Goal: Communication & Community: Answer question/provide support

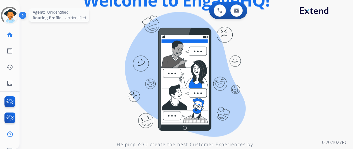
click at [7, 11] on div at bounding box center [9, 15] width 25 height 25
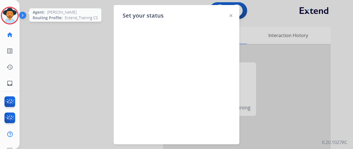
click at [11, 13] on img at bounding box center [10, 16] width 16 height 16
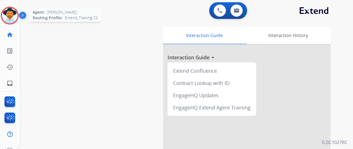
click at [11, 15] on img at bounding box center [10, 16] width 16 height 16
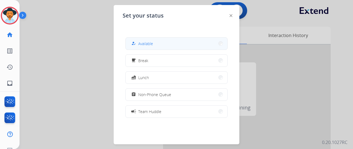
click at [168, 40] on button "how_to_reg Available" at bounding box center [177, 44] width 102 height 12
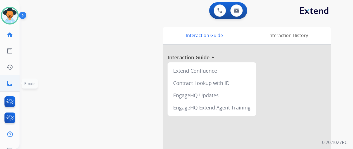
click at [10, 84] on mat-icon "inbox" at bounding box center [9, 83] width 7 height 7
select select "**********"
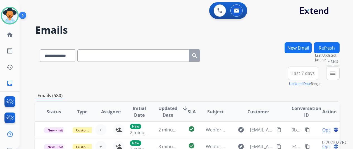
click at [336, 72] on mat-icon "menu" at bounding box center [333, 73] width 7 height 7
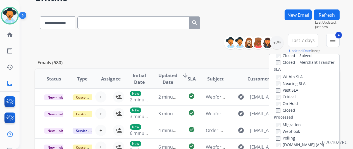
scroll to position [84, 0]
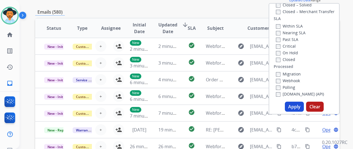
click at [292, 106] on button "Apply" at bounding box center [294, 107] width 19 height 10
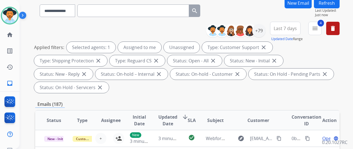
scroll to position [0, 0]
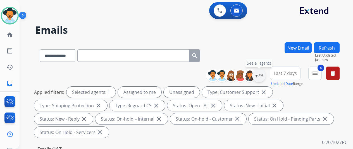
click at [263, 74] on div "+79" at bounding box center [258, 75] width 13 height 13
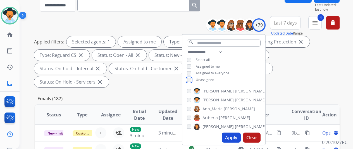
scroll to position [56, 0]
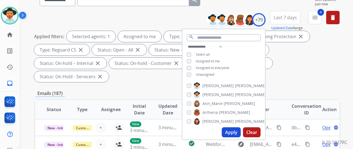
click at [233, 130] on button "Apply" at bounding box center [231, 133] width 19 height 10
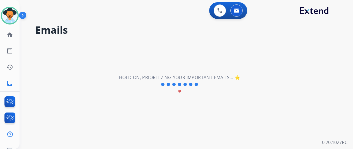
scroll to position [0, 0]
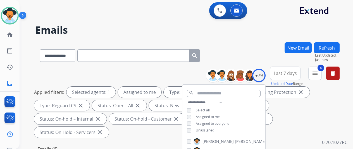
click at [256, 59] on div "**********" at bounding box center [187, 54] width 304 height 24
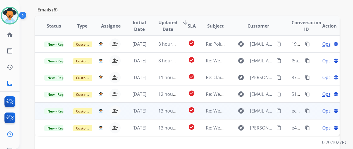
scroll to position [56, 0]
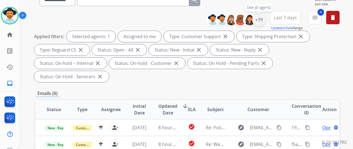
click at [262, 18] on div "+79" at bounding box center [258, 19] width 13 height 13
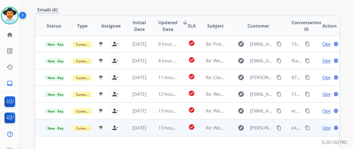
scroll to position [168, 0]
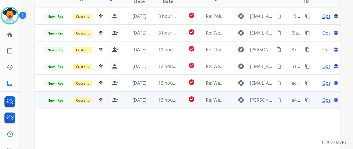
click at [327, 97] on span "Open" at bounding box center [327, 100] width 11 height 7
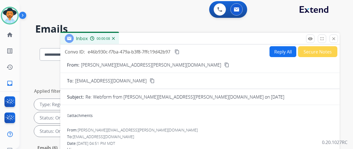
scroll to position [0, 0]
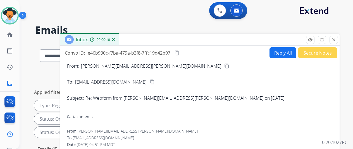
click at [224, 67] on mat-icon "content_copy" at bounding box center [226, 66] width 5 height 5
click at [282, 53] on button "Reply All" at bounding box center [283, 52] width 27 height 11
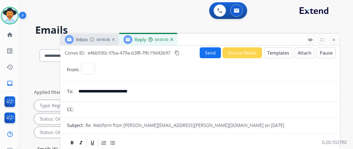
select select "**********"
click at [281, 52] on button "Templates" at bounding box center [278, 52] width 28 height 11
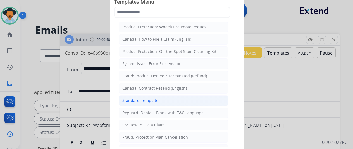
click at [138, 101] on div "Standard Template" at bounding box center [140, 101] width 36 height 6
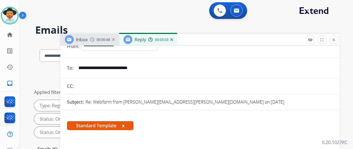
scroll to position [84, 0]
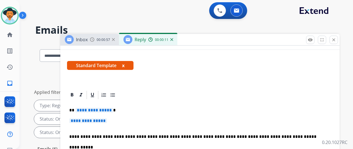
click at [111, 109] on span "**********" at bounding box center [94, 110] width 38 height 5
drag, startPoint x: 116, startPoint y: 122, endPoint x: 98, endPoint y: 118, distance: 19.1
click at [103, 119] on p "**********" at bounding box center [199, 124] width 261 height 10
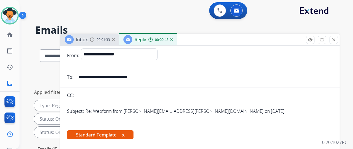
scroll to position [0, 0]
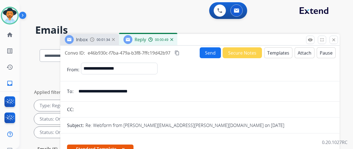
click at [180, 53] on mat-icon "content_copy" at bounding box center [177, 53] width 5 height 5
click at [213, 52] on button "Send" at bounding box center [210, 52] width 21 height 11
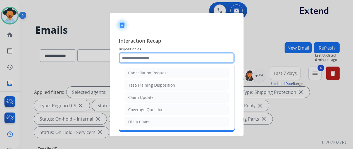
click at [134, 57] on input "text" at bounding box center [177, 58] width 116 height 11
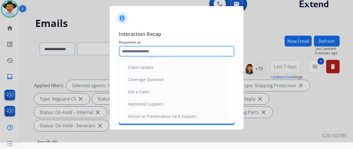
scroll to position [57, 0]
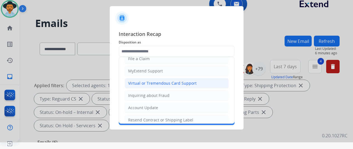
click at [152, 83] on div "Virtual or Tremendous Card Support" at bounding box center [162, 84] width 68 height 6
type input "**********"
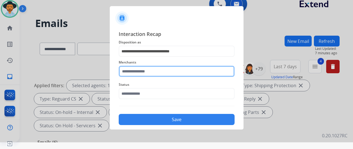
click at [134, 69] on input "text" at bounding box center [177, 71] width 116 height 11
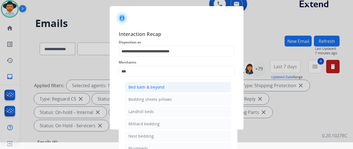
click at [137, 86] on div "Bed bath & beyond" at bounding box center [146, 88] width 36 height 6
type input "**********"
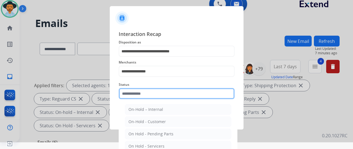
click at [134, 96] on input "text" at bounding box center [177, 93] width 116 height 11
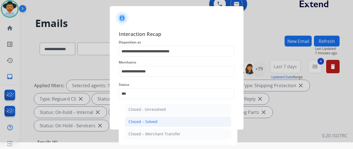
click at [149, 121] on div "Closed – Solved" at bounding box center [142, 122] width 29 height 6
type input "**********"
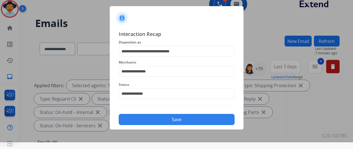
click at [172, 120] on button "Save" at bounding box center [177, 119] width 116 height 11
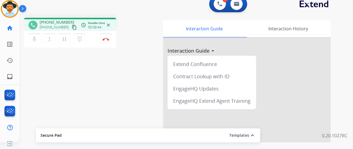
drag, startPoint x: 44, startPoint y: 85, endPoint x: 45, endPoint y: 80, distance: 5.2
click at [44, 85] on div "phone +14752186623 +14752186623 content_copy access_time Call metrics Queue 00:…" at bounding box center [180, 129] width 320 height 233
click at [109, 39] on img at bounding box center [106, 39] width 7 height 3
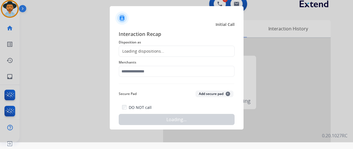
click at [134, 51] on div "Loading dispositions..." at bounding box center [141, 52] width 45 height 6
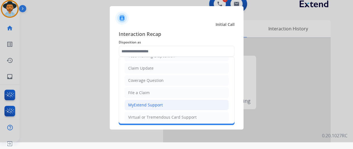
scroll to position [56, 0]
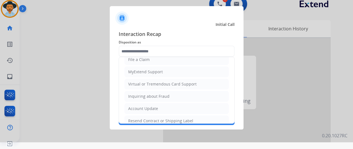
click at [143, 84] on div "Virtual or Tremendous Card Support" at bounding box center [162, 85] width 68 height 6
type input "**********"
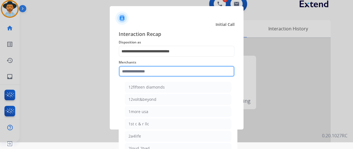
click at [131, 73] on input "text" at bounding box center [177, 71] width 116 height 11
click at [136, 72] on input "text" at bounding box center [177, 71] width 116 height 11
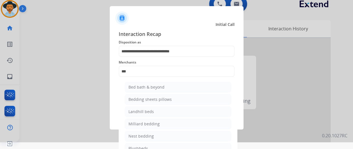
click at [146, 87] on div "Bed bath & beyond" at bounding box center [146, 88] width 36 height 6
type input "**********"
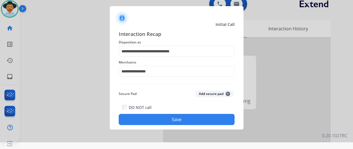
click at [171, 119] on button "Save" at bounding box center [177, 119] width 116 height 11
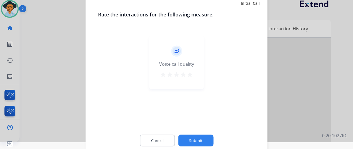
click at [202, 137] on button "Submit" at bounding box center [195, 141] width 35 height 12
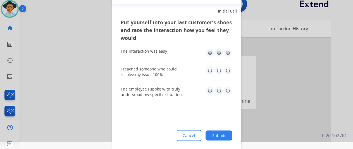
click at [221, 134] on button "Submit" at bounding box center [219, 136] width 27 height 10
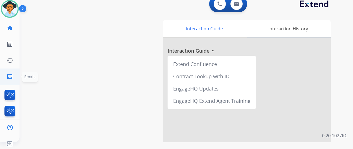
click at [9, 75] on mat-icon "inbox" at bounding box center [9, 76] width 7 height 7
select select "**********"
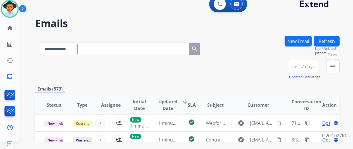
click at [336, 65] on mat-icon "menu" at bounding box center [333, 66] width 7 height 7
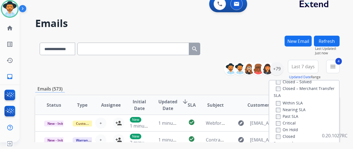
scroll to position [112, 0]
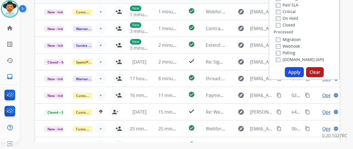
click at [301, 72] on button "Apply" at bounding box center [294, 72] width 19 height 10
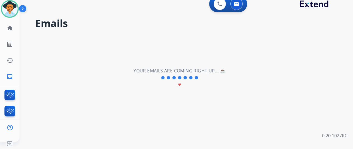
scroll to position [0, 0]
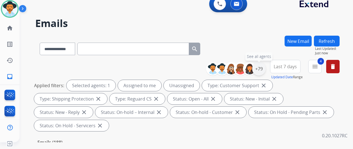
click at [266, 70] on div "+79" at bounding box center [258, 68] width 13 height 13
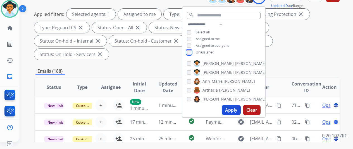
scroll to position [84, 0]
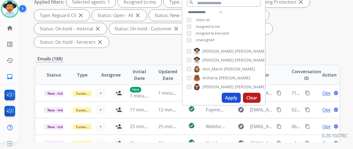
click at [235, 99] on button "Apply" at bounding box center [231, 98] width 19 height 10
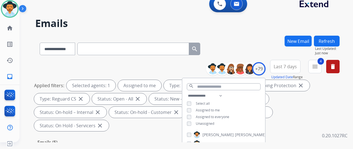
click at [249, 43] on div "**********" at bounding box center [187, 48] width 304 height 24
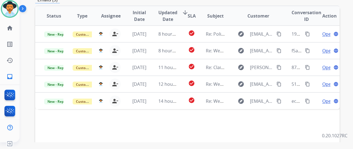
scroll to position [168, 0]
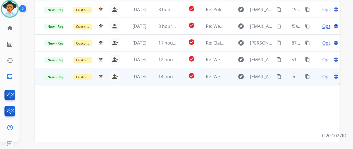
click at [326, 73] on span "Open" at bounding box center [327, 76] width 11 height 7
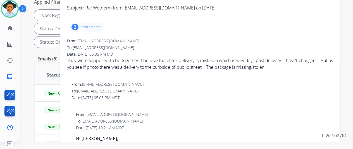
scroll to position [0, 0]
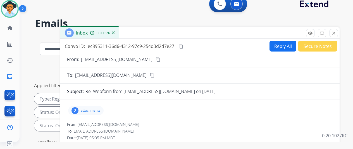
click at [115, 32] on img at bounding box center [113, 33] width 3 height 3
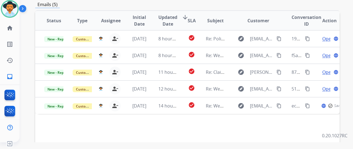
scroll to position [168, 0]
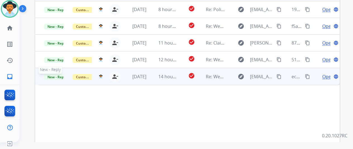
click at [52, 74] on span "New - Reply" at bounding box center [56, 77] width 25 height 6
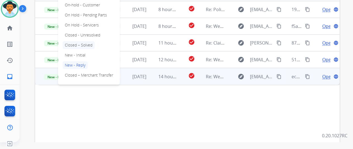
click at [88, 41] on p "Closed – Solved" at bounding box center [79, 45] width 32 height 8
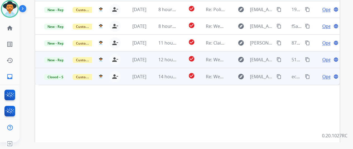
click at [328, 56] on span "Open" at bounding box center [327, 59] width 11 height 7
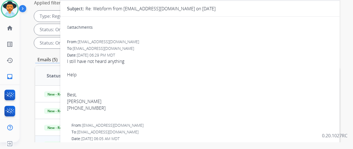
scroll to position [56, 0]
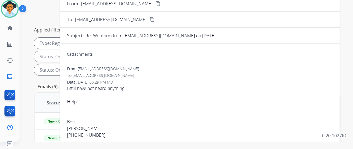
click at [156, 2] on mat-icon "content_copy" at bounding box center [158, 3] width 5 height 5
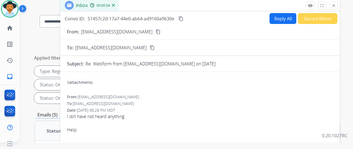
scroll to position [0, 0]
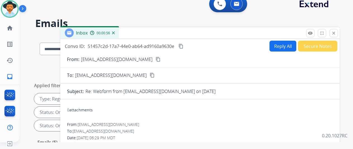
click at [115, 33] on img at bounding box center [113, 33] width 3 height 3
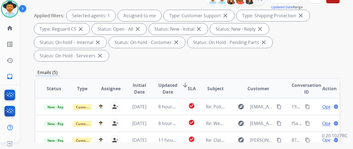
scroll to position [140, 0]
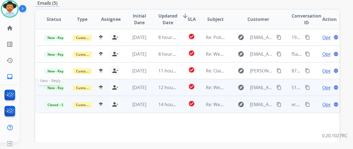
click at [56, 85] on span "New - Reply" at bounding box center [56, 88] width 25 height 6
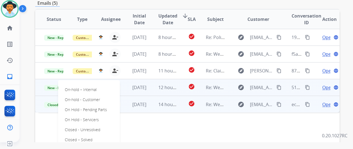
click at [81, 136] on p "Closed – Solved" at bounding box center [79, 140] width 32 height 8
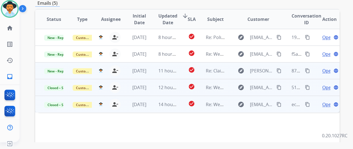
click at [331, 68] on div "Open language" at bounding box center [329, 71] width 19 height 7
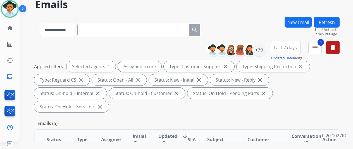
scroll to position [0, 0]
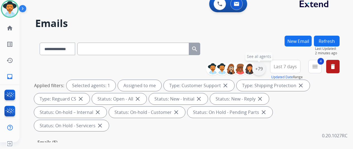
click at [261, 68] on div "+79" at bounding box center [258, 68] width 13 height 13
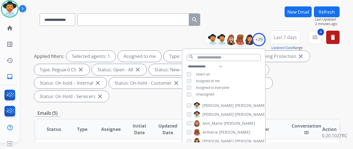
scroll to position [112, 0]
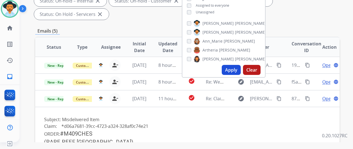
click at [233, 70] on button "Apply" at bounding box center [231, 70] width 19 height 10
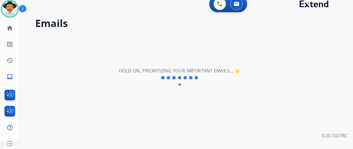
scroll to position [0, 0]
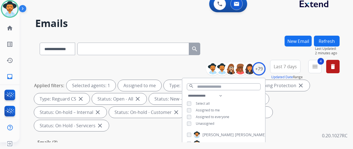
click at [247, 36] on div "**********" at bounding box center [187, 48] width 304 height 24
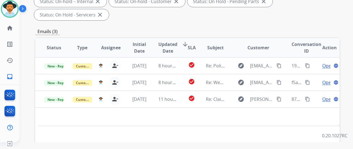
scroll to position [112, 0]
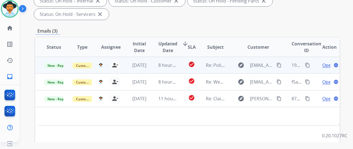
click at [327, 62] on span "Open" at bounding box center [327, 65] width 11 height 7
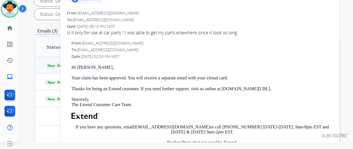
scroll to position [28, 0]
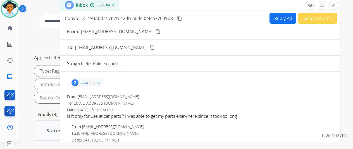
click at [78, 82] on div "2" at bounding box center [75, 83] width 7 height 7
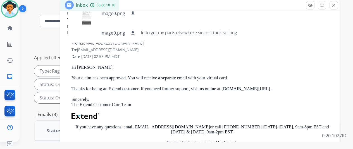
scroll to position [0, 0]
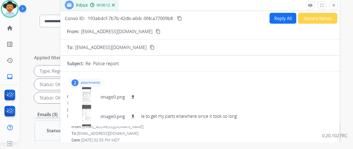
click at [156, 33] on mat-icon "content_copy" at bounding box center [158, 31] width 5 height 5
click at [182, 18] on mat-icon "content_copy" at bounding box center [179, 18] width 5 height 5
drag, startPoint x: 228, startPoint y: 89, endPoint x: 248, endPoint y: 55, distance: 39.2
click at [231, 85] on div "2 attachments image0.png download image0.png download" at bounding box center [200, 82] width 266 height 13
click at [282, 16] on button "Reply All" at bounding box center [283, 18] width 27 height 11
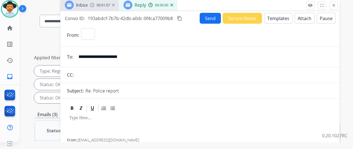
select select "**********"
click at [277, 16] on button "Templates" at bounding box center [278, 18] width 28 height 11
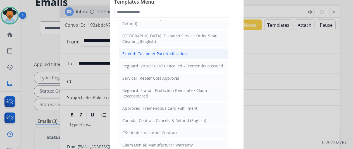
scroll to position [196, 0]
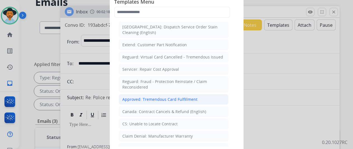
click at [154, 97] on div "Approved: Tremendous Card Fulfillment" at bounding box center [159, 100] width 75 height 6
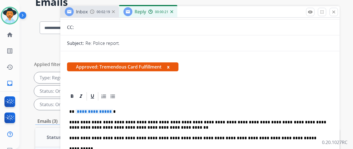
scroll to position [56, 0]
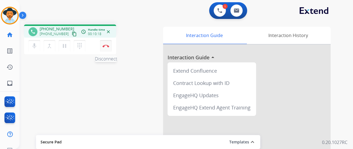
click at [106, 44] on button "Disconnect" at bounding box center [106, 46] width 12 height 12
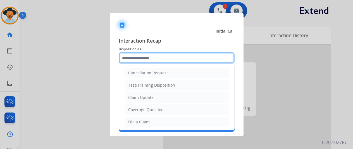
click at [135, 54] on input "text" at bounding box center [177, 58] width 116 height 11
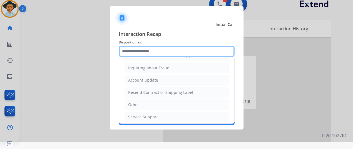
scroll to position [85, 0]
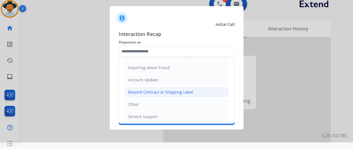
click at [137, 91] on div "Resend Contract or Shipping Label" at bounding box center [160, 93] width 65 height 6
type input "**********"
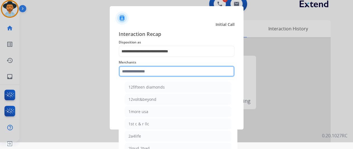
click at [137, 75] on input "text" at bounding box center [177, 71] width 116 height 11
type input "*"
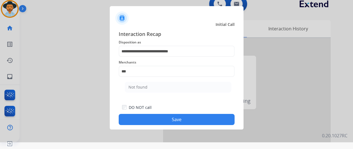
click at [141, 89] on div "Not found" at bounding box center [137, 88] width 19 height 6
type input "*********"
click at [171, 120] on button "Save" at bounding box center [177, 119] width 116 height 11
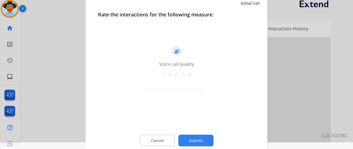
click at [199, 140] on button "Submit" at bounding box center [195, 141] width 35 height 12
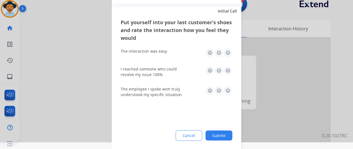
click at [222, 135] on button "Submit" at bounding box center [219, 136] width 27 height 10
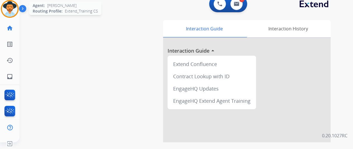
click at [12, 6] on img at bounding box center [10, 9] width 16 height 16
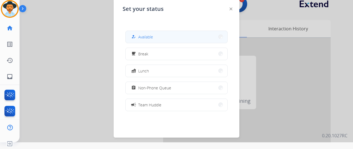
click at [159, 35] on button "how_to_reg Available" at bounding box center [177, 37] width 102 height 12
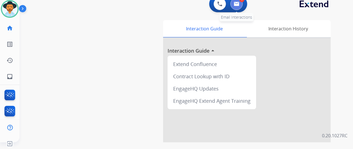
click at [239, 2] on img at bounding box center [237, 4] width 6 height 4
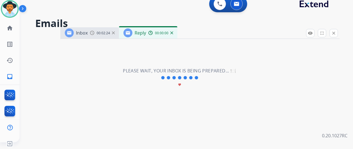
select select "**********"
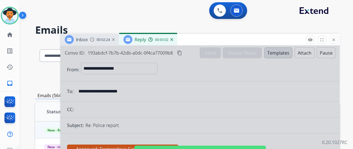
click at [183, 85] on div at bounding box center [199, 150] width 279 height 209
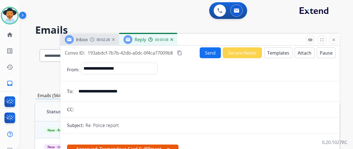
click at [173, 40] on img at bounding box center [171, 39] width 3 height 3
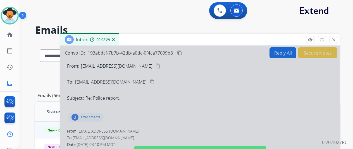
click at [115, 40] on img at bounding box center [113, 39] width 3 height 3
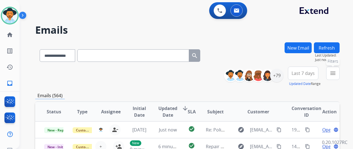
click at [336, 74] on mat-icon "menu" at bounding box center [333, 73] width 7 height 7
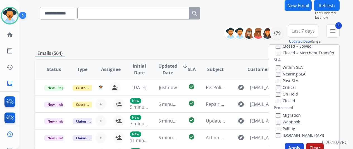
scroll to position [112, 0]
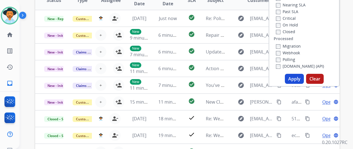
click at [295, 77] on button "Apply" at bounding box center [294, 79] width 19 height 10
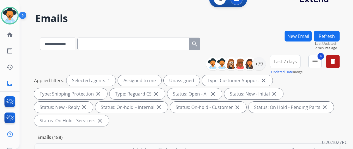
scroll to position [0, 0]
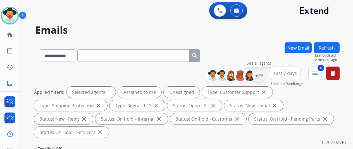
click at [263, 74] on div "+79" at bounding box center [258, 75] width 13 height 13
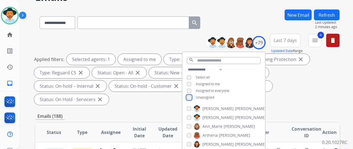
scroll to position [84, 0]
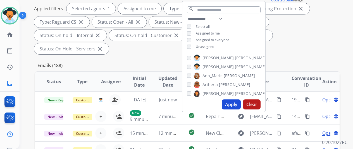
drag, startPoint x: 230, startPoint y: 105, endPoint x: 232, endPoint y: 103, distance: 3.0
click at [230, 105] on button "Apply" at bounding box center [231, 105] width 19 height 10
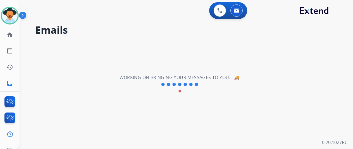
scroll to position [0, 0]
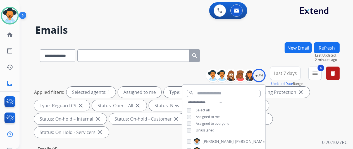
click at [240, 50] on div "**********" at bounding box center [187, 54] width 304 height 24
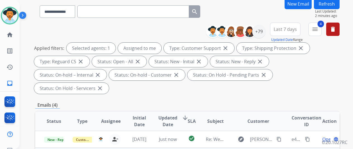
scroll to position [112, 0]
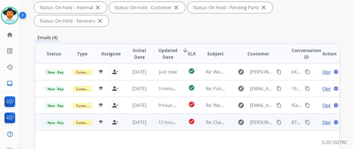
click at [324, 119] on span "Open" at bounding box center [327, 122] width 11 height 7
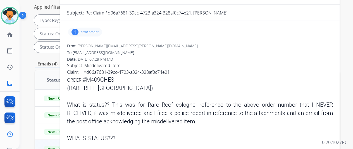
scroll to position [28, 0]
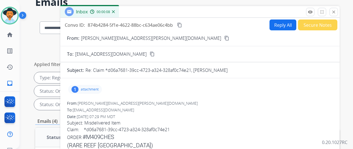
click at [115, 12] on img at bounding box center [113, 11] width 3 height 3
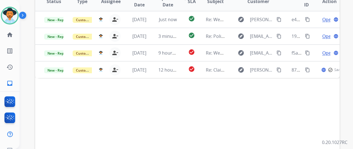
scroll to position [168, 0]
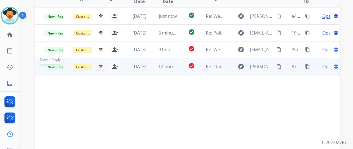
click at [48, 64] on span "New - Reply" at bounding box center [56, 67] width 25 height 6
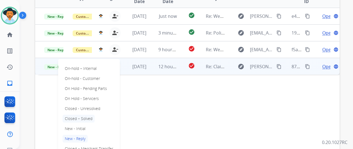
click at [86, 115] on p "Closed – Solved" at bounding box center [79, 119] width 32 height 8
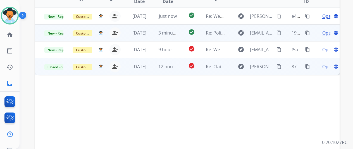
click at [327, 30] on span "Open" at bounding box center [327, 33] width 11 height 7
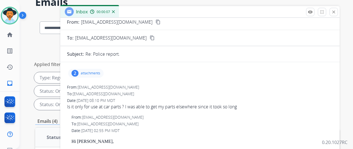
scroll to position [0, 0]
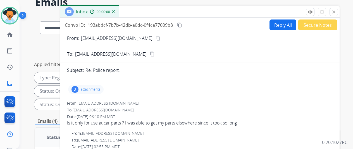
click at [285, 25] on button "Reply All" at bounding box center [283, 25] width 27 height 11
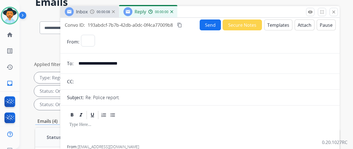
select select "**********"
click at [277, 24] on button "Templates" at bounding box center [278, 25] width 28 height 11
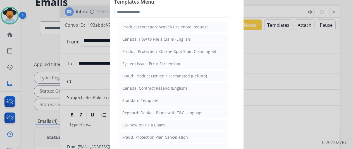
drag, startPoint x: 131, startPoint y: 99, endPoint x: 131, endPoint y: 95, distance: 3.6
click at [131, 99] on div "Standard Template" at bounding box center [140, 101] width 36 height 6
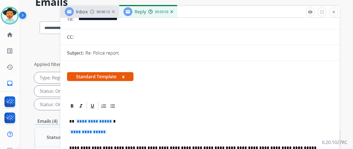
scroll to position [84, 0]
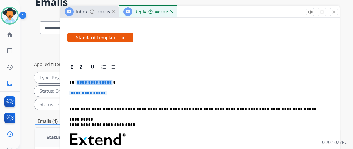
drag, startPoint x: 113, startPoint y: 83, endPoint x: 96, endPoint y: 84, distance: 17.6
click at [96, 84] on span "**********" at bounding box center [94, 82] width 38 height 5
click at [116, 94] on p "**********" at bounding box center [199, 96] width 261 height 10
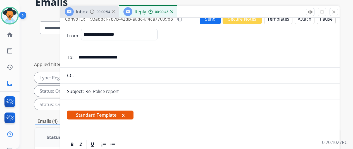
scroll to position [0, 0]
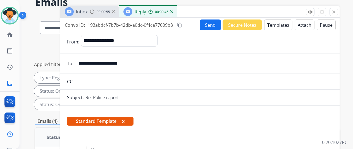
click at [212, 22] on button "Send" at bounding box center [210, 25] width 21 height 11
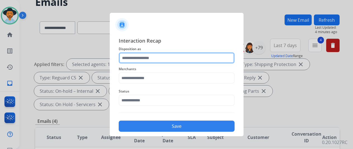
click at [135, 57] on input "text" at bounding box center [177, 58] width 116 height 11
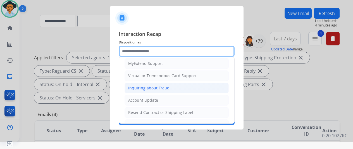
scroll to position [56, 0]
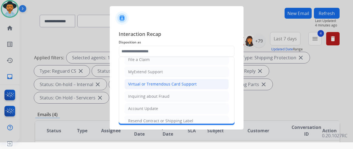
click at [139, 84] on div "Virtual or Tremendous Card Support" at bounding box center [162, 85] width 68 height 6
type input "**********"
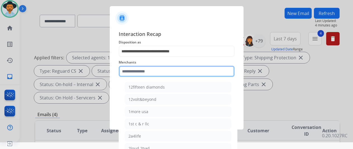
click at [132, 73] on input "text" at bounding box center [177, 71] width 116 height 11
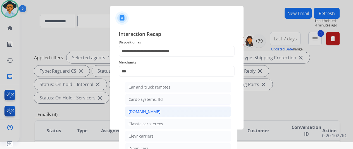
click at [144, 110] on div "[DOMAIN_NAME]" at bounding box center [144, 112] width 32 height 6
type input "**********"
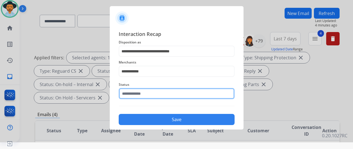
click at [134, 92] on input "text" at bounding box center [177, 93] width 116 height 11
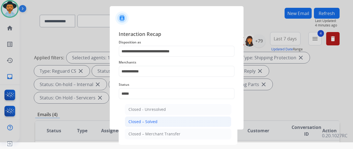
click at [146, 122] on div "Closed – Solved" at bounding box center [142, 122] width 29 height 6
type input "**********"
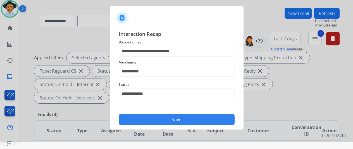
click at [160, 120] on button "Save" at bounding box center [177, 119] width 116 height 11
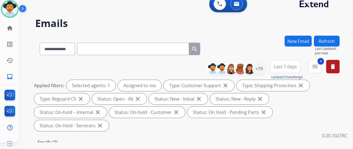
scroll to position [112, 0]
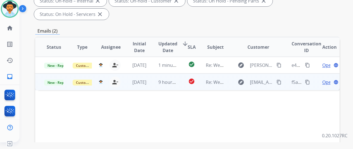
click at [327, 79] on span "Open" at bounding box center [327, 82] width 11 height 7
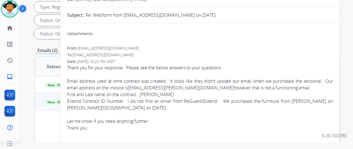
scroll to position [84, 0]
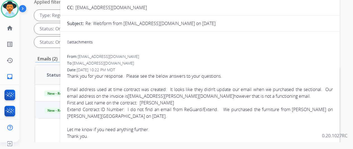
click at [173, 97] on link "Raiderclan@cox.net" at bounding box center [181, 96] width 106 height 6
click at [173, 125] on div at bounding box center [200, 123] width 266 height 7
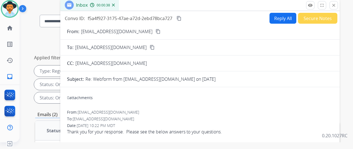
click at [156, 30] on mat-icon "content_copy" at bounding box center [158, 31] width 5 height 5
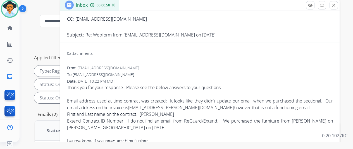
scroll to position [84, 0]
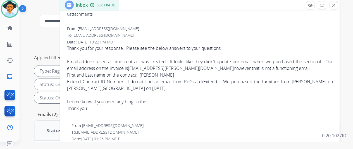
click at [171, 67] on link "Raiderclan@cox.net" at bounding box center [181, 68] width 106 height 6
click at [273, 29] on div "From: cicimartin66@gmail.com" at bounding box center [200, 29] width 266 height 6
drag, startPoint x: 127, startPoint y: 29, endPoint x: 84, endPoint y: 29, distance: 43.3
click at [84, 29] on div "From: cicimartin66@gmail.com" at bounding box center [200, 29] width 266 height 6
copy span "cicimartin66@gmail.com"
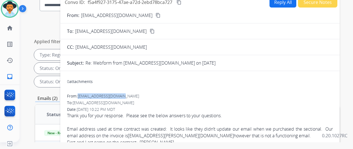
scroll to position [0, 0]
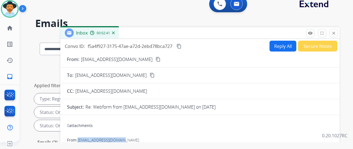
click at [280, 47] on button "Reply All" at bounding box center [283, 46] width 27 height 11
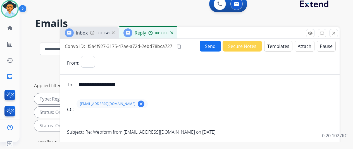
select select "**********"
click at [277, 46] on button "Templates" at bounding box center [278, 46] width 28 height 11
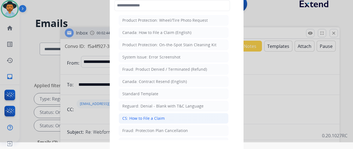
click at [137, 116] on div "CS: How to File a Claim" at bounding box center [143, 119] width 42 height 6
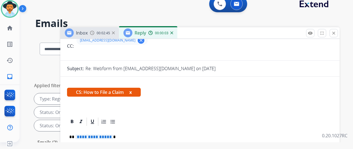
scroll to position [112, 0]
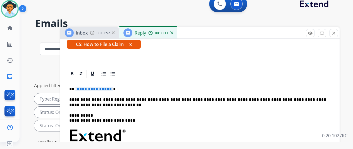
click at [112, 88] on span "**********" at bounding box center [94, 89] width 38 height 5
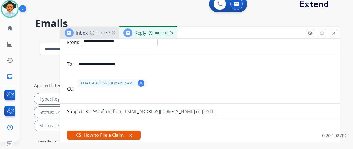
scroll to position [0, 0]
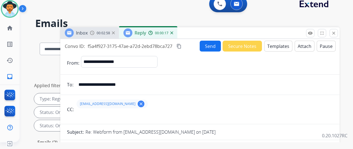
click at [212, 46] on button "Send" at bounding box center [210, 46] width 21 height 11
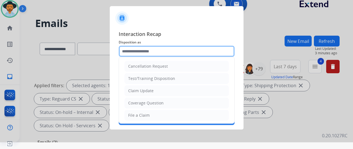
click at [135, 49] on input "text" at bounding box center [177, 51] width 116 height 11
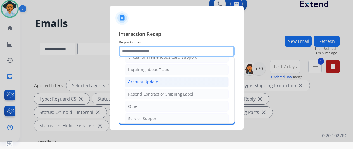
scroll to position [84, 0]
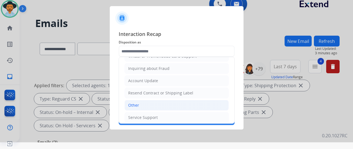
click at [136, 103] on div "Other" at bounding box center [133, 106] width 11 height 6
type input "*****"
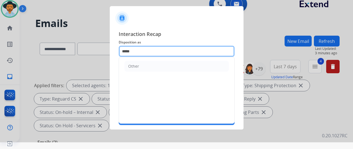
drag, startPoint x: 140, startPoint y: 53, endPoint x: 102, endPoint y: 47, distance: 38.7
click at [0, 47] on app-contact-recap-modal "Interaction Recap Disposition as ***** Other Merchants Status Save" at bounding box center [0, 67] width 0 height 149
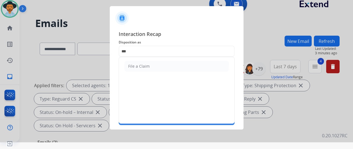
click at [134, 64] on div "File a Claim" at bounding box center [139, 67] width 22 height 6
type input "**********"
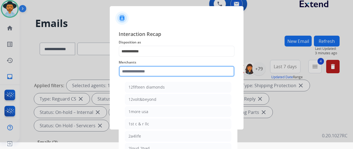
click at [137, 73] on input "text" at bounding box center [177, 71] width 116 height 11
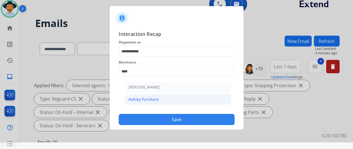
click at [141, 98] on div "Ashley furniture" at bounding box center [143, 100] width 30 height 6
type input "**********"
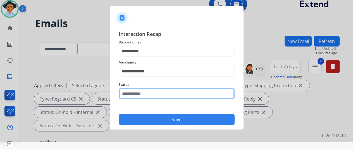
click at [143, 91] on input "text" at bounding box center [177, 93] width 116 height 11
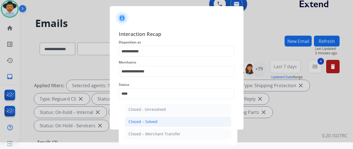
click at [147, 121] on div "Closed – Solved" at bounding box center [142, 122] width 29 height 6
type input "**********"
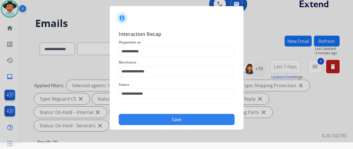
click at [155, 118] on button "Save" at bounding box center [177, 119] width 116 height 11
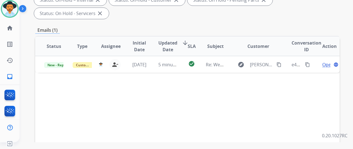
scroll to position [56, 0]
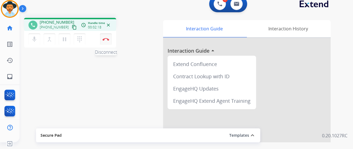
click at [107, 38] on img at bounding box center [106, 39] width 7 height 3
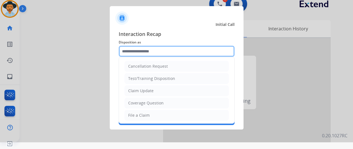
click at [129, 53] on input "text" at bounding box center [177, 51] width 116 height 11
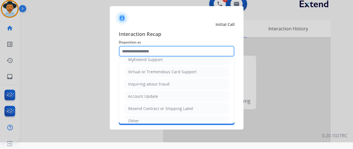
scroll to position [85, 0]
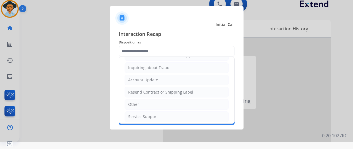
drag, startPoint x: 136, startPoint y: 105, endPoint x: 140, endPoint y: 81, distance: 23.8
click at [136, 104] on div "Other" at bounding box center [133, 105] width 11 height 6
type input "*****"
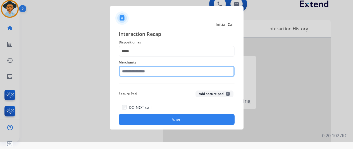
click at [130, 71] on input "text" at bounding box center [177, 71] width 116 height 11
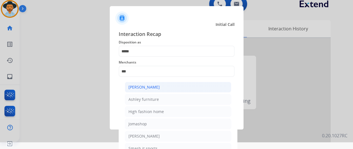
click at [138, 89] on div "[PERSON_NAME]" at bounding box center [143, 88] width 31 height 6
type input "**********"
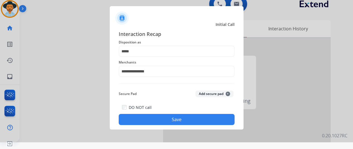
click at [167, 120] on button "Save" at bounding box center [177, 119] width 116 height 11
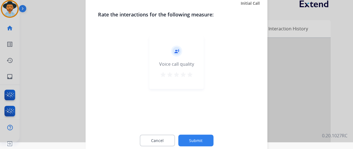
click at [192, 142] on button "Submit" at bounding box center [195, 141] width 35 height 12
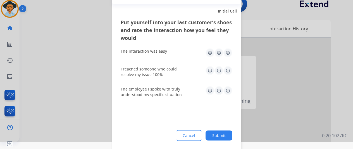
click at [222, 134] on button "Submit" at bounding box center [219, 136] width 27 height 10
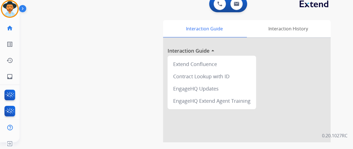
drag, startPoint x: 13, startPoint y: 8, endPoint x: 25, endPoint y: 6, distance: 12.3
click at [13, 8] on img at bounding box center [10, 9] width 16 height 16
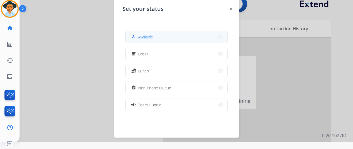
click at [152, 36] on span "Available" at bounding box center [145, 37] width 15 height 6
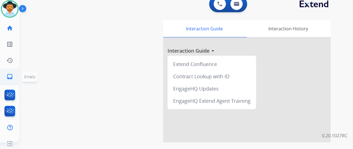
click at [12, 76] on mat-icon "inbox" at bounding box center [9, 76] width 7 height 7
select select "**********"
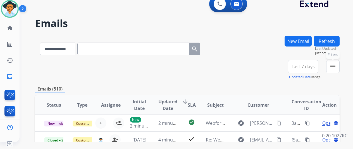
click at [336, 68] on mat-icon "menu" at bounding box center [333, 66] width 7 height 7
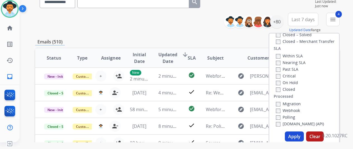
scroll to position [112, 0]
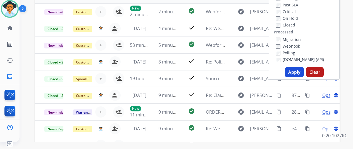
click at [296, 72] on button "Apply" at bounding box center [294, 72] width 19 height 10
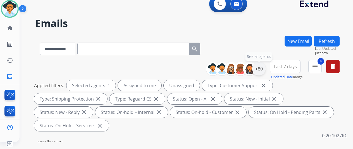
click at [263, 68] on div "+80" at bounding box center [258, 68] width 13 height 13
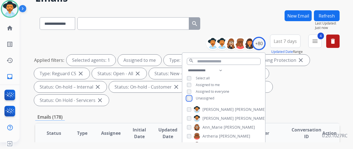
scroll to position [56, 0]
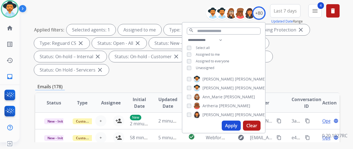
click at [235, 125] on button "Apply" at bounding box center [231, 126] width 19 height 10
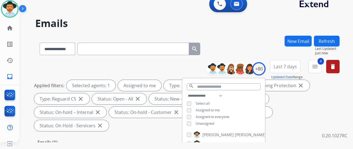
click at [271, 42] on div "**********" at bounding box center [187, 48] width 304 height 24
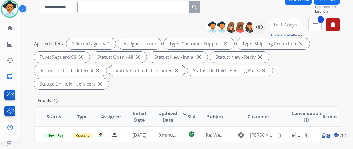
scroll to position [112, 0]
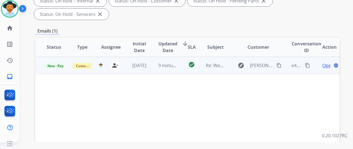
click at [325, 62] on span "Open" at bounding box center [327, 65] width 11 height 7
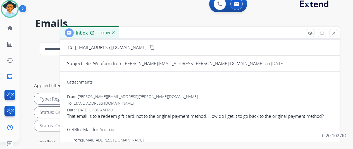
scroll to position [0, 0]
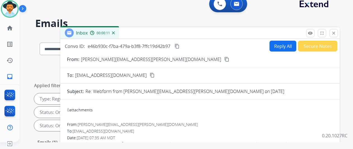
click at [224, 58] on mat-icon "content_copy" at bounding box center [226, 59] width 5 height 5
click at [182, 42] on div "Convo ID: e46b930c-f7ba-479a-b3f8-7ffc19d42b97 content_copy Reply All Secure No…" at bounding box center [199, 46] width 279 height 11
click at [180, 46] on mat-icon "content_copy" at bounding box center [177, 46] width 5 height 5
click at [284, 41] on button "Reply All" at bounding box center [283, 46] width 27 height 11
select select "**********"
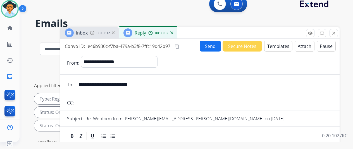
click at [281, 44] on button "Templates" at bounding box center [278, 46] width 28 height 11
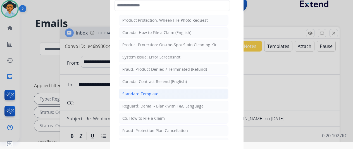
click at [140, 90] on li "Standard Template" at bounding box center [174, 94] width 110 height 11
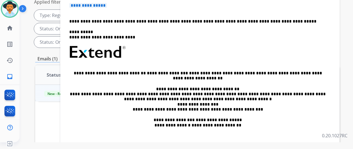
scroll to position [56, 0]
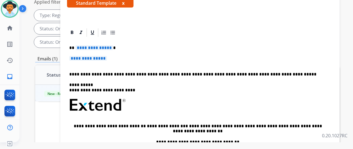
click at [113, 47] on span "**********" at bounding box center [94, 48] width 38 height 5
click at [113, 46] on span "**********" at bounding box center [94, 48] width 38 height 5
drag, startPoint x: 116, startPoint y: 59, endPoint x: 86, endPoint y: 59, distance: 30.2
click at [86, 59] on p "**********" at bounding box center [199, 61] width 261 height 10
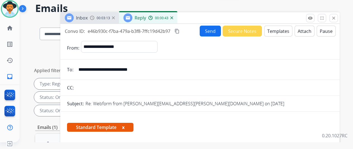
scroll to position [0, 0]
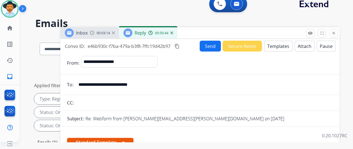
click at [208, 44] on button "Send" at bounding box center [210, 46] width 21 height 11
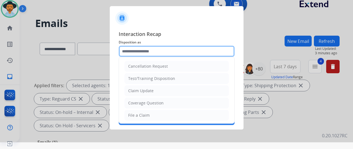
click at [135, 51] on input "text" at bounding box center [177, 51] width 116 height 11
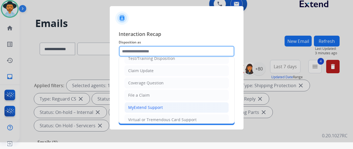
scroll to position [29, 0]
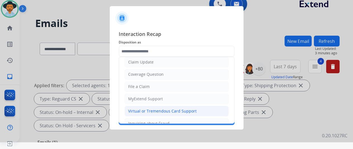
click at [140, 109] on div "Virtual or Tremendous Card Support" at bounding box center [162, 112] width 68 height 6
type input "**********"
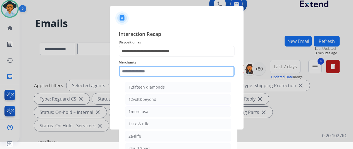
click at [132, 73] on input "text" at bounding box center [177, 71] width 116 height 11
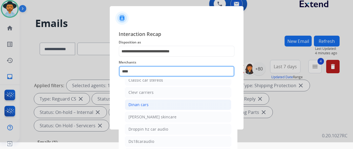
scroll to position [0, 0]
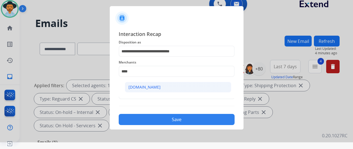
click at [152, 88] on div "[DOMAIN_NAME]" at bounding box center [144, 88] width 32 height 6
type input "**********"
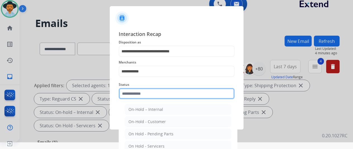
click at [138, 93] on input "text" at bounding box center [177, 93] width 116 height 11
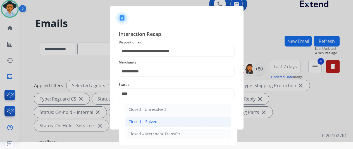
click at [144, 124] on div "Closed – Solved" at bounding box center [142, 122] width 29 height 6
type input "**********"
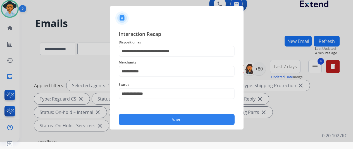
click at [161, 122] on button "Save" at bounding box center [177, 119] width 116 height 11
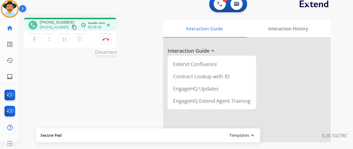
click at [108, 40] on img at bounding box center [106, 39] width 7 height 3
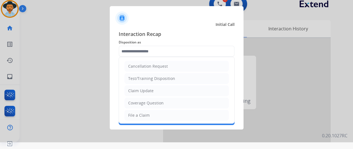
click at [146, 48] on input "text" at bounding box center [177, 51] width 116 height 11
click at [139, 116] on div "File a Claim" at bounding box center [139, 116] width 22 height 6
type input "**********"
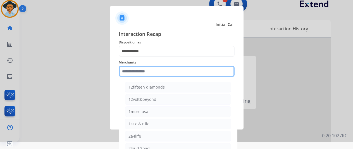
click at [138, 73] on input "text" at bounding box center [177, 71] width 116 height 11
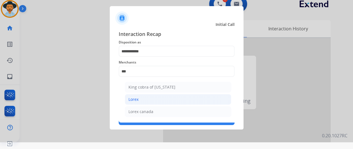
click at [134, 95] on li "Lorex" at bounding box center [178, 99] width 106 height 11
type input "*****"
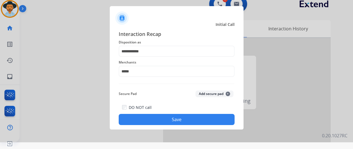
click at [159, 116] on button "Save" at bounding box center [177, 119] width 116 height 11
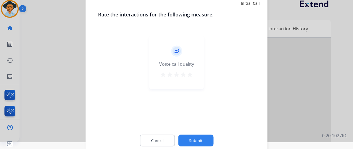
click at [198, 139] on button "Submit" at bounding box center [195, 141] width 35 height 12
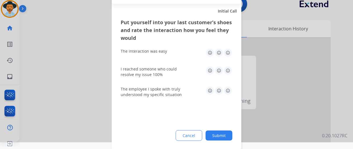
click at [219, 138] on button "Submit" at bounding box center [219, 136] width 27 height 10
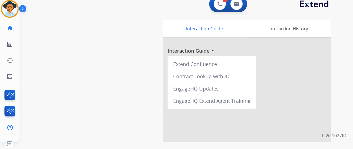
drag, startPoint x: 5, startPoint y: 9, endPoint x: 22, endPoint y: 5, distance: 18.0
click at [5, 8] on img at bounding box center [10, 9] width 16 height 16
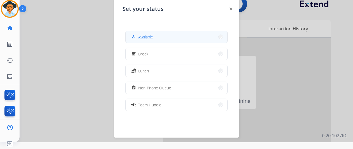
click at [155, 35] on button "how_to_reg Available" at bounding box center [177, 37] width 102 height 12
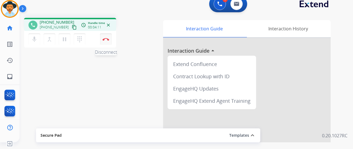
click at [107, 39] on img at bounding box center [106, 39] width 7 height 3
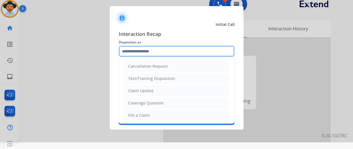
click at [139, 48] on input "text" at bounding box center [177, 51] width 116 height 11
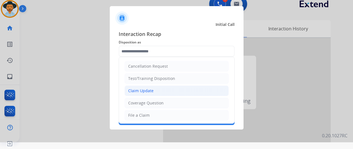
click at [130, 89] on div "Claim Update" at bounding box center [140, 91] width 25 height 6
type input "**********"
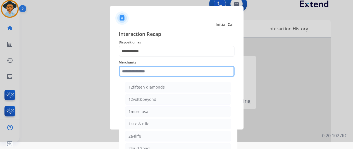
click at [129, 74] on input "text" at bounding box center [177, 71] width 116 height 11
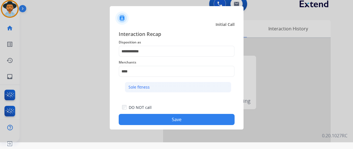
click at [137, 86] on div "Sole fitness" at bounding box center [138, 88] width 21 height 6
type input "**********"
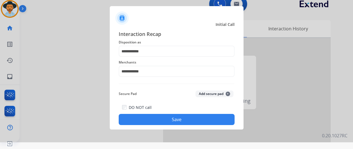
click at [161, 119] on button "Save" at bounding box center [177, 119] width 116 height 11
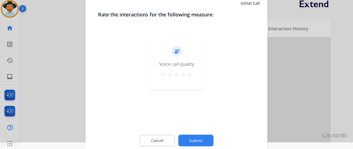
click at [187, 138] on button "Submit" at bounding box center [195, 141] width 35 height 12
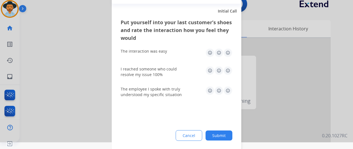
drag, startPoint x: 225, startPoint y: 136, endPoint x: 222, endPoint y: 133, distance: 4.4
click at [225, 136] on button "Submit" at bounding box center [219, 136] width 27 height 10
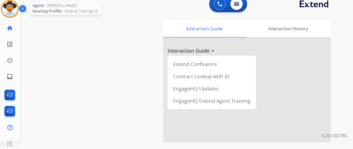
click at [12, 6] on img at bounding box center [10, 9] width 16 height 16
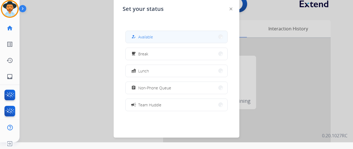
click at [152, 39] on span "Available" at bounding box center [145, 37] width 15 height 6
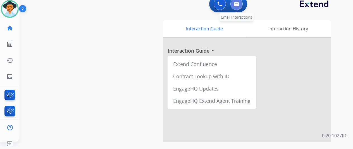
click at [242, 1] on button at bounding box center [236, 4] width 12 height 12
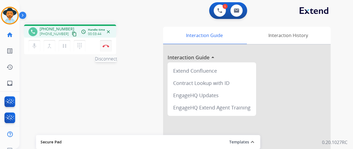
click at [108, 45] on img at bounding box center [106, 46] width 7 height 3
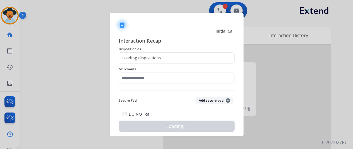
click at [145, 59] on div "Loading dispositions..." at bounding box center [141, 58] width 45 height 6
click at [147, 54] on div "Loading dispositions..." at bounding box center [177, 58] width 116 height 11
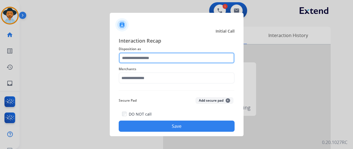
click at [147, 55] on input "text" at bounding box center [177, 58] width 116 height 11
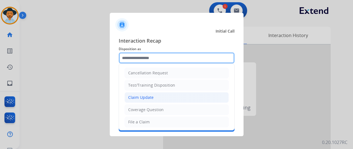
scroll to position [28, 0]
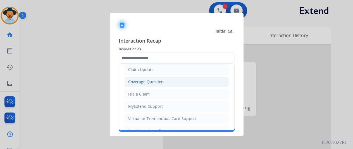
click at [145, 80] on div "Coverage Question" at bounding box center [145, 82] width 35 height 6
type input "**********"
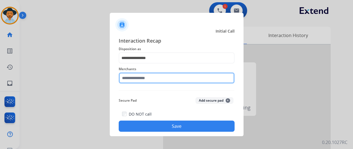
click at [143, 78] on input "text" at bounding box center [177, 78] width 116 height 11
click at [144, 77] on input "******" at bounding box center [177, 78] width 116 height 11
type input "*"
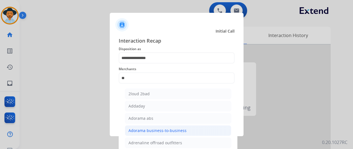
click at [160, 129] on div "Adorama business-to-business" at bounding box center [157, 131] width 58 height 6
type input "**********"
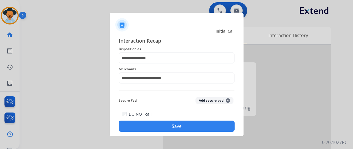
click at [168, 127] on button "Save" at bounding box center [177, 126] width 116 height 11
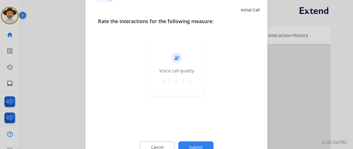
click at [194, 145] on button "Submit" at bounding box center [195, 148] width 35 height 12
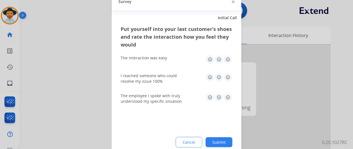
click at [220, 142] on button "Submit" at bounding box center [219, 142] width 27 height 10
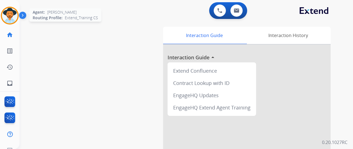
click at [8, 15] on img at bounding box center [10, 16] width 16 height 16
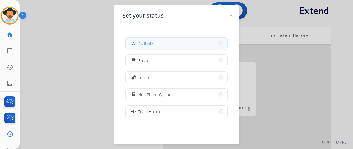
click at [144, 43] on span "Available" at bounding box center [145, 44] width 15 height 6
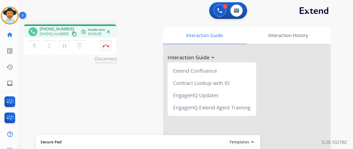
click at [103, 43] on button "Disconnect" at bounding box center [106, 46] width 12 height 12
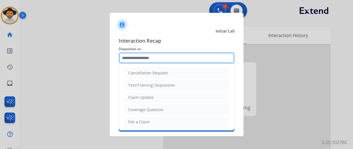
click at [139, 57] on input "text" at bounding box center [177, 58] width 116 height 11
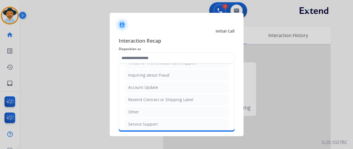
click at [143, 101] on li "Resend Contract or Shipping Label" at bounding box center [177, 100] width 104 height 11
type input "**********"
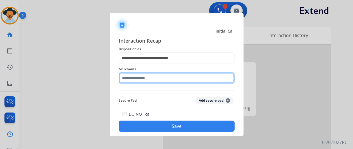
click at [132, 77] on input "text" at bounding box center [177, 78] width 116 height 11
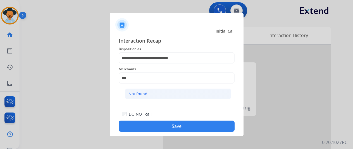
click at [140, 94] on div "Not found" at bounding box center [137, 94] width 19 height 6
type input "*********"
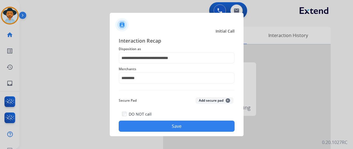
click at [172, 129] on button "Save" at bounding box center [177, 126] width 116 height 11
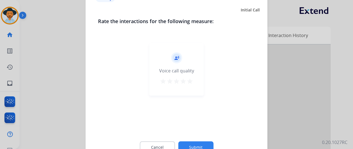
click at [191, 144] on button "Submit" at bounding box center [195, 148] width 35 height 12
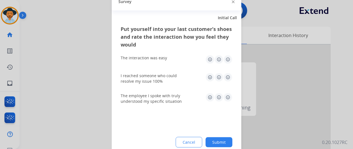
drag, startPoint x: 216, startPoint y: 142, endPoint x: 107, endPoint y: 79, distance: 126.5
click at [216, 142] on button "Submit" at bounding box center [219, 142] width 27 height 10
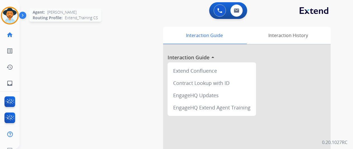
click at [7, 13] on img at bounding box center [10, 16] width 16 height 16
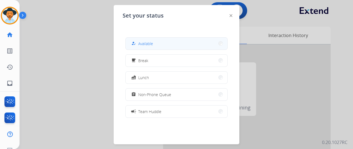
click at [149, 46] on span "Available" at bounding box center [145, 44] width 15 height 6
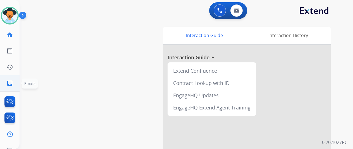
click at [8, 84] on mat-icon "inbox" at bounding box center [9, 83] width 7 height 7
select select "**********"
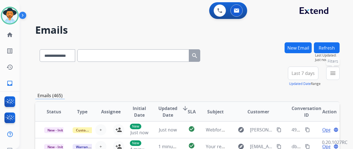
click at [336, 75] on mat-icon "menu" at bounding box center [333, 73] width 7 height 7
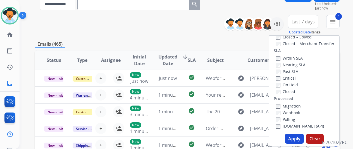
scroll to position [84, 0]
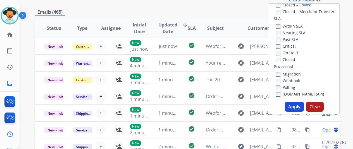
click at [295, 107] on button "Apply" at bounding box center [294, 107] width 19 height 10
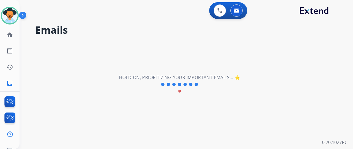
scroll to position [0, 0]
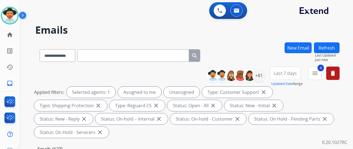
click at [260, 46] on div "**********" at bounding box center [187, 54] width 304 height 24
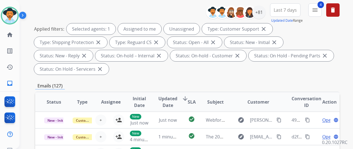
scroll to position [28, 0]
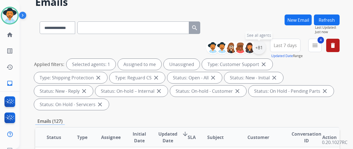
click at [265, 47] on div "+81" at bounding box center [258, 47] width 13 height 13
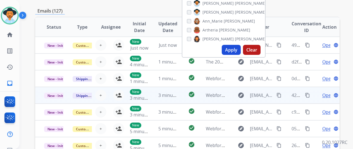
scroll to position [140, 0]
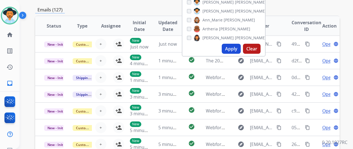
click at [239, 49] on button "Apply" at bounding box center [231, 49] width 19 height 10
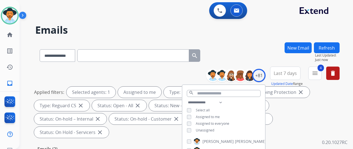
click at [228, 42] on div "**********" at bounding box center [180, 94] width 320 height 149
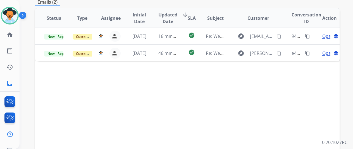
scroll to position [112, 0]
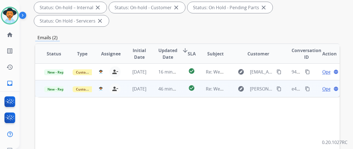
click at [323, 86] on span "Open" at bounding box center [327, 89] width 11 height 7
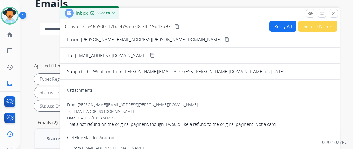
scroll to position [0, 0]
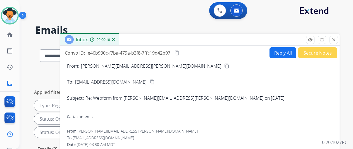
drag, startPoint x: 282, startPoint y: 52, endPoint x: 271, endPoint y: 35, distance: 20.1
click at [282, 52] on button "Reply All" at bounding box center [283, 52] width 27 height 11
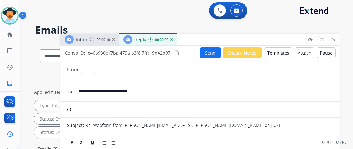
select select "**********"
click at [276, 52] on button "Templates" at bounding box center [278, 52] width 28 height 11
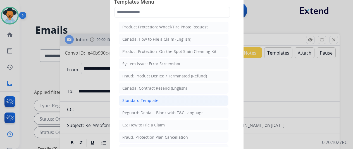
click at [139, 98] on div "Standard Template" at bounding box center [140, 101] width 36 height 6
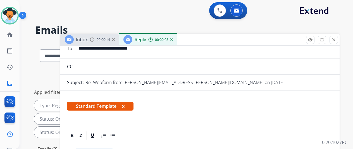
scroll to position [112, 0]
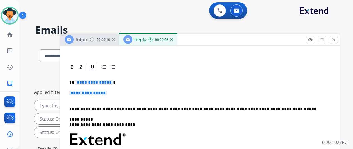
drag, startPoint x: 114, startPoint y: 82, endPoint x: 109, endPoint y: 82, distance: 4.5
click at [111, 82] on span "**********" at bounding box center [94, 82] width 38 height 5
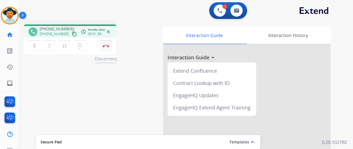
click at [107, 47] on img at bounding box center [106, 46] width 7 height 3
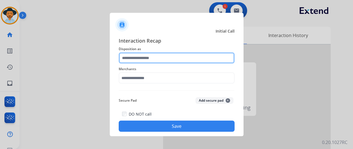
click at [138, 56] on input "text" at bounding box center [177, 58] width 116 height 11
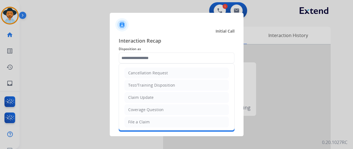
drag, startPoint x: 132, startPoint y: 121, endPoint x: 132, endPoint y: 111, distance: 9.8
click at [130, 121] on div "File a Claim" at bounding box center [139, 123] width 22 height 6
type input "**********"
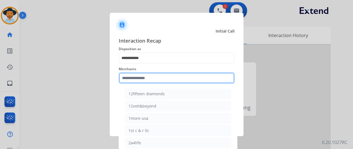
click at [137, 76] on input "text" at bounding box center [177, 78] width 116 height 11
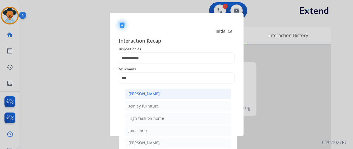
click at [151, 93] on div "[PERSON_NAME]" at bounding box center [143, 94] width 31 height 6
type input "**********"
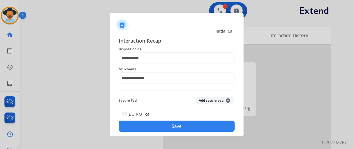
click at [170, 124] on button "Save" at bounding box center [177, 126] width 116 height 11
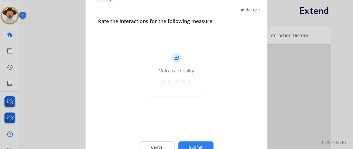
click at [195, 147] on button "Submit" at bounding box center [195, 148] width 35 height 12
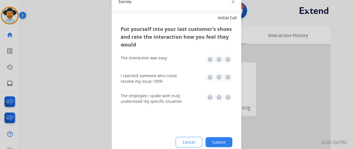
drag, startPoint x: 223, startPoint y: 141, endPoint x: 206, endPoint y: 128, distance: 22.0
click at [220, 138] on button "Submit" at bounding box center [219, 142] width 27 height 10
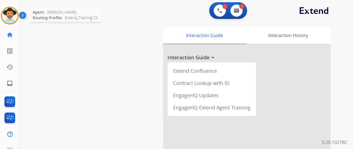
drag, startPoint x: 10, startPoint y: 16, endPoint x: 29, endPoint y: 13, distance: 18.9
click at [11, 16] on img at bounding box center [10, 16] width 16 height 16
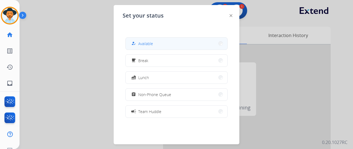
click at [145, 41] on span "Available" at bounding box center [145, 44] width 15 height 6
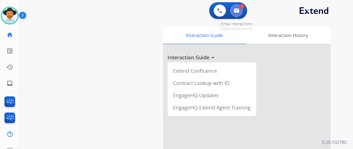
click at [239, 6] on button at bounding box center [236, 10] width 12 height 12
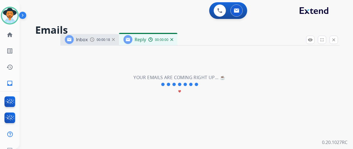
select select "**********"
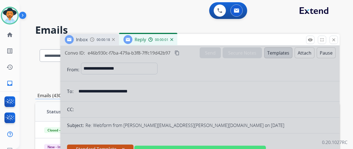
click at [127, 86] on div at bounding box center [199, 150] width 279 height 209
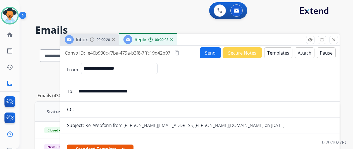
click at [173, 39] on div "00:00:08" at bounding box center [160, 39] width 25 height 5
click at [173, 40] on img at bounding box center [171, 39] width 3 height 3
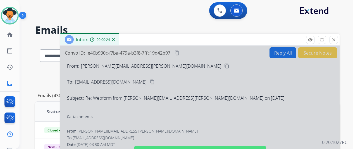
click at [279, 52] on div at bounding box center [199, 150] width 279 height 209
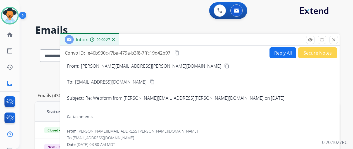
click at [279, 51] on button "Reply All" at bounding box center [283, 52] width 27 height 11
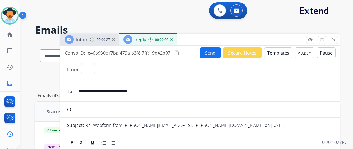
select select "**********"
click at [281, 49] on button "Templates" at bounding box center [278, 52] width 28 height 11
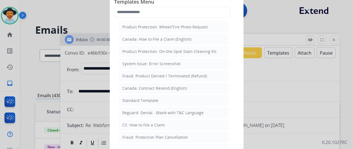
click at [133, 98] on div "Standard Template" at bounding box center [140, 101] width 36 height 6
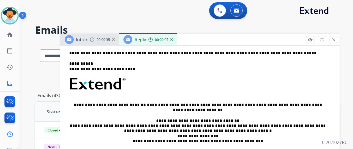
scroll to position [84, 0]
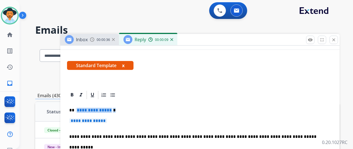
drag, startPoint x: 115, startPoint y: 110, endPoint x: 110, endPoint y: 111, distance: 4.2
click at [110, 111] on p "**********" at bounding box center [197, 110] width 257 height 5
drag, startPoint x: 115, startPoint y: 120, endPoint x: 93, endPoint y: 119, distance: 21.3
click at [93, 119] on p "**********" at bounding box center [199, 124] width 261 height 10
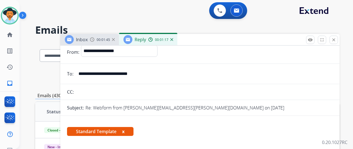
scroll to position [0, 0]
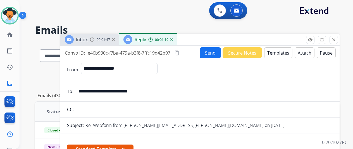
click at [211, 52] on button "Send" at bounding box center [210, 52] width 21 height 11
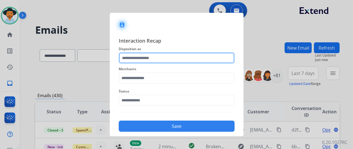
click at [136, 54] on input "text" at bounding box center [177, 58] width 116 height 11
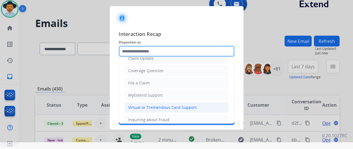
scroll to position [56, 0]
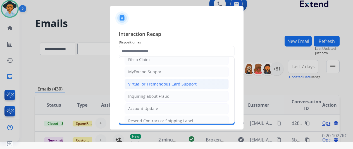
click at [139, 82] on div "Virtual or Tremendous Card Support" at bounding box center [162, 85] width 68 height 6
type input "**********"
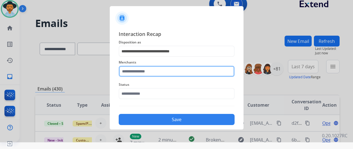
click at [134, 73] on input "text" at bounding box center [177, 71] width 116 height 11
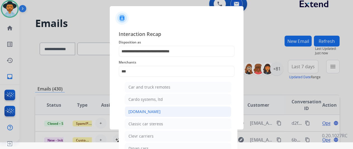
click at [136, 112] on div "[DOMAIN_NAME]" at bounding box center [144, 112] width 32 height 6
type input "**********"
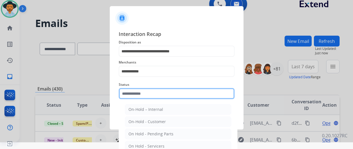
click at [142, 93] on input "text" at bounding box center [177, 93] width 116 height 11
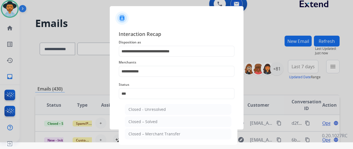
click at [145, 122] on div "Closed – Solved" at bounding box center [142, 122] width 29 height 6
type input "**********"
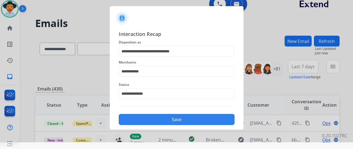
click at [170, 117] on button "Save" at bounding box center [177, 119] width 116 height 11
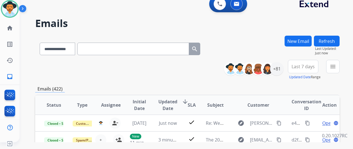
click at [179, 69] on div "**********" at bounding box center [187, 70] width 304 height 20
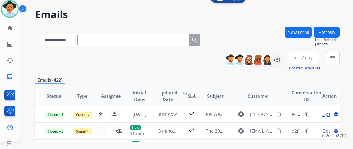
scroll to position [0, 0]
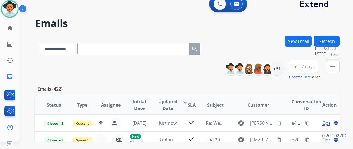
click at [336, 67] on mat-icon "menu" at bounding box center [333, 66] width 7 height 7
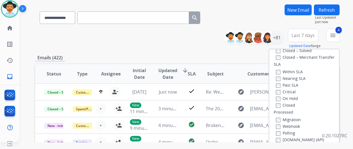
scroll to position [84, 0]
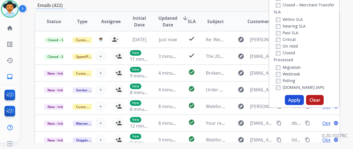
click at [294, 99] on button "Apply" at bounding box center [294, 100] width 19 height 10
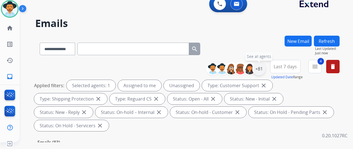
click at [264, 68] on div "+81" at bounding box center [258, 68] width 13 height 13
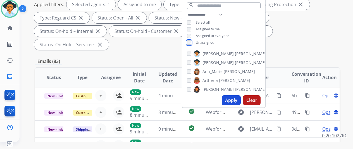
scroll to position [84, 0]
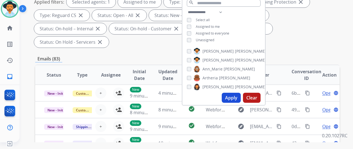
drag, startPoint x: 238, startPoint y: 99, endPoint x: 233, endPoint y: 92, distance: 8.2
click at [237, 99] on button "Apply" at bounding box center [231, 98] width 19 height 10
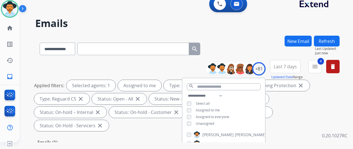
click at [241, 45] on div "**********" at bounding box center [187, 48] width 304 height 24
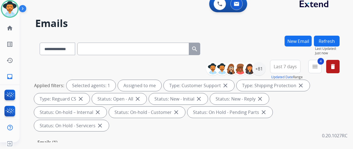
scroll to position [84, 0]
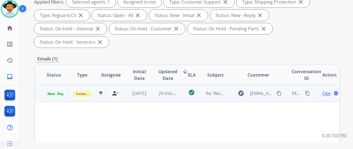
click at [324, 90] on span "Open" at bounding box center [327, 93] width 11 height 7
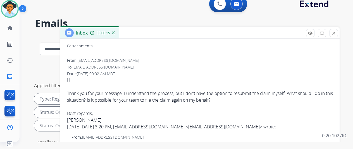
scroll to position [0, 0]
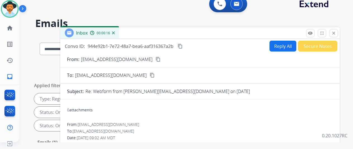
click at [156, 58] on mat-icon "content_copy" at bounding box center [158, 59] width 5 height 5
click at [287, 46] on button "Reply All" at bounding box center [283, 46] width 27 height 11
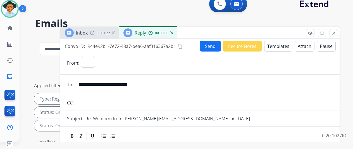
select select "**********"
click at [283, 44] on button "Templates" at bounding box center [278, 46] width 28 height 11
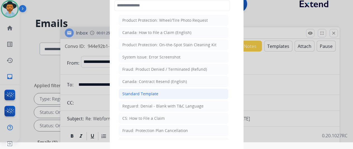
click at [148, 91] on div "Standard Template" at bounding box center [140, 94] width 36 height 6
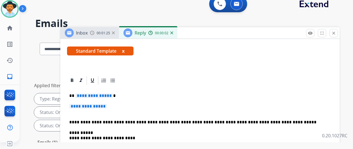
scroll to position [112, 0]
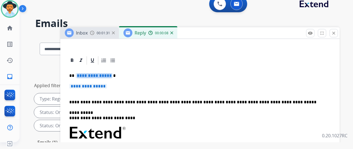
drag, startPoint x: 113, startPoint y: 76, endPoint x: 108, endPoint y: 75, distance: 5.2
click at [108, 75] on span "**********" at bounding box center [94, 75] width 38 height 5
drag, startPoint x: 114, startPoint y: 87, endPoint x: 99, endPoint y: 84, distance: 14.8
click at [99, 84] on p "**********" at bounding box center [199, 89] width 261 height 10
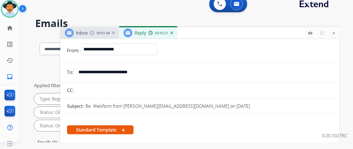
scroll to position [0, 0]
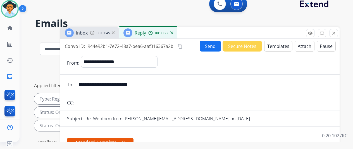
click at [183, 45] on mat-icon "content_copy" at bounding box center [180, 46] width 5 height 5
click at [209, 44] on button "Send" at bounding box center [210, 46] width 21 height 11
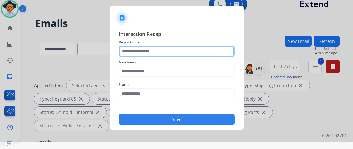
click at [149, 52] on input "text" at bounding box center [177, 51] width 116 height 11
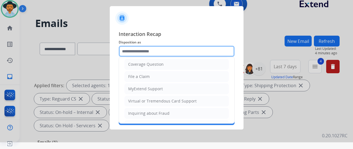
scroll to position [1, 0]
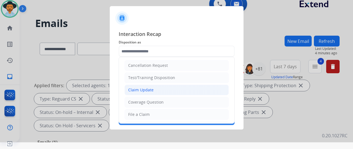
click at [147, 88] on div "Claim Update" at bounding box center [140, 90] width 25 height 6
type input "**********"
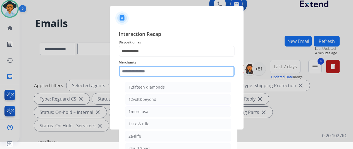
click at [141, 72] on input "text" at bounding box center [177, 71] width 116 height 11
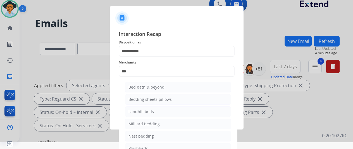
click at [151, 83] on li "Bed bath & beyond" at bounding box center [178, 87] width 106 height 11
type input "**********"
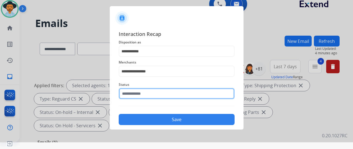
drag, startPoint x: 132, startPoint y: 91, endPoint x: 133, endPoint y: 89, distance: 2.9
click at [132, 91] on input "text" at bounding box center [177, 93] width 116 height 11
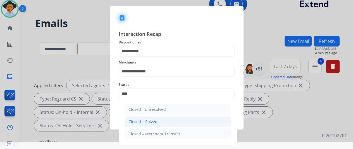
click at [147, 121] on div "Closed – Solved" at bounding box center [142, 122] width 29 height 6
type input "**********"
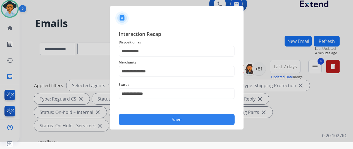
click at [169, 124] on button "Save" at bounding box center [177, 119] width 116 height 11
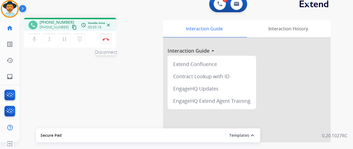
click at [106, 37] on button "Disconnect" at bounding box center [106, 40] width 12 height 12
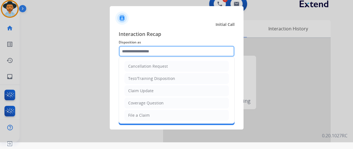
click at [143, 54] on input "text" at bounding box center [177, 51] width 116 height 11
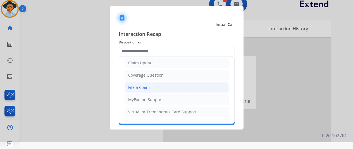
click at [138, 89] on div "File a Claim" at bounding box center [139, 88] width 22 height 6
type input "**********"
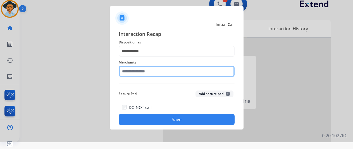
click at [133, 73] on input "text" at bounding box center [177, 71] width 116 height 11
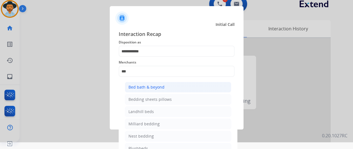
click at [141, 87] on div "Bed bath & beyond" at bounding box center [146, 88] width 36 height 6
type input "**********"
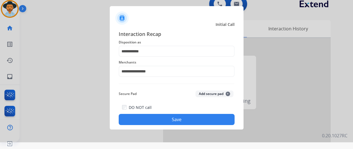
click at [165, 116] on button "Save" at bounding box center [177, 119] width 116 height 11
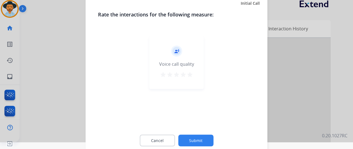
click at [195, 137] on button "Submit" at bounding box center [195, 141] width 35 height 12
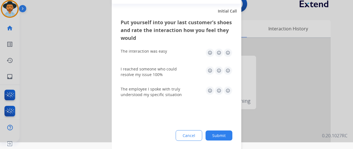
click at [223, 139] on button "Submit" at bounding box center [219, 136] width 27 height 10
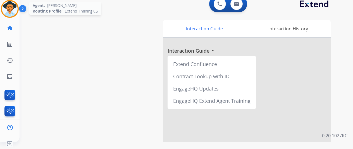
click at [8, 9] on img at bounding box center [10, 9] width 16 height 16
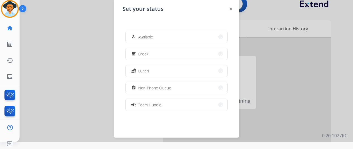
drag, startPoint x: 153, startPoint y: 38, endPoint x: 144, endPoint y: 19, distance: 21.1
click at [151, 35] on span "Available" at bounding box center [145, 37] width 15 height 6
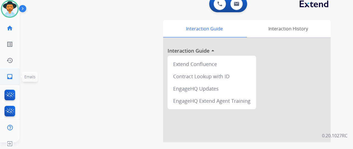
click at [7, 75] on mat-icon "inbox" at bounding box center [9, 76] width 7 height 7
select select "**********"
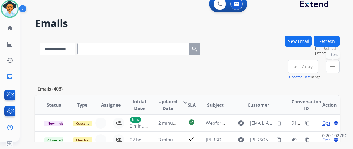
click at [336, 66] on mat-icon "menu" at bounding box center [333, 66] width 7 height 7
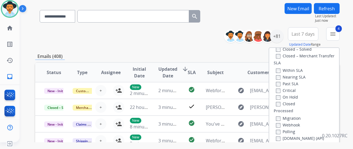
scroll to position [84, 0]
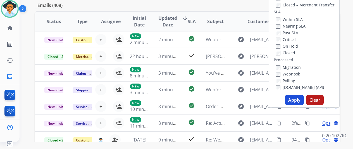
click at [297, 99] on button "Apply" at bounding box center [294, 100] width 19 height 10
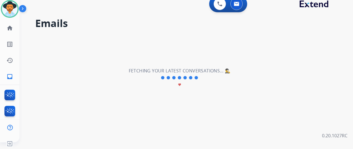
scroll to position [0, 0]
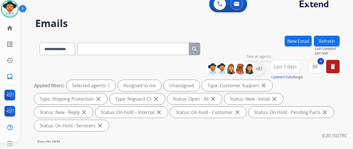
click at [265, 67] on div "+81" at bounding box center [258, 68] width 13 height 13
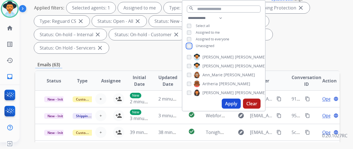
scroll to position [84, 0]
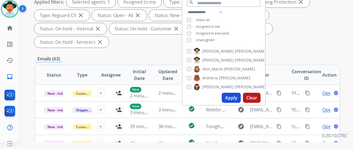
click at [233, 100] on button "Apply" at bounding box center [231, 98] width 19 height 10
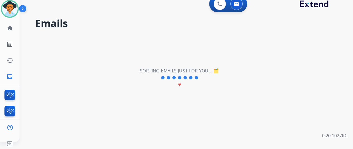
scroll to position [0, 0]
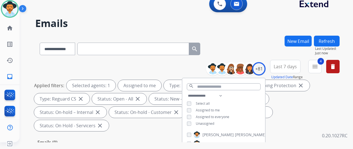
click at [246, 38] on div "**********" at bounding box center [187, 48] width 304 height 24
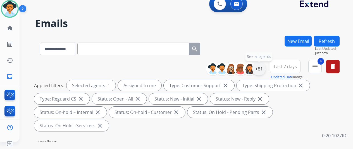
click at [264, 69] on div "+81" at bounding box center [258, 68] width 13 height 13
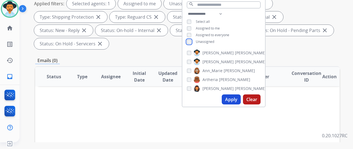
scroll to position [84, 0]
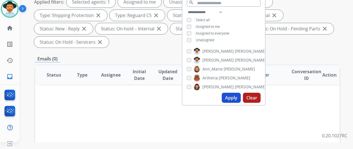
click at [233, 99] on button "Apply" at bounding box center [231, 98] width 19 height 10
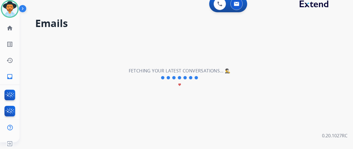
scroll to position [0, 0]
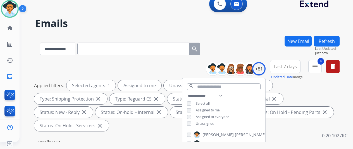
click at [261, 36] on div "**********" at bounding box center [187, 48] width 304 height 24
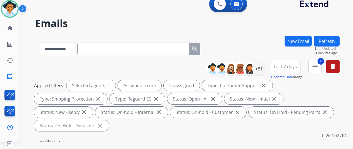
drag, startPoint x: 42, startPoint y: 73, endPoint x: 33, endPoint y: 62, distance: 14.8
click at [41, 72] on div "**********" at bounding box center [187, 97] width 304 height 74
click at [4, 7] on img at bounding box center [10, 9] width 16 height 16
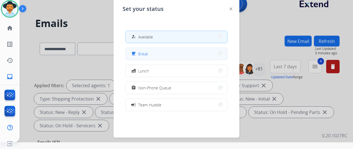
click at [145, 54] on span "Break" at bounding box center [143, 54] width 10 height 6
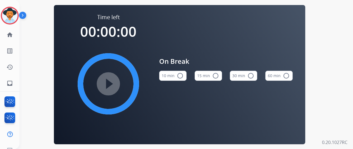
drag, startPoint x: 181, startPoint y: 77, endPoint x: 143, endPoint y: 79, distance: 38.1
click at [180, 77] on mat-icon "radio_button_unchecked" at bounding box center [180, 76] width 7 height 7
click at [112, 84] on mat-icon "play_circle_filled" at bounding box center [108, 84] width 7 height 7
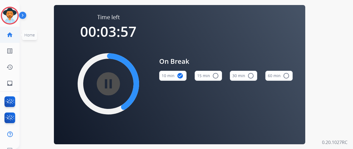
click at [35, 33] on span "Home" at bounding box center [29, 35] width 15 height 10
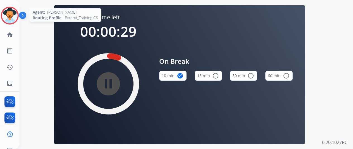
click at [4, 15] on img at bounding box center [10, 16] width 16 height 16
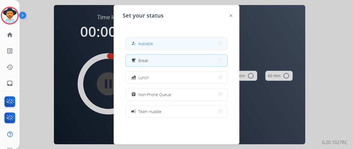
click at [143, 40] on div "how_to_reg Available" at bounding box center [141, 43] width 23 height 7
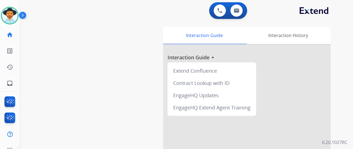
drag, startPoint x: 34, startPoint y: 56, endPoint x: 30, endPoint y: 52, distance: 5.7
click at [34, 56] on div "swap_horiz Break voice bridge close_fullscreen Connect 3-Way Call merge_type Se…" at bounding box center [180, 136] width 320 height 233
click at [12, 82] on mat-icon "inbox" at bounding box center [9, 83] width 7 height 7
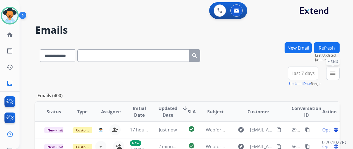
click at [340, 75] on button "menu Filters" at bounding box center [332, 73] width 13 height 13
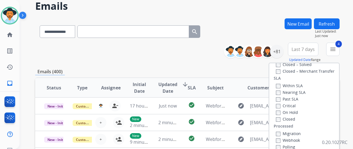
scroll to position [56, 0]
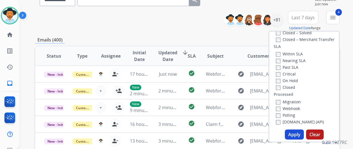
drag, startPoint x: 294, startPoint y: 135, endPoint x: 294, endPoint y: 130, distance: 4.5
click at [294, 135] on button "Apply" at bounding box center [294, 135] width 19 height 10
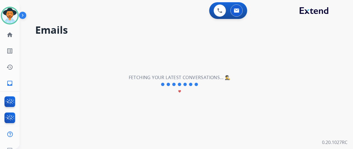
scroll to position [0, 0]
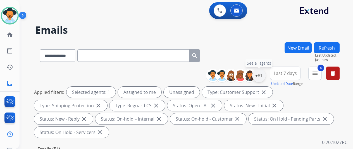
click at [261, 76] on div "+81" at bounding box center [258, 75] width 13 height 13
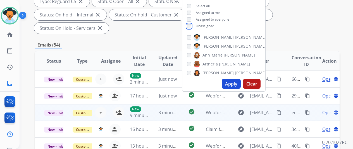
scroll to position [112, 0]
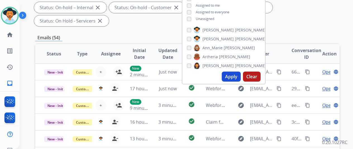
click at [237, 76] on button "Apply" at bounding box center [231, 77] width 19 height 10
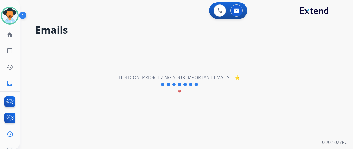
scroll to position [0, 0]
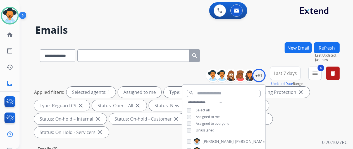
click at [248, 43] on div "**********" at bounding box center [187, 54] width 304 height 24
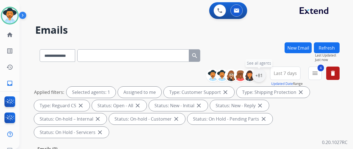
click at [264, 74] on div "+81" at bounding box center [258, 75] width 13 height 13
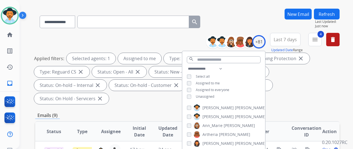
scroll to position [84, 0]
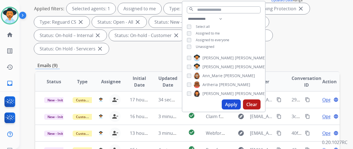
click at [235, 106] on button "Apply" at bounding box center [231, 105] width 19 height 10
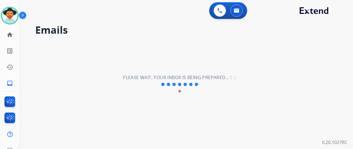
scroll to position [0, 0]
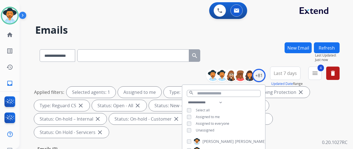
click at [262, 28] on h2 "Emails" at bounding box center [187, 30] width 304 height 11
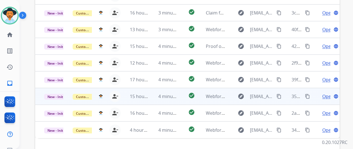
scroll to position [204, 0]
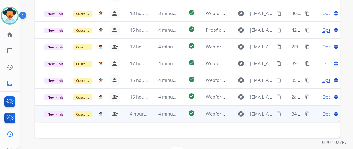
click at [327, 111] on span "Open" at bounding box center [327, 114] width 11 height 7
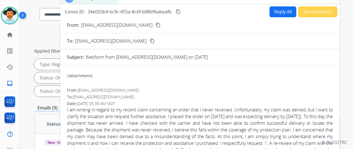
scroll to position [0, 0]
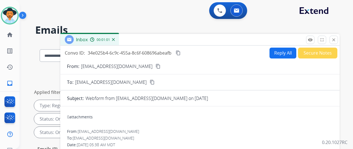
click at [156, 66] on mat-icon "content_copy" at bounding box center [158, 66] width 5 height 5
click at [181, 52] on mat-icon "content_copy" at bounding box center [178, 53] width 5 height 5
click at [224, 113] on div "0 attachments" at bounding box center [200, 117] width 266 height 13
click at [181, 52] on mat-icon "content_copy" at bounding box center [178, 53] width 5 height 5
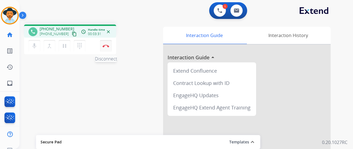
click at [105, 42] on button "Disconnect" at bounding box center [106, 46] width 12 height 12
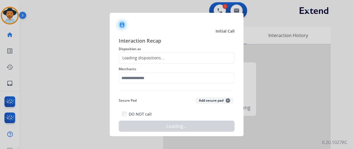
click at [154, 58] on div "Loading dispositions..." at bounding box center [141, 58] width 45 height 6
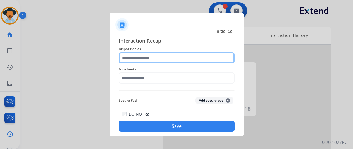
click at [154, 58] on input "text" at bounding box center [177, 58] width 116 height 11
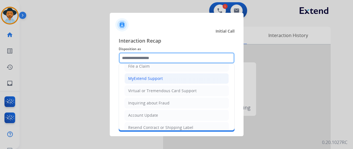
scroll to position [84, 0]
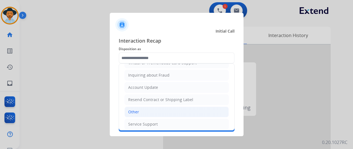
drag, startPoint x: 135, startPoint y: 111, endPoint x: 136, endPoint y: 59, distance: 52.0
click at [134, 109] on div "Other" at bounding box center [133, 112] width 11 height 6
type input "*****"
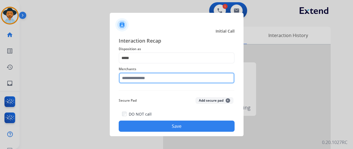
click at [142, 77] on input "text" at bounding box center [177, 78] width 116 height 11
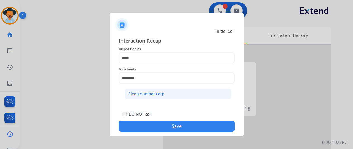
click at [137, 96] on div "Sleep number corp." at bounding box center [146, 94] width 37 height 6
type input "**********"
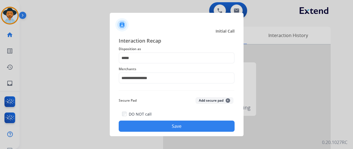
click at [169, 127] on button "Save" at bounding box center [177, 126] width 116 height 11
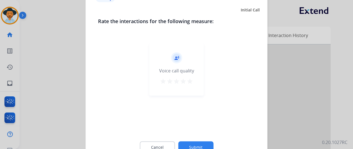
click at [192, 142] on button "Submit" at bounding box center [195, 148] width 35 height 12
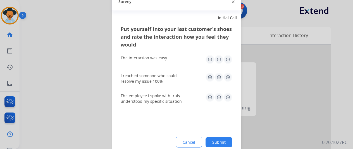
drag, startPoint x: 219, startPoint y: 142, endPoint x: 201, endPoint y: 118, distance: 29.7
click at [215, 137] on div "Put yourself into your last customer’s shoes and rate the interaction how you f…" at bounding box center [177, 91] width 130 height 132
click at [13, 11] on div at bounding box center [176, 74] width 353 height 149
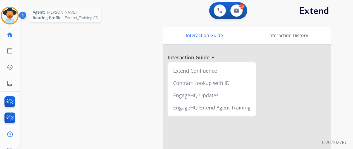
click at [14, 12] on img at bounding box center [10, 16] width 16 height 16
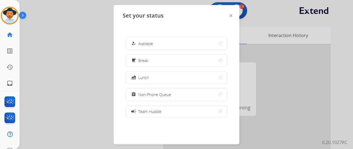
drag, startPoint x: 157, startPoint y: 45, endPoint x: 160, endPoint y: 44, distance: 2.9
click at [157, 45] on button "how_to_reg Available" at bounding box center [177, 44] width 102 height 12
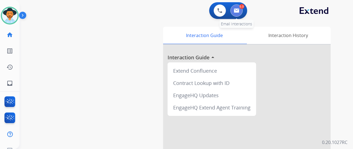
click at [239, 10] on img at bounding box center [237, 10] width 6 height 4
select select "**********"
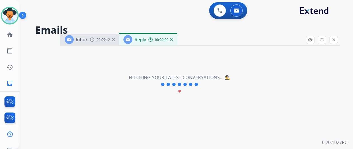
select select "**********"
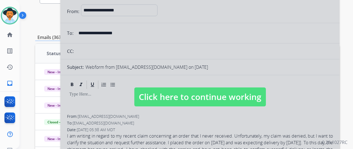
scroll to position [84, 0]
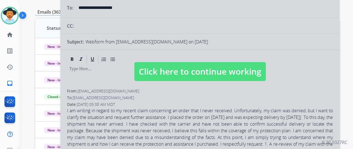
click at [151, 97] on div at bounding box center [199, 66] width 279 height 209
select select
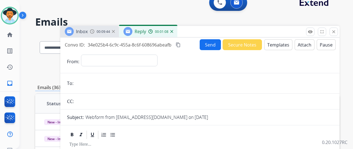
scroll to position [0, 0]
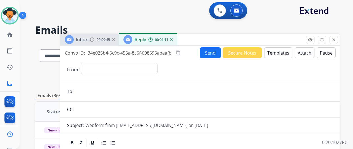
click at [282, 53] on button "Templates" at bounding box center [278, 52] width 28 height 11
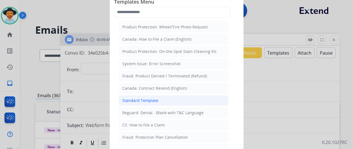
click at [144, 96] on li "Standard Template" at bounding box center [174, 101] width 110 height 11
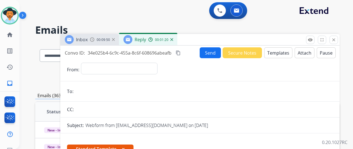
click at [173, 39] on img at bounding box center [171, 39] width 3 height 3
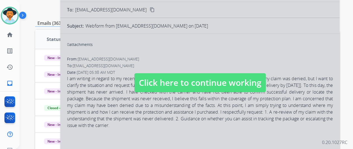
scroll to position [112, 0]
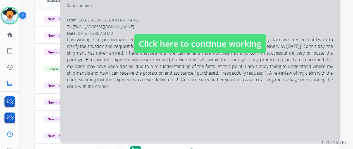
click at [149, 99] on div at bounding box center [199, 38] width 279 height 209
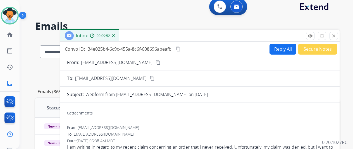
scroll to position [0, 0]
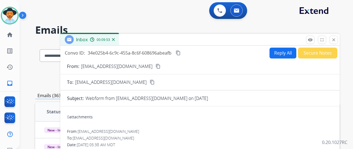
click at [280, 50] on button "Reply All" at bounding box center [283, 53] width 27 height 11
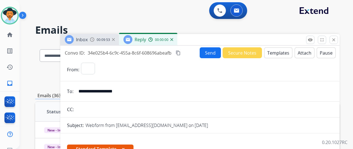
select select "**********"
click at [280, 53] on button "Templates" at bounding box center [278, 52] width 28 height 11
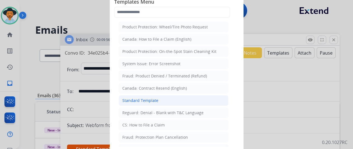
click at [139, 98] on div "Standard Template" at bounding box center [140, 101] width 36 height 6
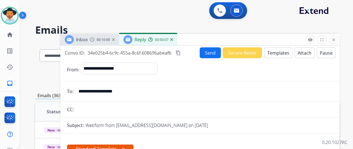
click at [282, 51] on button "Templates" at bounding box center [278, 52] width 28 height 11
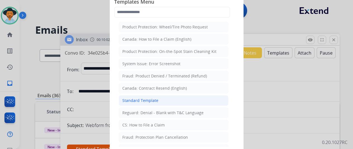
click at [139, 98] on div "Standard Template" at bounding box center [140, 101] width 36 height 6
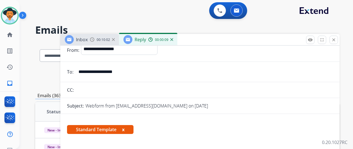
scroll to position [35, 0]
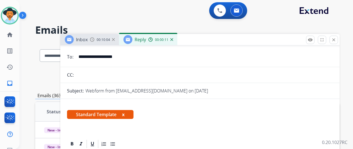
click at [173, 38] on img at bounding box center [171, 39] width 3 height 3
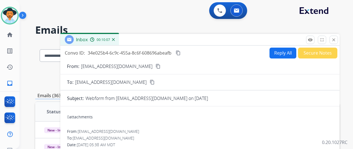
click at [115, 38] on div "00:10:07" at bounding box center [102, 39] width 25 height 5
click at [115, 39] on img at bounding box center [113, 39] width 3 height 3
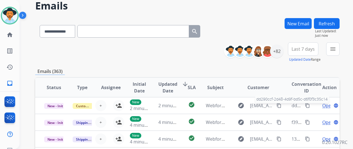
scroll to position [0, 0]
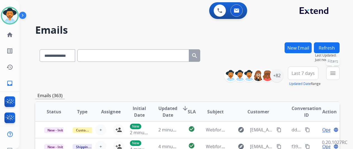
click at [336, 72] on mat-icon "menu" at bounding box center [333, 73] width 7 height 7
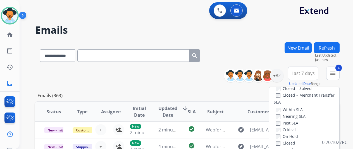
scroll to position [112, 0]
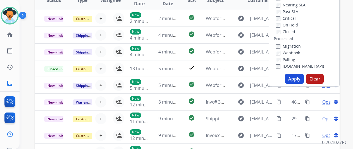
click at [292, 77] on button "Apply" at bounding box center [294, 79] width 19 height 10
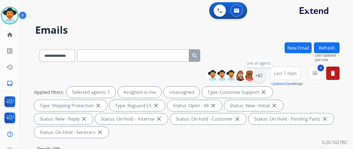
click at [262, 73] on div "+82" at bounding box center [258, 75] width 13 height 13
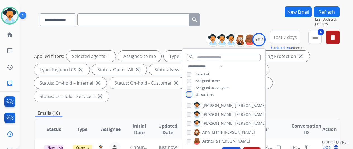
scroll to position [84, 0]
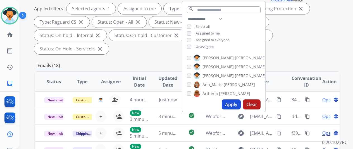
click at [237, 105] on button "Apply" at bounding box center [231, 105] width 19 height 10
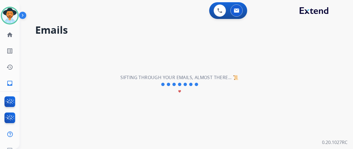
scroll to position [0, 0]
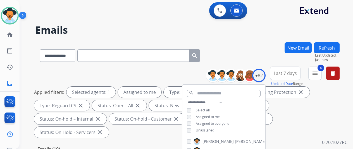
click at [262, 61] on div "**********" at bounding box center [187, 54] width 304 height 24
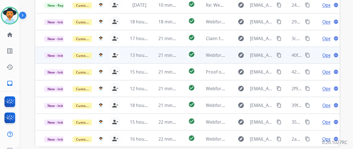
scroll to position [140, 0]
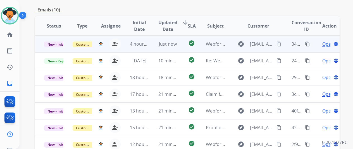
click at [326, 41] on span "Open" at bounding box center [327, 44] width 11 height 7
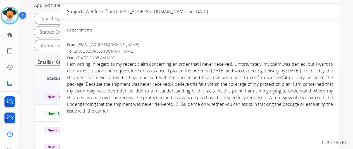
scroll to position [28, 0]
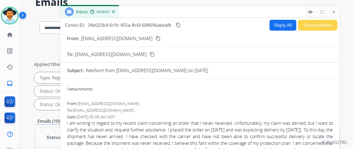
click at [282, 24] on button "Reply All" at bounding box center [283, 25] width 27 height 11
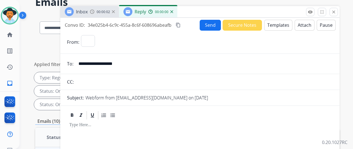
select select "**********"
click at [275, 25] on button "Templates" at bounding box center [278, 25] width 28 height 11
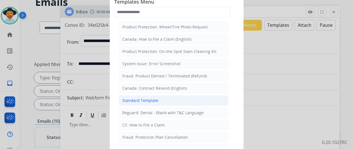
click at [136, 100] on div "Standard Template" at bounding box center [140, 101] width 36 height 6
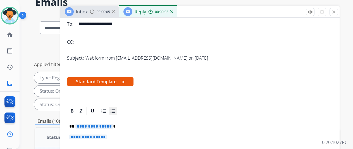
scroll to position [84, 0]
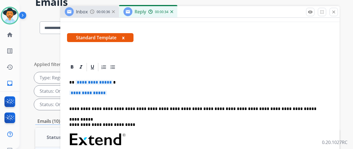
click at [113, 83] on span "**********" at bounding box center [94, 82] width 38 height 5
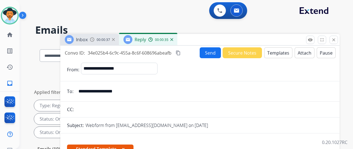
select select "**********"
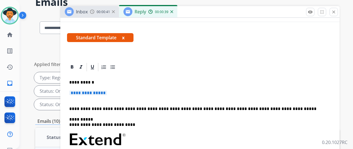
click at [115, 93] on p "**********" at bounding box center [199, 96] width 261 height 10
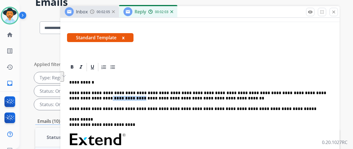
drag, startPoint x: 87, startPoint y: 98, endPoint x: 322, endPoint y: 92, distance: 235.0
click at [322, 92] on p "**********" at bounding box center [197, 96] width 257 height 10
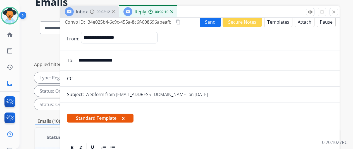
scroll to position [0, 0]
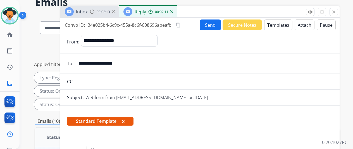
click at [213, 23] on button "Send" at bounding box center [210, 25] width 21 height 11
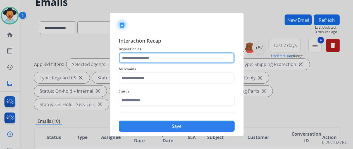
click at [127, 58] on input "text" at bounding box center [177, 58] width 116 height 11
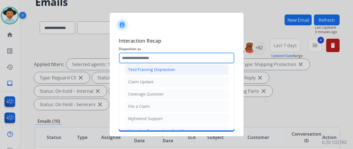
scroll to position [28, 0]
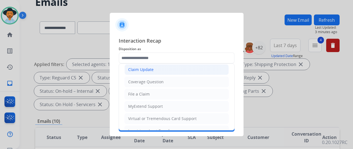
click at [144, 66] on li "Claim Update" at bounding box center [177, 70] width 104 height 11
type input "**********"
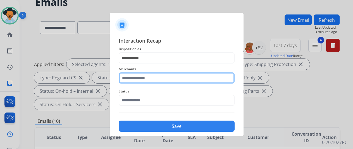
click at [135, 80] on input "text" at bounding box center [177, 78] width 116 height 11
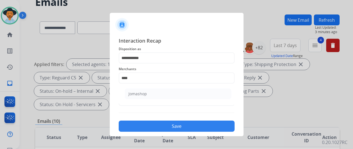
click at [136, 94] on div "Jomashop" at bounding box center [137, 94] width 18 height 6
type input "********"
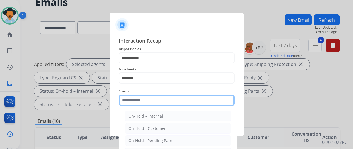
click at [138, 97] on input "text" at bounding box center [177, 100] width 116 height 11
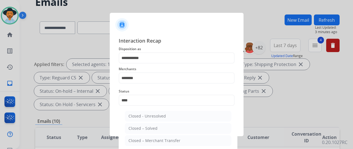
click at [142, 128] on div "Closed – Solved" at bounding box center [142, 129] width 29 height 6
type input "**********"
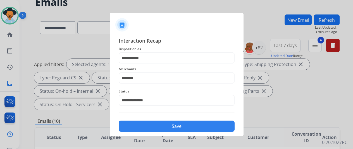
click at [163, 122] on button "Save" at bounding box center [177, 126] width 116 height 11
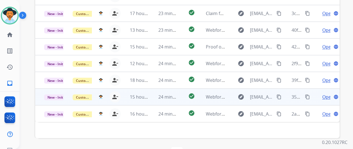
scroll to position [176, 0]
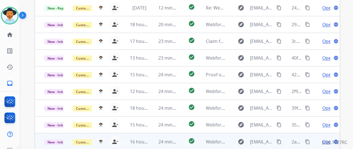
click at [323, 139] on span "Open" at bounding box center [327, 142] width 11 height 7
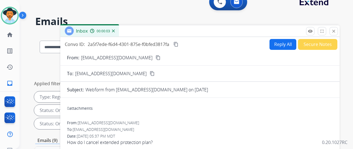
scroll to position [8, 0]
click at [156, 58] on mat-icon "content_copy" at bounding box center [158, 58] width 5 height 5
drag, startPoint x: 280, startPoint y: 41, endPoint x: 275, endPoint y: 29, distance: 13.3
click at [281, 42] on button "Reply All" at bounding box center [283, 44] width 27 height 11
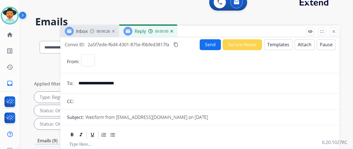
select select "**********"
click at [275, 42] on button "Templates" at bounding box center [278, 44] width 28 height 11
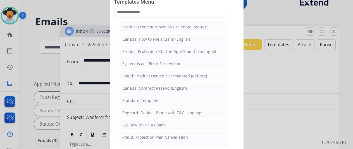
drag, startPoint x: 139, startPoint y: 97, endPoint x: 138, endPoint y: 94, distance: 3.5
click at [139, 98] on div "Standard Template" at bounding box center [140, 101] width 36 height 6
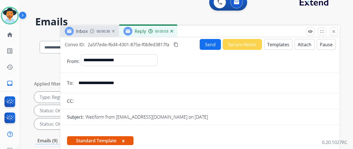
scroll to position [84, 0]
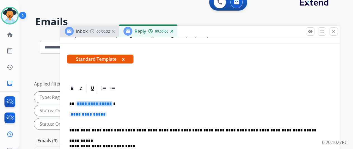
drag, startPoint x: 114, startPoint y: 101, endPoint x: 99, endPoint y: 99, distance: 15.5
click at [99, 102] on span "**********" at bounding box center [94, 104] width 38 height 5
drag, startPoint x: 115, startPoint y: 115, endPoint x: 100, endPoint y: 113, distance: 14.7
click at [100, 113] on p "**********" at bounding box center [199, 117] width 261 height 10
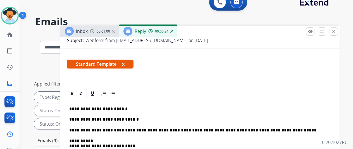
scroll to position [0, 0]
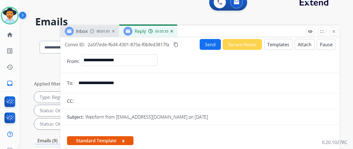
click at [216, 46] on button "Send" at bounding box center [210, 44] width 21 height 11
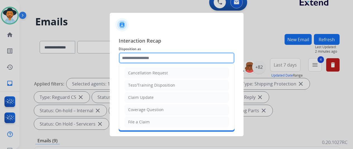
click at [146, 58] on input "text" at bounding box center [177, 58] width 116 height 11
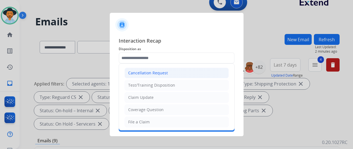
click at [147, 75] on div "Cancellation Request" at bounding box center [148, 73] width 40 height 6
type input "**********"
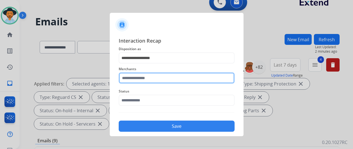
click at [144, 77] on input "text" at bounding box center [177, 78] width 116 height 11
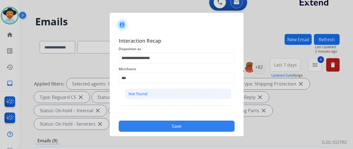
click at [142, 95] on div "Not found" at bounding box center [137, 94] width 19 height 6
type input "*********"
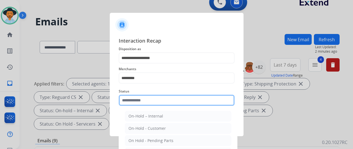
click at [134, 103] on input "text" at bounding box center [177, 100] width 116 height 11
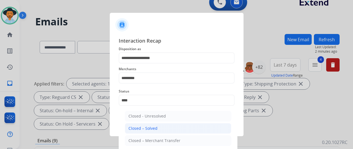
click at [144, 127] on div "Closed – Solved" at bounding box center [142, 129] width 29 height 6
type input "**********"
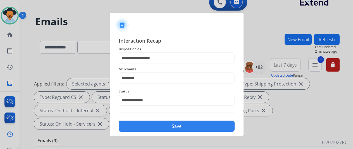
click at [155, 127] on button "Save" at bounding box center [177, 126] width 116 height 11
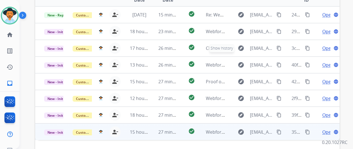
scroll to position [204, 0]
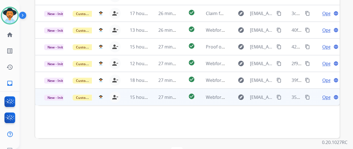
click at [327, 94] on span "Open" at bounding box center [327, 97] width 11 height 7
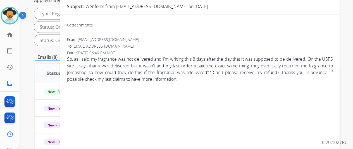
scroll to position [0, 0]
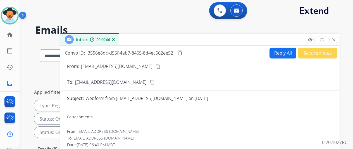
click at [156, 65] on mat-icon "content_copy" at bounding box center [158, 66] width 5 height 5
click at [282, 50] on button "Reply All" at bounding box center [283, 53] width 27 height 11
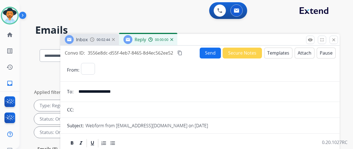
select select "**********"
click at [277, 53] on button "Templates" at bounding box center [278, 53] width 28 height 11
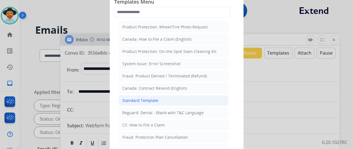
click at [146, 98] on div "Standard Template" at bounding box center [140, 101] width 36 height 6
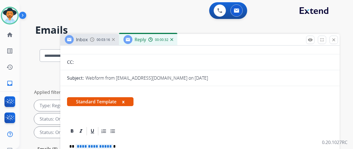
scroll to position [112, 0]
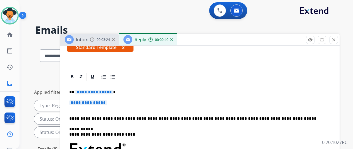
click at [113, 90] on span "**********" at bounding box center [94, 92] width 38 height 5
drag, startPoint x: 115, startPoint y: 92, endPoint x: 74, endPoint y: 89, distance: 41.2
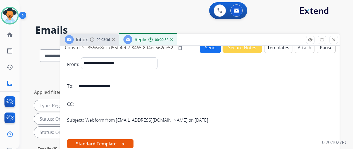
scroll to position [0, 0]
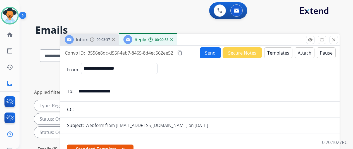
click at [211, 51] on button "Send" at bounding box center [210, 52] width 21 height 11
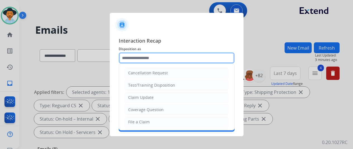
click at [134, 57] on input "text" at bounding box center [177, 58] width 116 height 11
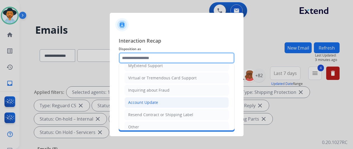
scroll to position [85, 0]
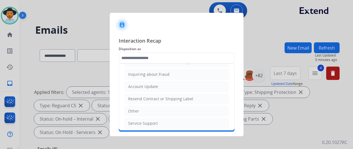
drag, startPoint x: 143, startPoint y: 109, endPoint x: 151, endPoint y: 97, distance: 14.1
click at [144, 108] on li "Other" at bounding box center [177, 111] width 104 height 11
type input "*****"
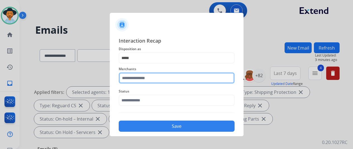
click at [141, 80] on input "text" at bounding box center [177, 78] width 116 height 11
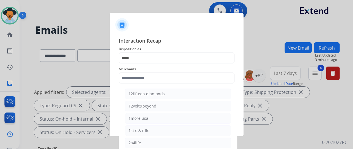
click at [156, 84] on div "Merchants 12fifteen diamonds 12volt&beyond 1more usa 1st c & r llc 2a4life 2lou…" at bounding box center [177, 75] width 116 height 22
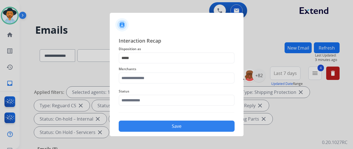
click at [156, 84] on div "Merchants" at bounding box center [177, 75] width 116 height 22
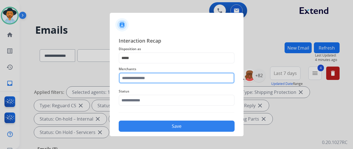
click at [137, 73] on input "text" at bounding box center [177, 78] width 116 height 11
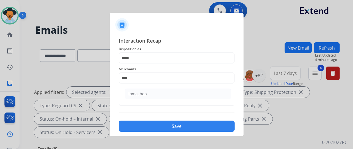
click at [145, 95] on div "Jomashop" at bounding box center [137, 94] width 18 height 6
type input "********"
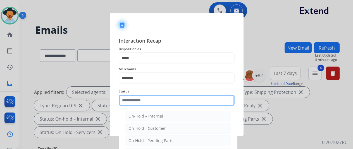
click at [142, 102] on input "text" at bounding box center [177, 100] width 116 height 11
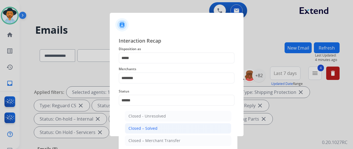
click at [147, 127] on div "Closed – Solved" at bounding box center [142, 129] width 29 height 6
type input "**********"
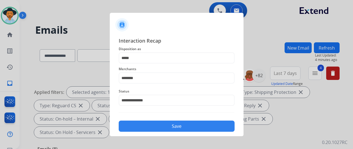
click at [147, 127] on button "Save" at bounding box center [177, 126] width 116 height 11
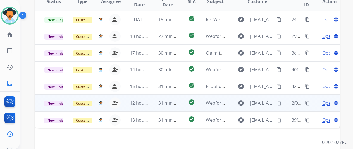
scroll to position [168, 0]
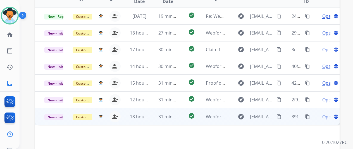
click at [327, 114] on span "Open" at bounding box center [327, 117] width 11 height 7
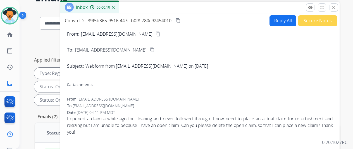
scroll to position [0, 0]
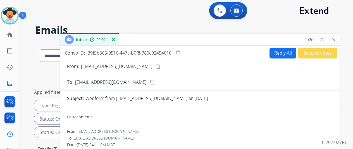
click at [156, 66] on mat-icon "content_copy" at bounding box center [158, 66] width 5 height 5
click at [281, 49] on button "Reply All" at bounding box center [283, 53] width 27 height 11
select select "**********"
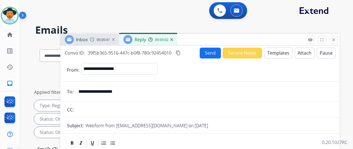
click at [275, 54] on button "Templates" at bounding box center [278, 53] width 28 height 11
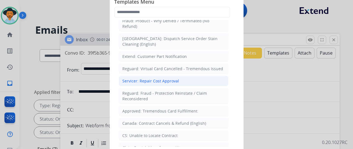
scroll to position [216, 0]
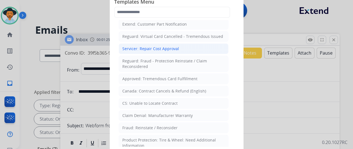
click at [144, 101] on div "CS: Unable to Locate Contract" at bounding box center [149, 104] width 55 height 6
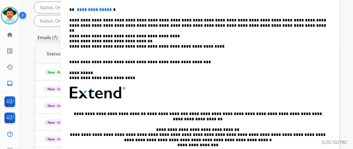
scroll to position [0, 0]
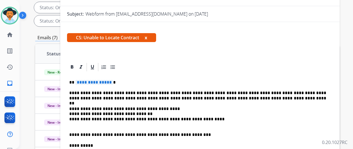
click at [112, 81] on span "**********" at bounding box center [94, 82] width 38 height 5
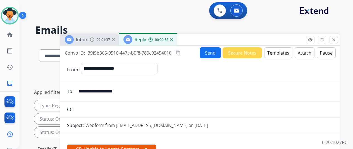
click at [216, 52] on button "Send" at bounding box center [210, 52] width 21 height 11
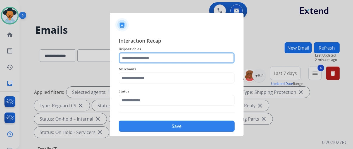
click at [136, 59] on input "text" at bounding box center [177, 58] width 116 height 11
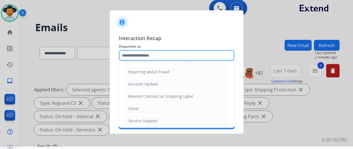
scroll to position [7, 0]
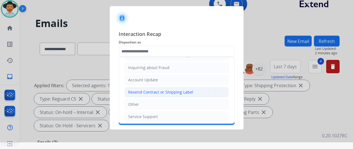
click at [150, 90] on div "Resend Contract or Shipping Label" at bounding box center [160, 93] width 65 height 6
type input "**********"
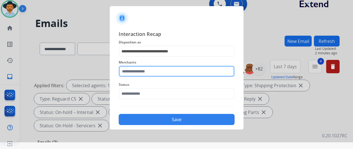
click at [139, 70] on input "text" at bounding box center [177, 71] width 116 height 11
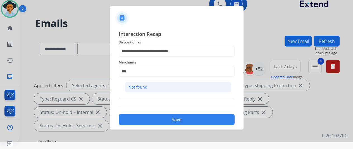
click at [144, 86] on div "Not found" at bounding box center [137, 88] width 19 height 6
type input "*********"
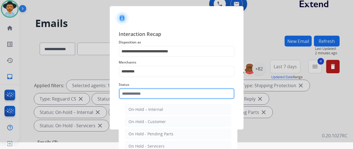
click at [146, 92] on input "text" at bounding box center [177, 93] width 116 height 11
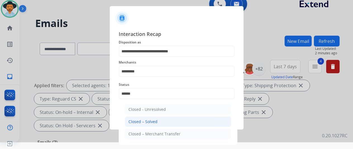
click at [149, 122] on div "Closed – Solved" at bounding box center [142, 122] width 29 height 6
type input "**********"
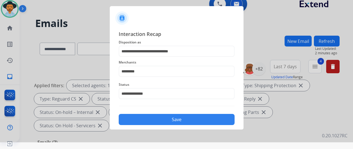
click at [178, 119] on button "Save" at bounding box center [177, 119] width 116 height 11
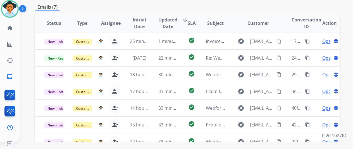
scroll to position [176, 0]
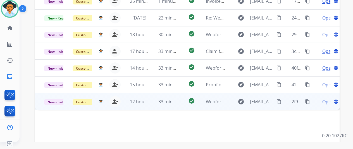
click at [325, 99] on span "Open" at bounding box center [327, 102] width 11 height 7
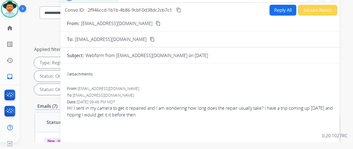
scroll to position [8, 0]
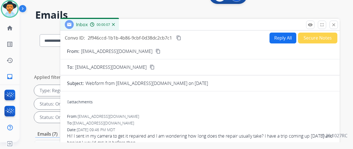
click at [156, 50] on mat-icon "content_copy" at bounding box center [158, 51] width 5 height 5
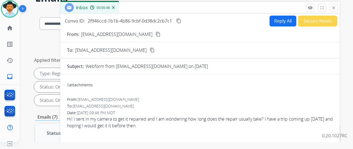
scroll to position [0, 0]
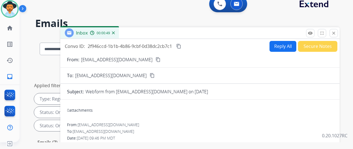
click at [281, 44] on button "Reply All" at bounding box center [283, 46] width 27 height 11
select select "**********"
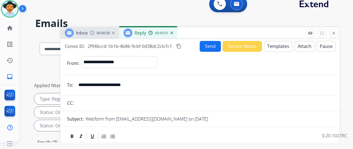
click at [281, 45] on button "Templates" at bounding box center [278, 46] width 28 height 11
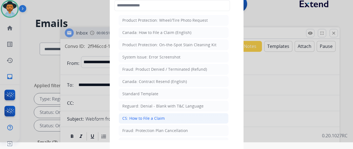
click at [142, 116] on div "CS: How to File a Claim" at bounding box center [143, 119] width 42 height 6
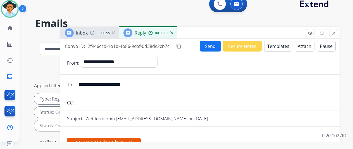
click at [276, 42] on button "Templates" at bounding box center [278, 46] width 28 height 11
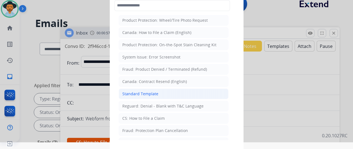
click at [135, 94] on div "Standard Template" at bounding box center [140, 94] width 36 height 6
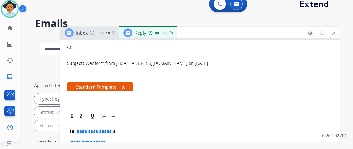
scroll to position [98, 0]
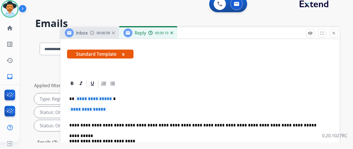
click at [113, 97] on span "**********" at bounding box center [94, 99] width 38 height 5
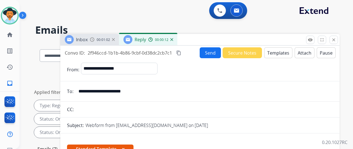
select select "**********"
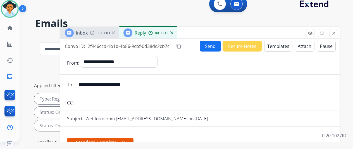
scroll to position [98, 0]
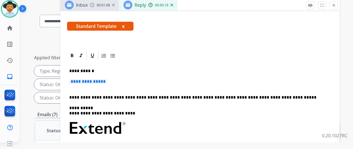
click at [107, 79] on span "**********" at bounding box center [88, 81] width 38 height 5
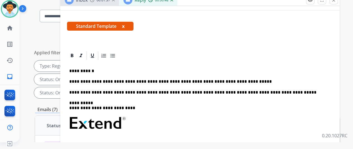
scroll to position [0, 0]
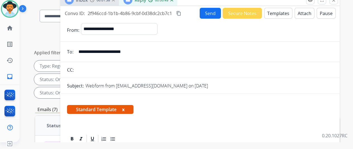
click at [211, 10] on button "Send" at bounding box center [210, 13] width 21 height 11
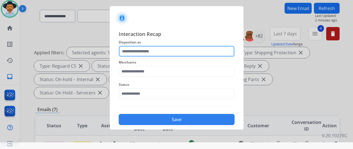
click at [136, 53] on input "text" at bounding box center [177, 51] width 116 height 11
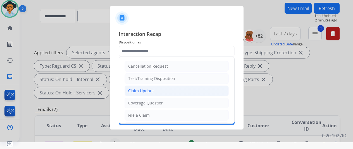
click at [154, 91] on li "Claim Update" at bounding box center [177, 91] width 104 height 11
type input "**********"
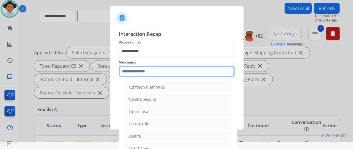
click at [137, 72] on input "text" at bounding box center [177, 71] width 116 height 11
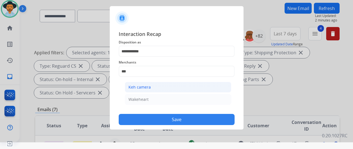
click at [150, 87] on li "Keh camera" at bounding box center [178, 87] width 106 height 11
type input "**********"
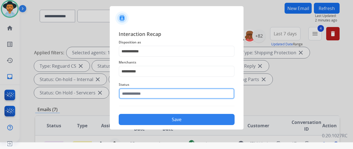
click at [141, 96] on input "text" at bounding box center [177, 93] width 116 height 11
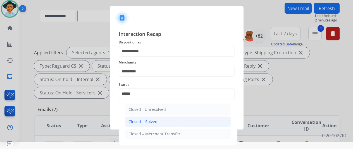
click at [154, 118] on li "Closed – Solved" at bounding box center [178, 122] width 106 height 11
type input "**********"
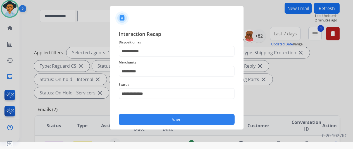
click at [158, 120] on button "Save" at bounding box center [177, 119] width 116 height 11
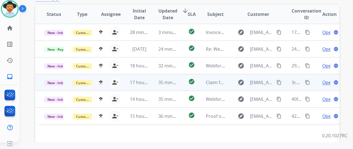
scroll to position [120, 0]
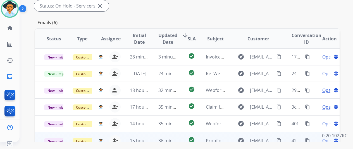
click at [325, 138] on span "Open" at bounding box center [327, 141] width 11 height 7
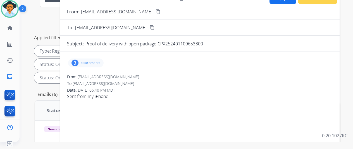
scroll to position [0, 0]
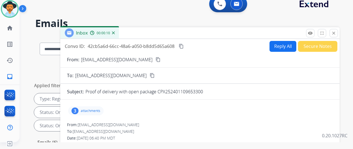
click at [115, 32] on img at bounding box center [113, 33] width 3 height 3
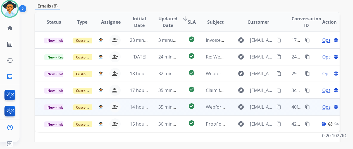
scroll to position [140, 0]
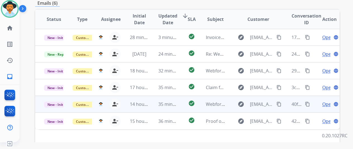
click at [327, 101] on span "Open" at bounding box center [327, 104] width 11 height 7
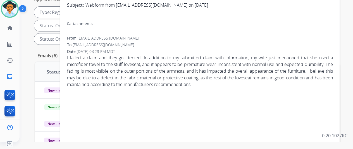
scroll to position [56, 0]
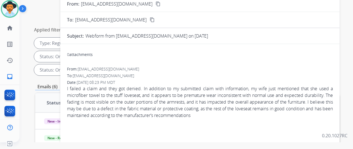
click at [156, 4] on mat-icon "content_copy" at bounding box center [158, 3] width 5 height 5
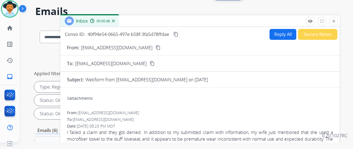
scroll to position [0, 0]
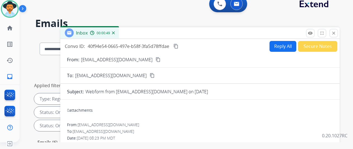
click at [280, 45] on button "Reply All" at bounding box center [283, 46] width 27 height 11
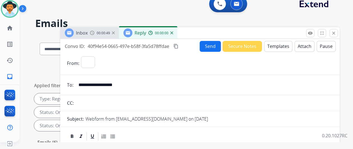
select select "**********"
click at [276, 43] on button "Templates" at bounding box center [278, 46] width 28 height 11
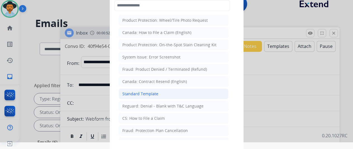
click at [134, 94] on div "Standard Template" at bounding box center [140, 94] width 36 height 6
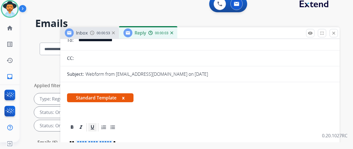
scroll to position [84, 0]
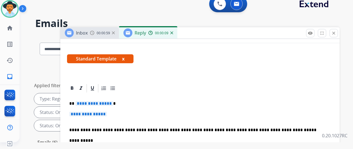
drag, startPoint x: 114, startPoint y: 104, endPoint x: 108, endPoint y: 102, distance: 6.8
click at [108, 102] on span "**********" at bounding box center [94, 103] width 38 height 5
click at [115, 115] on p "**********" at bounding box center [199, 117] width 261 height 10
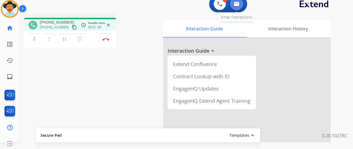
click at [243, 5] on button at bounding box center [236, 4] width 12 height 12
select select "**********"
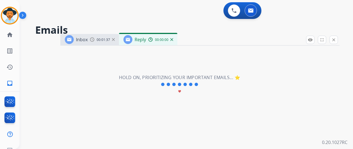
select select "**********"
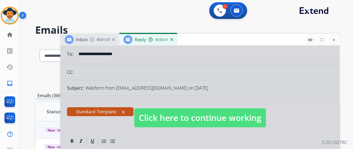
scroll to position [84, 0]
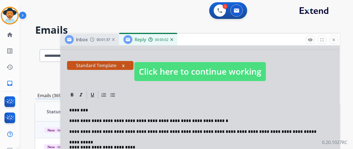
click at [167, 86] on div at bounding box center [199, 66] width 279 height 209
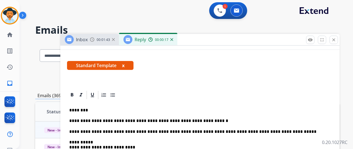
click at [206, 121] on p "**********" at bounding box center [197, 121] width 257 height 5
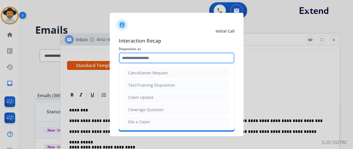
click at [154, 61] on input "text" at bounding box center [177, 58] width 116 height 11
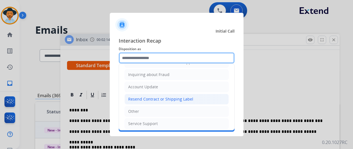
scroll to position [85, 0]
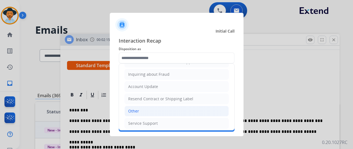
click at [136, 110] on div "Other" at bounding box center [133, 112] width 11 height 6
type input "*****"
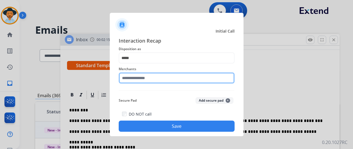
click at [144, 80] on input "text" at bounding box center [177, 78] width 116 height 11
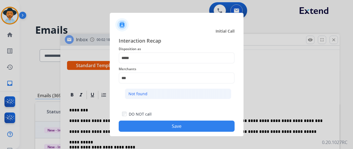
click at [134, 91] on div "Not found" at bounding box center [137, 94] width 19 height 6
type input "*********"
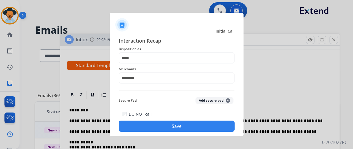
click at [145, 126] on button "Save" at bounding box center [177, 126] width 116 height 11
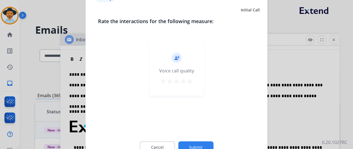
click at [193, 147] on button "Submit" at bounding box center [195, 148] width 35 height 12
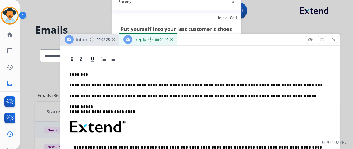
scroll to position [0, 0]
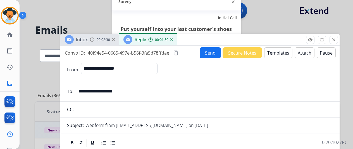
click at [178, 53] on mat-icon "content_copy" at bounding box center [175, 53] width 5 height 5
click at [212, 53] on button "Send" at bounding box center [210, 52] width 21 height 11
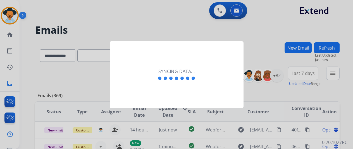
click at [161, 61] on div "Syncing data..." at bounding box center [177, 74] width 134 height 67
click at [43, 80] on div at bounding box center [176, 74] width 353 height 149
click at [11, 86] on div at bounding box center [176, 74] width 353 height 149
click at [339, 73] on div at bounding box center [176, 74] width 353 height 149
click at [14, 15] on div at bounding box center [176, 74] width 353 height 149
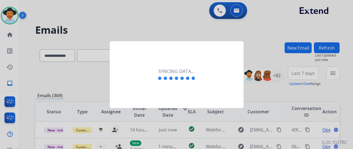
click at [3, 16] on div at bounding box center [176, 74] width 353 height 149
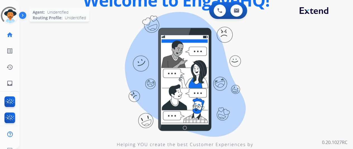
click at [11, 12] on div at bounding box center [9, 15] width 25 height 25
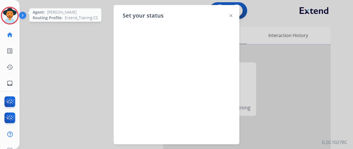
click at [14, 13] on img at bounding box center [10, 16] width 16 height 16
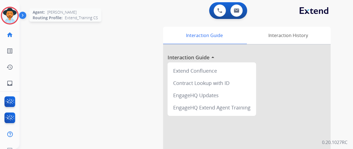
click at [6, 10] on img at bounding box center [10, 16] width 16 height 16
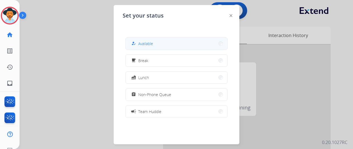
click at [155, 47] on button "how_to_reg Available" at bounding box center [177, 44] width 102 height 12
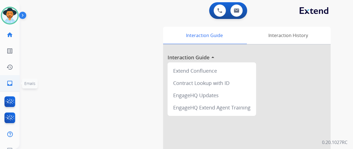
click at [8, 83] on mat-icon "inbox" at bounding box center [9, 83] width 7 height 7
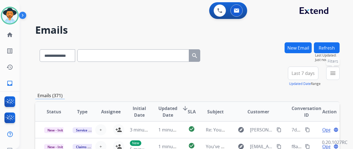
click at [339, 69] on button "menu Filters" at bounding box center [332, 73] width 13 height 13
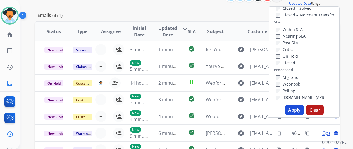
scroll to position [84, 0]
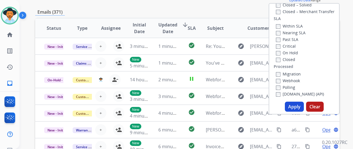
click at [295, 104] on button "Apply" at bounding box center [294, 107] width 19 height 10
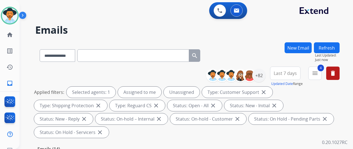
click at [231, 57] on div "**********" at bounding box center [187, 54] width 304 height 24
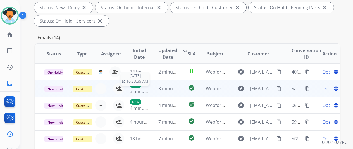
scroll to position [1, 0]
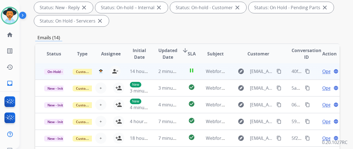
click at [326, 70] on span "Open" at bounding box center [327, 71] width 11 height 7
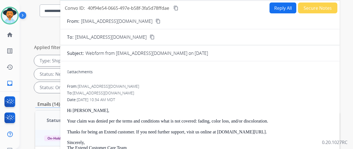
scroll to position [0, 0]
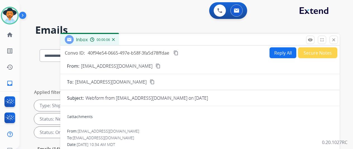
click at [282, 53] on button "Reply All" at bounding box center [283, 52] width 27 height 11
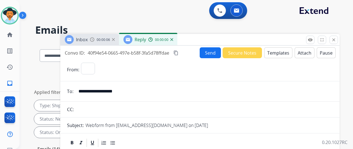
select select "**********"
click at [211, 52] on button "Send" at bounding box center [210, 52] width 21 height 11
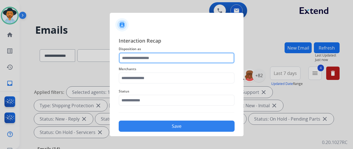
click at [139, 58] on input "text" at bounding box center [177, 58] width 116 height 11
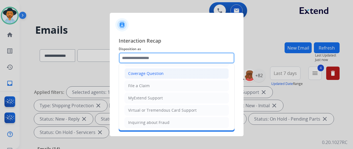
scroll to position [28, 0]
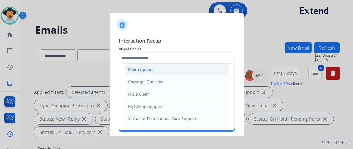
click at [149, 69] on div "Claim Update" at bounding box center [140, 70] width 25 height 6
type input "**********"
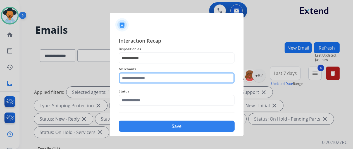
click at [138, 78] on input "text" at bounding box center [177, 78] width 116 height 11
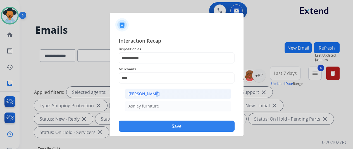
click at [147, 92] on div "[PERSON_NAME]" at bounding box center [143, 94] width 31 height 6
type input "**********"
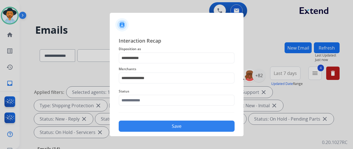
click at [150, 94] on span "Status" at bounding box center [177, 91] width 116 height 7
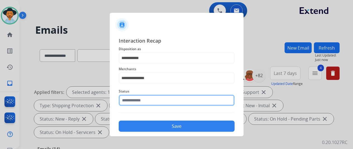
click at [145, 101] on input "text" at bounding box center [177, 100] width 116 height 11
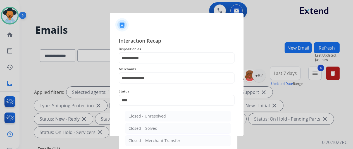
click at [146, 129] on div "Closed – Solved" at bounding box center [142, 129] width 29 height 6
type input "**********"
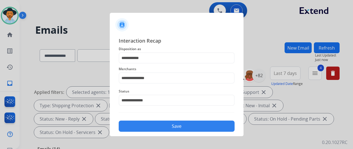
click at [178, 126] on button "Save" at bounding box center [177, 126] width 116 height 11
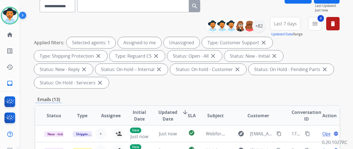
scroll to position [0, 0]
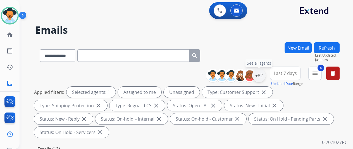
click at [264, 71] on div "+82" at bounding box center [258, 75] width 13 height 13
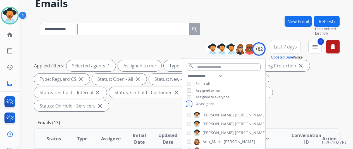
scroll to position [84, 0]
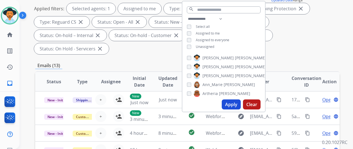
click at [235, 106] on button "Apply" at bounding box center [231, 105] width 19 height 10
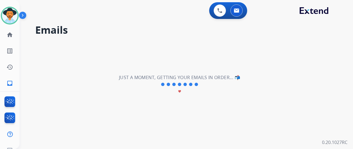
scroll to position [0, 0]
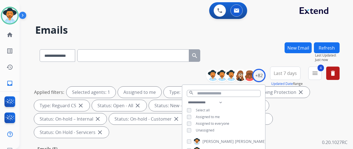
click at [239, 45] on div "**********" at bounding box center [187, 54] width 304 height 24
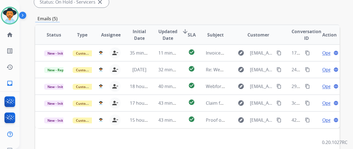
scroll to position [140, 0]
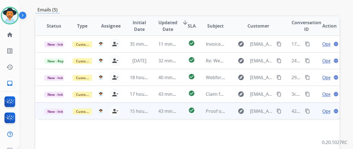
click at [328, 108] on span "Open" at bounding box center [327, 111] width 11 height 7
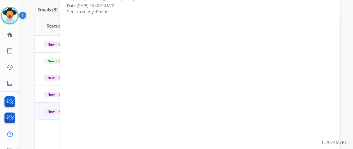
scroll to position [84, 0]
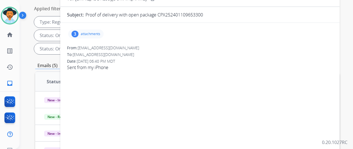
click at [78, 32] on div "3" at bounding box center [75, 34] width 7 height 7
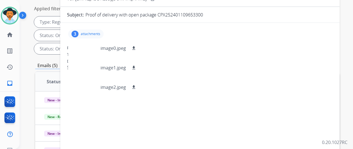
scroll to position [0, 0]
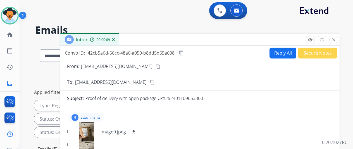
click at [156, 68] on mat-icon "content_copy" at bounding box center [158, 66] width 5 height 5
click at [156, 67] on mat-icon "content_copy" at bounding box center [158, 66] width 5 height 5
click at [184, 53] on mat-icon "content_copy" at bounding box center [181, 53] width 5 height 5
drag, startPoint x: 240, startPoint y: 117, endPoint x: 231, endPoint y: 105, distance: 14.4
click at [240, 117] on div "3 attachments image0.jpeg download image1.jpeg download image2.jpeg download" at bounding box center [200, 117] width 266 height 13
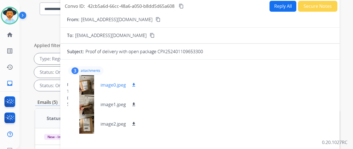
scroll to position [56, 0]
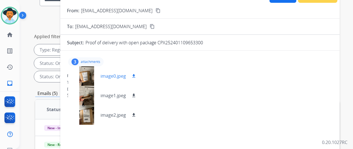
click at [136, 76] on mat-icon "download" at bounding box center [133, 76] width 5 height 5
click at [136, 94] on mat-icon "download" at bounding box center [133, 95] width 5 height 5
click at [136, 115] on mat-icon "download" at bounding box center [133, 115] width 5 height 5
click at [85, 67] on div at bounding box center [87, 76] width 28 height 20
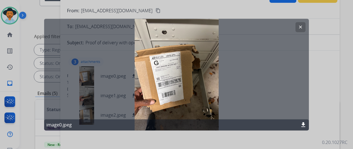
click at [302, 27] on mat-icon "clear" at bounding box center [300, 27] width 5 height 5
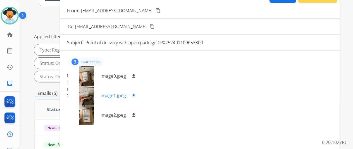
click at [91, 97] on div at bounding box center [87, 96] width 28 height 20
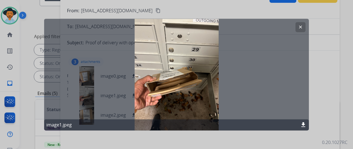
click at [299, 26] on mat-icon "clear" at bounding box center [300, 27] width 5 height 5
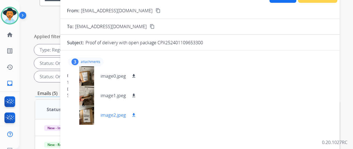
click at [90, 116] on div at bounding box center [87, 116] width 28 height 20
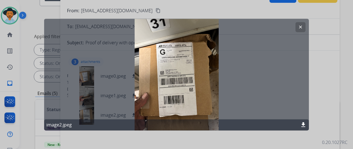
click at [300, 25] on mat-icon "clear" at bounding box center [300, 27] width 5 height 5
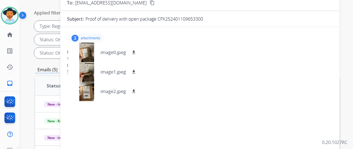
scroll to position [0, 0]
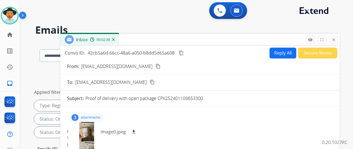
click at [184, 53] on mat-icon "content_copy" at bounding box center [181, 53] width 5 height 5
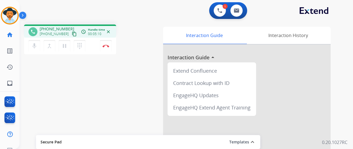
click at [44, 95] on div "phone [PHONE_NUMBER] [PHONE_NUMBER] content_copy access_time Call metrics Queue…" at bounding box center [180, 136] width 320 height 233
click at [105, 46] on img at bounding box center [106, 46] width 7 height 3
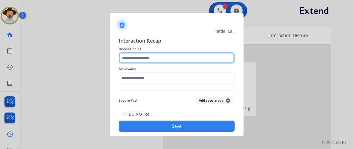
click at [134, 54] on input "text" at bounding box center [177, 58] width 116 height 11
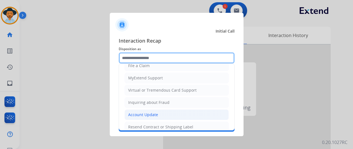
scroll to position [84, 0]
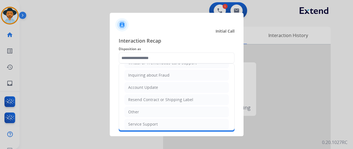
drag, startPoint x: 143, startPoint y: 126, endPoint x: 142, endPoint y: 89, distance: 37.2
click at [143, 125] on li "Service Support" at bounding box center [177, 124] width 104 height 11
type input "**********"
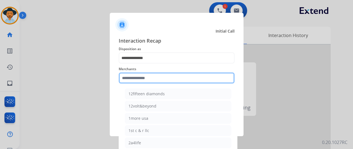
click at [129, 78] on input "text" at bounding box center [177, 78] width 116 height 11
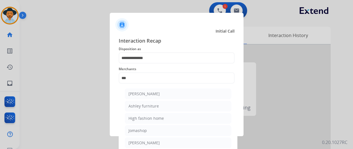
drag, startPoint x: 144, startPoint y: 97, endPoint x: 147, endPoint y: 94, distance: 3.8
click at [144, 97] on li "[PERSON_NAME]" at bounding box center [178, 94] width 106 height 11
type input "**********"
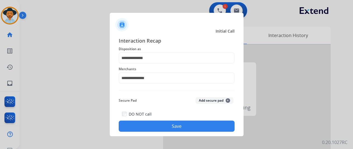
click at [174, 127] on button "Save" at bounding box center [177, 126] width 116 height 11
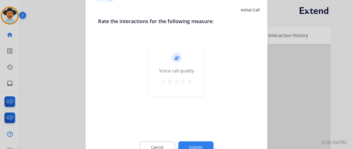
click at [196, 143] on button "Submit" at bounding box center [195, 148] width 35 height 12
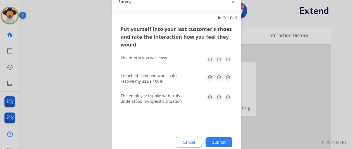
click at [218, 139] on button "Submit" at bounding box center [219, 142] width 27 height 10
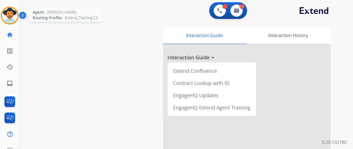
click at [9, 13] on img at bounding box center [10, 16] width 16 height 16
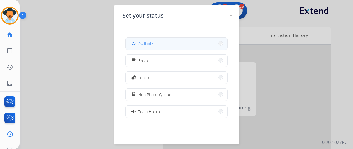
click at [154, 44] on button "how_to_reg Available" at bounding box center [177, 44] width 102 height 12
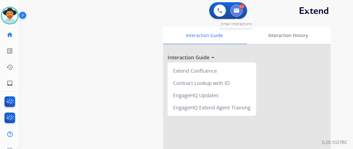
click at [236, 7] on button at bounding box center [236, 10] width 12 height 12
select select "**********"
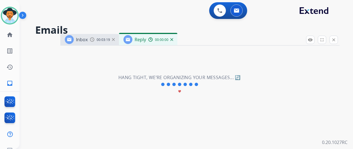
select select "**********"
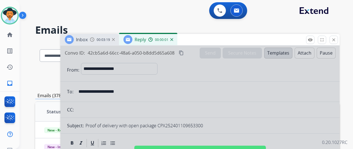
click at [125, 63] on div at bounding box center [199, 150] width 279 height 209
select select
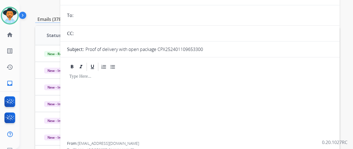
scroll to position [28, 0]
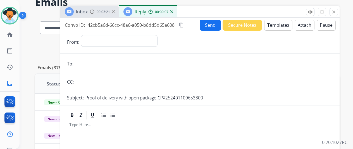
click at [173, 11] on img at bounding box center [171, 11] width 3 height 3
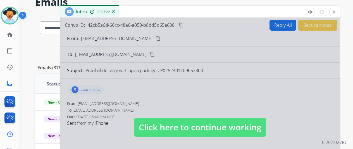
click at [136, 94] on div at bounding box center [199, 122] width 279 height 209
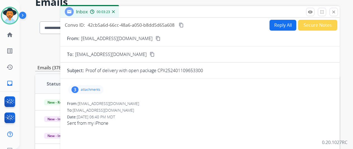
click at [78, 89] on div "3" at bounding box center [75, 90] width 7 height 7
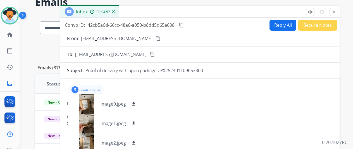
click at [281, 26] on button "Reply All" at bounding box center [283, 25] width 27 height 11
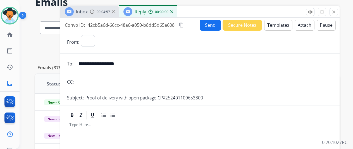
select select "**********"
click at [278, 24] on button "Templates" at bounding box center [278, 25] width 28 height 11
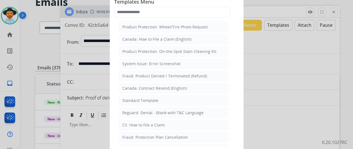
drag, startPoint x: 146, startPoint y: 99, endPoint x: 143, endPoint y: 95, distance: 5.4
click at [146, 99] on div "Standard Template" at bounding box center [140, 101] width 36 height 6
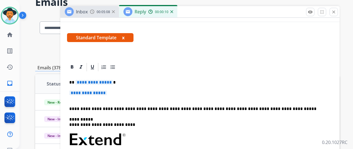
scroll to position [0, 0]
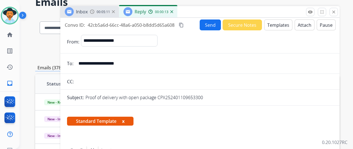
drag, startPoint x: 132, startPoint y: 63, endPoint x: 82, endPoint y: 61, distance: 50.0
click at [82, 61] on input "**********" at bounding box center [204, 63] width 258 height 11
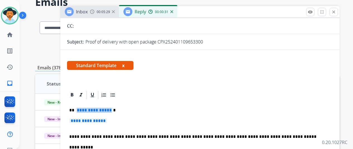
click at [112, 110] on span "**********" at bounding box center [94, 110] width 38 height 5
drag, startPoint x: 117, startPoint y: 121, endPoint x: 97, endPoint y: 121, distance: 20.4
click at [97, 121] on p "**********" at bounding box center [199, 124] width 261 height 10
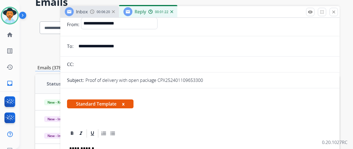
scroll to position [0, 0]
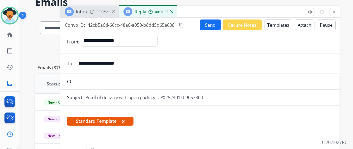
click at [215, 23] on button "Send" at bounding box center [210, 25] width 21 height 11
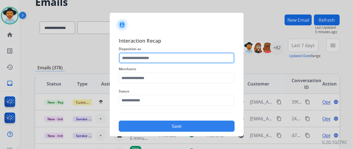
click at [144, 58] on input "text" at bounding box center [177, 58] width 116 height 11
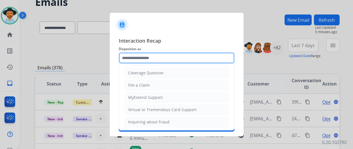
scroll to position [29, 0]
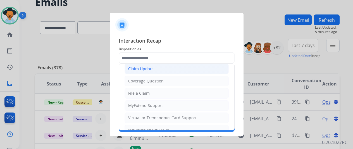
click at [140, 68] on div "Claim Update" at bounding box center [140, 69] width 25 height 6
type input "**********"
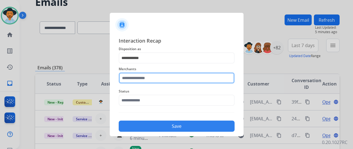
click at [137, 80] on input "text" at bounding box center [177, 78] width 116 height 11
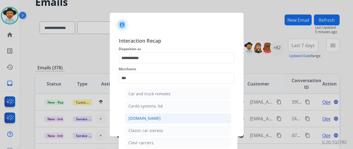
click at [141, 119] on div "[DOMAIN_NAME]" at bounding box center [144, 119] width 32 height 6
type input "**********"
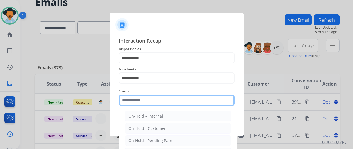
click at [135, 102] on input "text" at bounding box center [177, 100] width 116 height 11
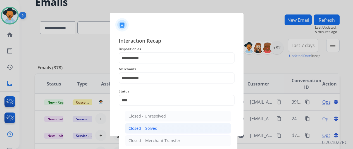
click at [134, 128] on div "Closed – Solved" at bounding box center [142, 129] width 29 height 6
type input "**********"
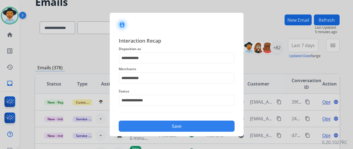
click at [154, 125] on button "Save" at bounding box center [177, 126] width 116 height 11
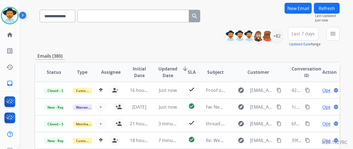
scroll to position [0, 0]
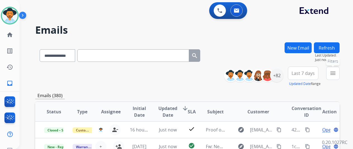
click at [338, 70] on button "menu Filters" at bounding box center [332, 73] width 13 height 13
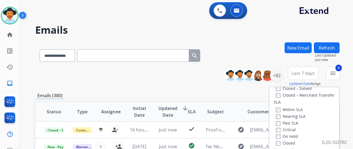
scroll to position [84, 0]
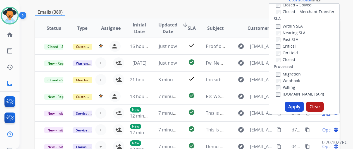
click at [301, 109] on button "Apply" at bounding box center [294, 107] width 19 height 10
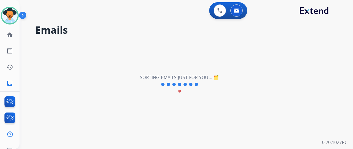
scroll to position [0, 0]
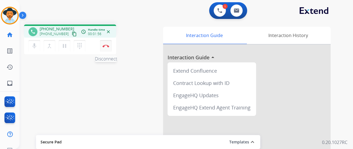
click at [108, 47] on img at bounding box center [106, 46] width 7 height 3
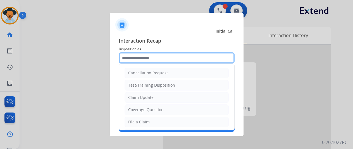
click at [136, 58] on input "text" at bounding box center [177, 58] width 116 height 11
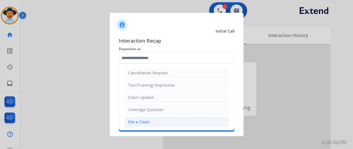
click at [137, 120] on div "File a Claim" at bounding box center [139, 123] width 22 height 6
type input "**********"
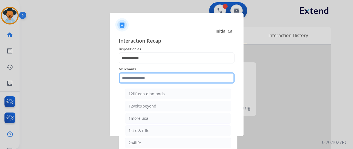
click at [143, 77] on input "text" at bounding box center [177, 78] width 116 height 11
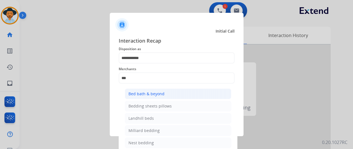
click at [147, 95] on div "Bed bath & beyond" at bounding box center [146, 94] width 36 height 6
type input "**********"
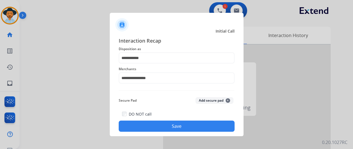
click at [168, 126] on button "Save" at bounding box center [177, 126] width 116 height 11
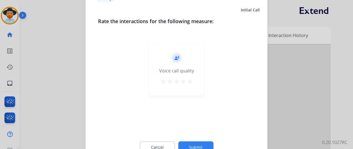
click at [195, 144] on button "Submit" at bounding box center [195, 148] width 35 height 12
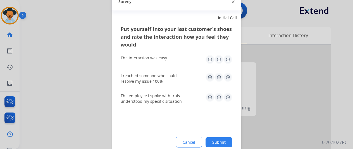
click at [225, 143] on button "Submit" at bounding box center [219, 142] width 27 height 10
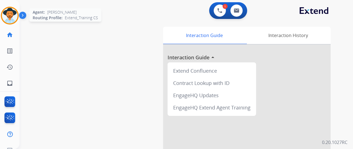
click at [3, 12] on img at bounding box center [10, 16] width 16 height 16
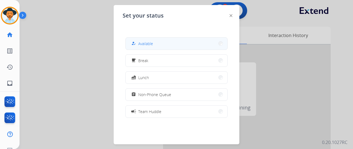
click at [145, 44] on span "Available" at bounding box center [145, 44] width 15 height 6
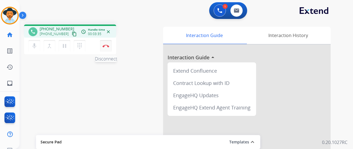
click at [107, 46] on img at bounding box center [106, 46] width 7 height 3
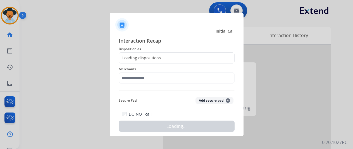
click at [134, 58] on div "Loading dispositions..." at bounding box center [141, 58] width 45 height 6
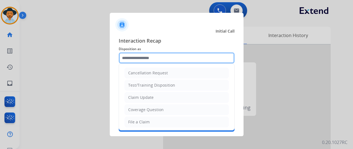
click at [134, 58] on input "text" at bounding box center [177, 58] width 116 height 11
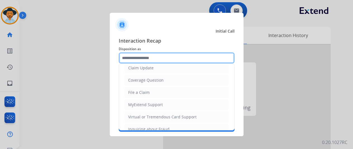
scroll to position [56, 0]
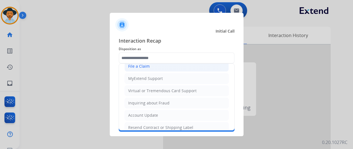
click at [143, 70] on li "File a Claim" at bounding box center [177, 66] width 104 height 11
type input "**********"
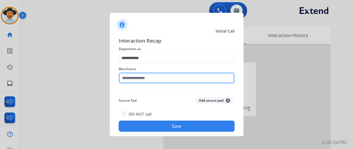
click at [159, 78] on input "text" at bounding box center [177, 78] width 116 height 11
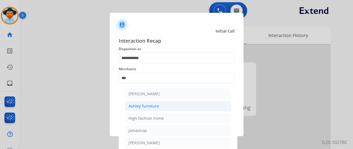
click at [151, 109] on li "Ashley furniture" at bounding box center [178, 106] width 106 height 11
type input "**********"
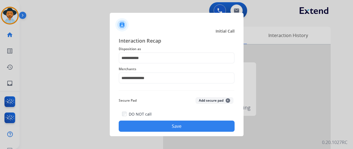
click at [173, 128] on button "Save" at bounding box center [177, 126] width 116 height 11
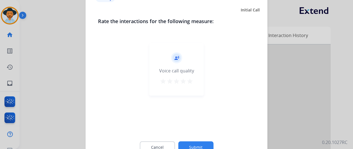
click at [195, 144] on button "Submit" at bounding box center [195, 148] width 35 height 12
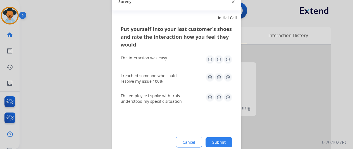
click at [223, 143] on button "Submit" at bounding box center [219, 142] width 27 height 10
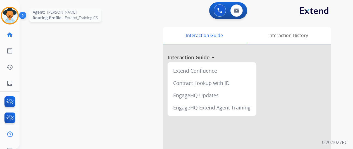
click at [7, 13] on img at bounding box center [10, 16] width 16 height 16
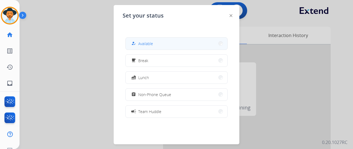
click at [171, 43] on button "how_to_reg Available" at bounding box center [177, 44] width 102 height 12
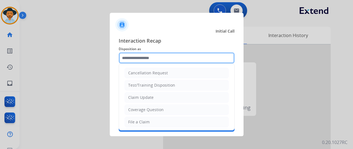
click at [137, 59] on input "text" at bounding box center [177, 58] width 116 height 11
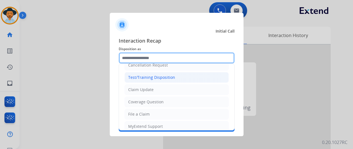
scroll to position [0, 0]
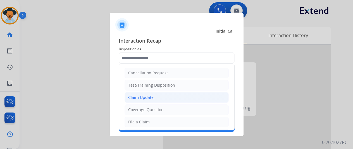
click at [139, 98] on div "Claim Update" at bounding box center [140, 98] width 25 height 6
type input "**********"
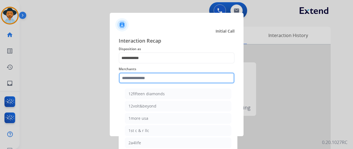
click at [146, 78] on input "text" at bounding box center [177, 78] width 116 height 11
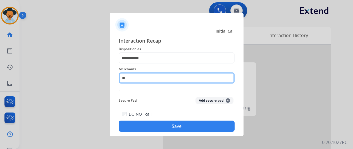
type input "*"
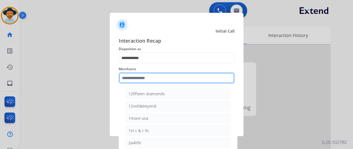
click at [134, 81] on input "text" at bounding box center [177, 78] width 116 height 11
type input "*"
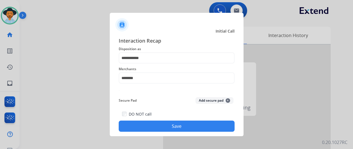
click at [174, 123] on button "Save" at bounding box center [177, 126] width 116 height 11
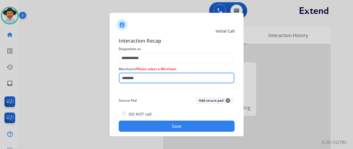
drag, startPoint x: 143, startPoint y: 78, endPoint x: 109, endPoint y: 76, distance: 34.1
click at [0, 76] on app-contact-recap-modal "**********" at bounding box center [0, 74] width 0 height 149
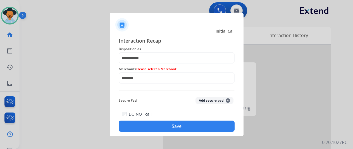
drag, startPoint x: 37, startPoint y: 57, endPoint x: 39, endPoint y: 44, distance: 12.4
click at [37, 56] on div at bounding box center [176, 74] width 353 height 149
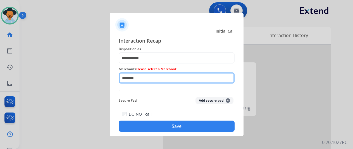
drag, startPoint x: 142, startPoint y: 77, endPoint x: 89, endPoint y: 70, distance: 53.0
click at [0, 70] on app-contact-recap-modal "**********" at bounding box center [0, 74] width 0 height 149
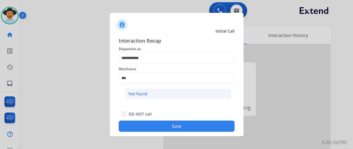
click at [147, 95] on li "Not found" at bounding box center [178, 94] width 106 height 11
type input "*********"
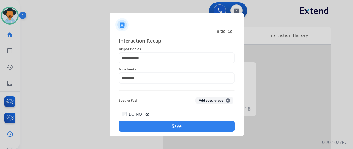
click at [173, 128] on button "Save" at bounding box center [177, 126] width 116 height 11
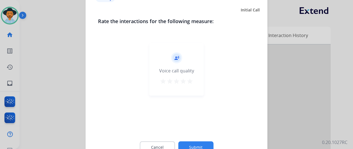
click at [200, 145] on button "Submit" at bounding box center [195, 148] width 35 height 12
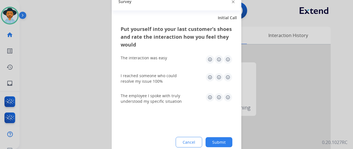
drag, startPoint x: 217, startPoint y: 142, endPoint x: 212, endPoint y: 134, distance: 9.8
click at [217, 142] on button "Submit" at bounding box center [219, 142] width 27 height 10
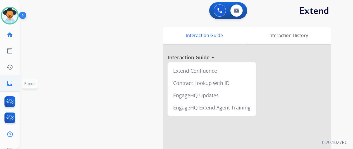
click at [10, 87] on link "inbox Emails" at bounding box center [10, 84] width 16 height 16
select select "**********"
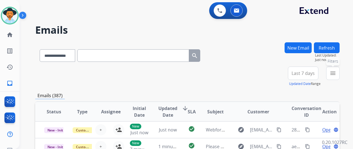
click at [336, 72] on mat-icon "menu" at bounding box center [333, 73] width 7 height 7
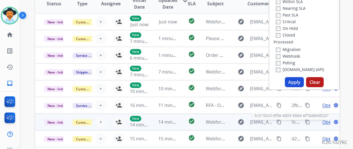
scroll to position [112, 0]
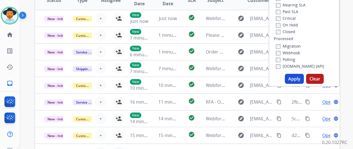
click at [296, 78] on button "Apply" at bounding box center [294, 79] width 19 height 10
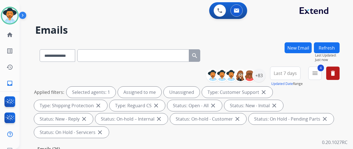
click at [248, 45] on div "**********" at bounding box center [187, 54] width 304 height 24
click at [263, 76] on div "+83" at bounding box center [258, 75] width 13 height 13
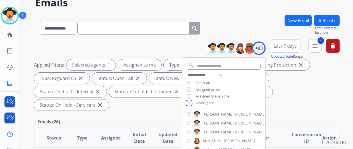
scroll to position [84, 0]
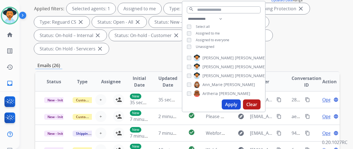
click at [236, 105] on button "Apply" at bounding box center [231, 105] width 19 height 10
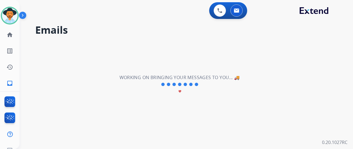
scroll to position [0, 0]
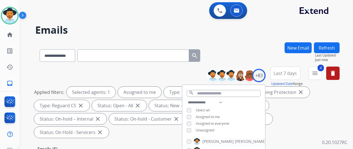
click at [236, 58] on div "**********" at bounding box center [187, 54] width 304 height 24
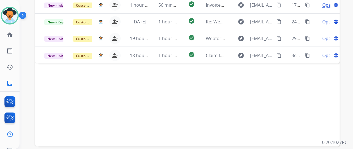
scroll to position [140, 0]
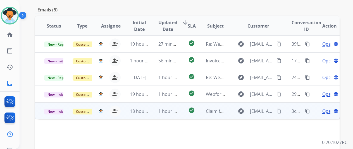
click at [325, 108] on span "Open" at bounding box center [327, 111] width 11 height 7
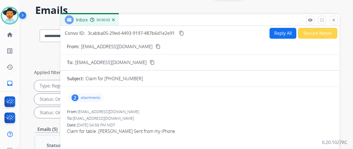
scroll to position [0, 0]
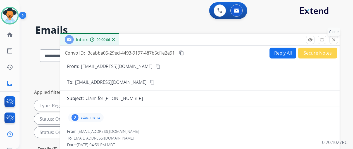
click at [336, 39] on mat-icon "close" at bounding box center [333, 39] width 5 height 5
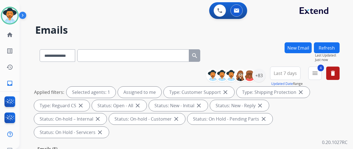
click at [243, 39] on div "**********" at bounding box center [180, 94] width 320 height 149
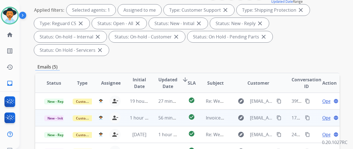
scroll to position [140, 0]
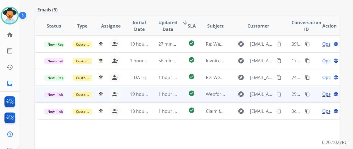
click at [327, 91] on span "Open" at bounding box center [327, 94] width 11 height 7
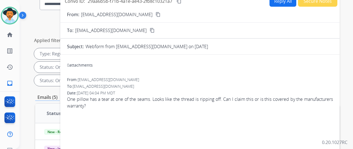
scroll to position [0, 0]
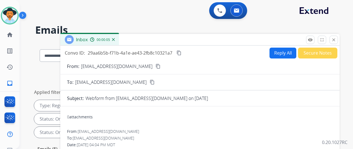
click at [156, 66] on mat-icon "content_copy" at bounding box center [158, 66] width 5 height 5
click at [280, 51] on button "Reply All" at bounding box center [283, 53] width 27 height 11
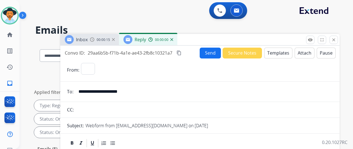
select select "**********"
click at [281, 53] on button "Templates" at bounding box center [278, 53] width 28 height 11
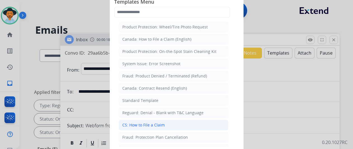
click at [132, 123] on div "CS: How to File a Claim" at bounding box center [143, 126] width 42 height 6
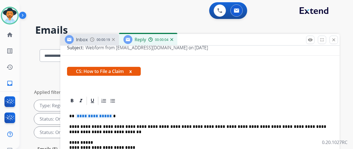
scroll to position [88, 0]
click at [112, 114] on span "**********" at bounding box center [94, 116] width 38 height 5
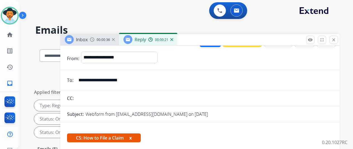
scroll to position [0, 0]
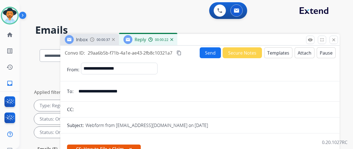
click at [208, 54] on button "Send" at bounding box center [210, 52] width 21 height 11
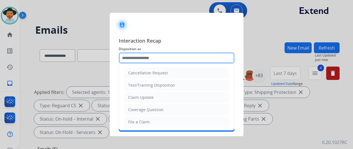
click at [132, 57] on input "text" at bounding box center [177, 58] width 116 height 11
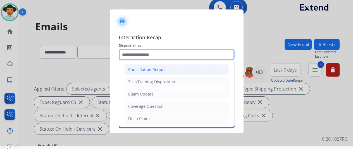
scroll to position [7, 0]
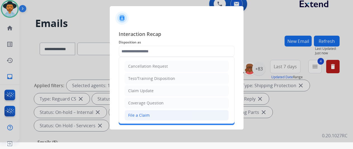
click at [131, 116] on div "File a Claim" at bounding box center [139, 116] width 22 height 6
type input "**********"
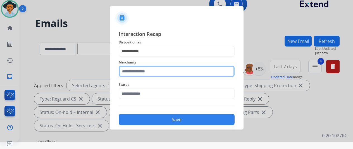
click at [137, 73] on input "text" at bounding box center [177, 71] width 116 height 11
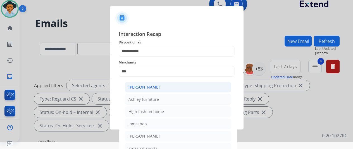
click at [142, 90] on div "[PERSON_NAME]" at bounding box center [143, 88] width 31 height 6
type input "**********"
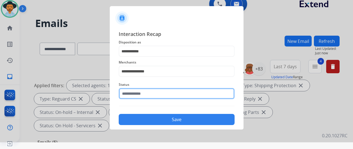
click at [144, 97] on input "text" at bounding box center [177, 93] width 116 height 11
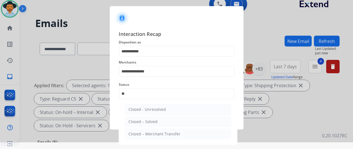
drag, startPoint x: 143, startPoint y: 124, endPoint x: 147, endPoint y: 121, distance: 4.4
click at [144, 123] on div "Closed – Solved" at bounding box center [142, 122] width 29 height 6
type input "**********"
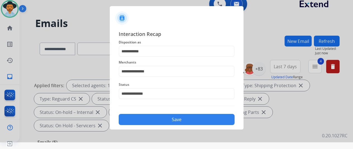
click at [180, 123] on button "Save" at bounding box center [177, 119] width 116 height 11
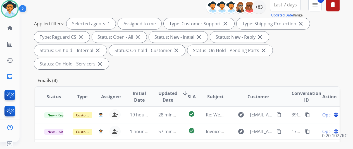
scroll to position [0, 0]
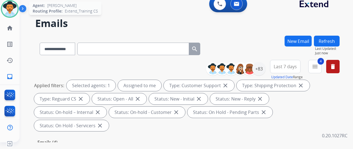
click at [8, 5] on img at bounding box center [10, 9] width 16 height 16
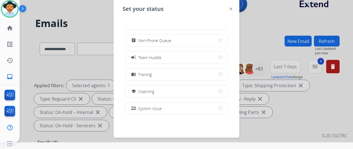
scroll to position [56, 0]
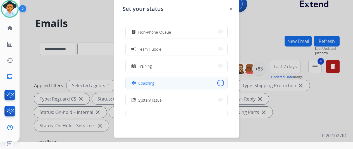
click at [218, 82] on button "school Coaching" at bounding box center [177, 83] width 102 height 12
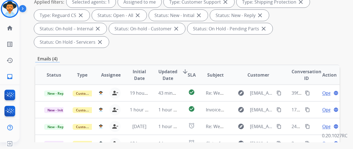
scroll to position [168, 0]
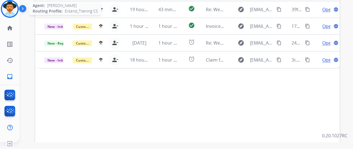
click at [8, 10] on img at bounding box center [10, 9] width 16 height 16
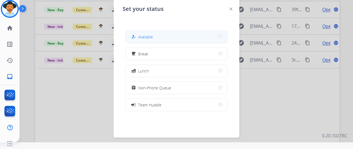
click at [144, 34] on div "how_to_reg Available" at bounding box center [141, 37] width 23 height 7
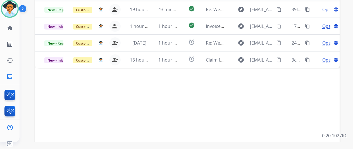
click at [320, 79] on div "Status Type Assignee Initial Date Updated Date arrow_downward SLA Subject Custo…" at bounding box center [187, 74] width 304 height 187
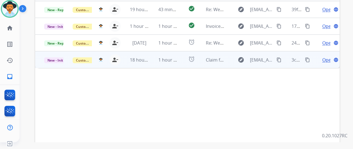
click at [326, 57] on span "Open" at bounding box center [327, 60] width 11 height 7
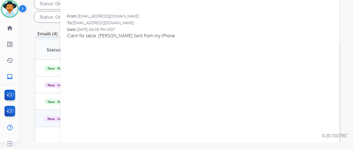
scroll to position [56, 0]
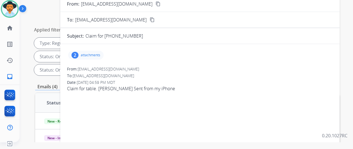
click at [78, 53] on div "2" at bounding box center [75, 55] width 7 height 7
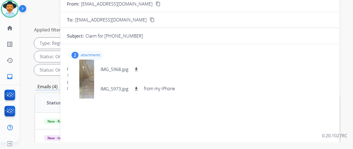
click at [156, 1] on mat-icon "content_copy" at bounding box center [158, 3] width 5 height 5
click at [139, 67] on mat-icon "download" at bounding box center [136, 69] width 5 height 5
click at [139, 87] on mat-icon "download" at bounding box center [136, 89] width 5 height 5
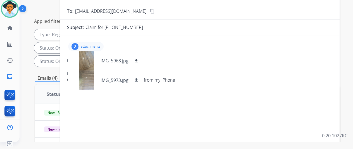
scroll to position [0, 0]
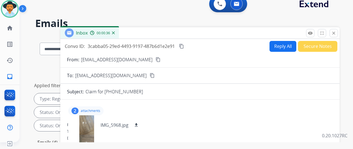
click at [288, 44] on button "Reply All" at bounding box center [283, 46] width 27 height 11
select select "**********"
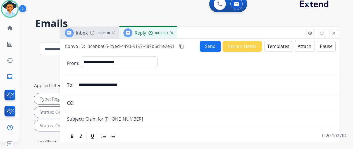
click at [282, 43] on button "Templates" at bounding box center [278, 46] width 28 height 11
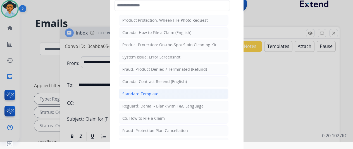
click at [143, 94] on div "Standard Template" at bounding box center [140, 94] width 36 height 6
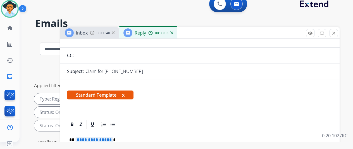
scroll to position [84, 0]
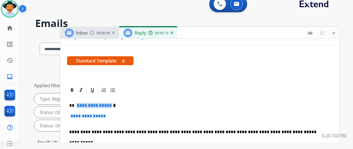
drag, startPoint x: 116, startPoint y: 104, endPoint x: 81, endPoint y: 103, distance: 34.6
click at [81, 103] on p "**********" at bounding box center [197, 105] width 257 height 5
click at [107, 114] on span "**********" at bounding box center [88, 116] width 38 height 5
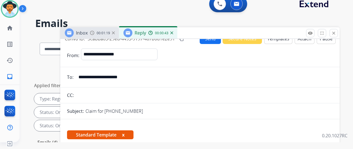
scroll to position [0, 0]
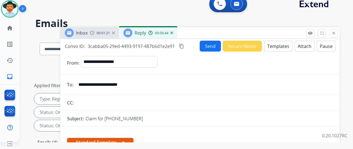
click at [212, 43] on button "Send" at bounding box center [210, 46] width 21 height 11
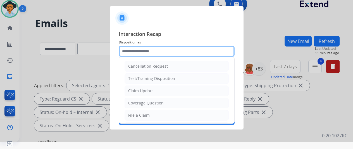
click at [137, 47] on input "text" at bounding box center [177, 51] width 116 height 11
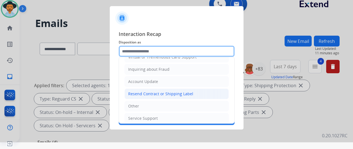
scroll to position [85, 0]
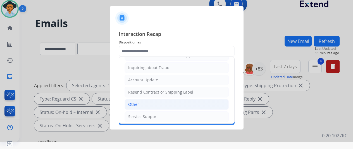
click at [141, 101] on li "Other" at bounding box center [177, 104] width 104 height 11
type input "*****"
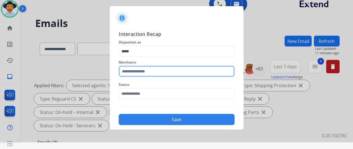
click at [134, 73] on input "text" at bounding box center [177, 71] width 116 height 11
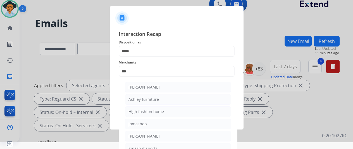
click at [152, 85] on div "[PERSON_NAME]" at bounding box center [143, 88] width 31 height 6
type input "**********"
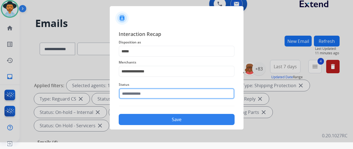
click at [146, 94] on input "text" at bounding box center [177, 93] width 116 height 11
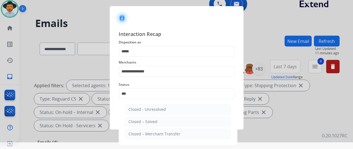
click at [151, 122] on div "Closed – Solved" at bounding box center [142, 122] width 29 height 6
type input "**********"
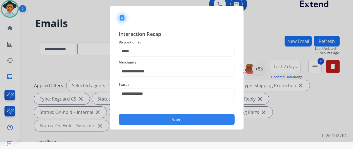
click at [162, 118] on button "Save" at bounding box center [177, 119] width 116 height 11
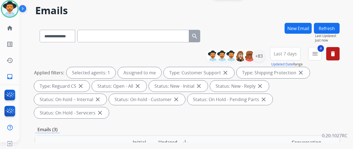
scroll to position [0, 0]
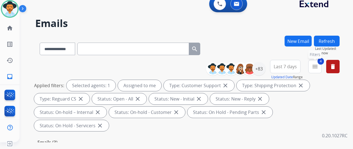
drag, startPoint x: 319, startPoint y: 68, endPoint x: 304, endPoint y: 59, distance: 17.2
click at [318, 68] on mat-icon "menu" at bounding box center [315, 66] width 7 height 7
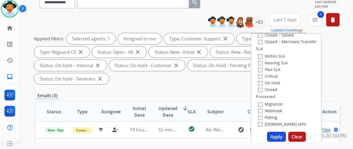
scroll to position [84, 0]
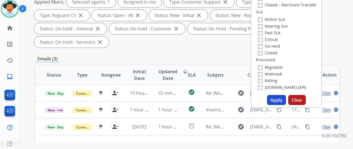
click at [279, 101] on button "Apply" at bounding box center [276, 100] width 19 height 10
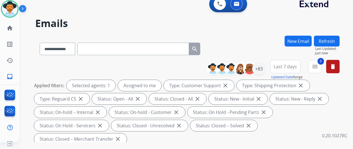
scroll to position [112, 0]
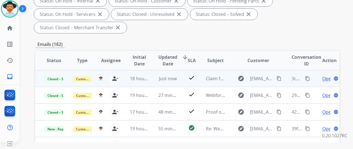
click at [307, 77] on mat-icon "content_copy" at bounding box center [307, 78] width 5 height 5
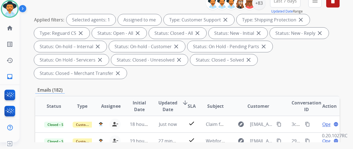
scroll to position [0, 0]
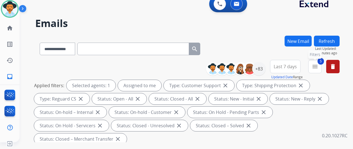
click at [318, 70] on mat-icon "menu" at bounding box center [315, 66] width 7 height 7
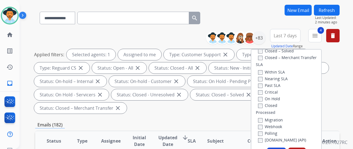
scroll to position [84, 0]
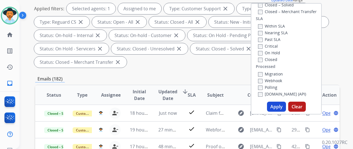
click at [277, 106] on button "Apply" at bounding box center [276, 107] width 19 height 10
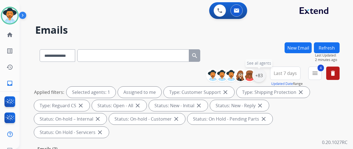
click at [262, 73] on div "+83" at bounding box center [258, 75] width 13 height 13
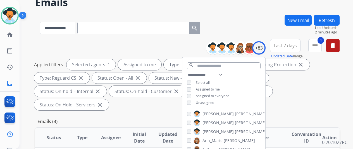
scroll to position [84, 0]
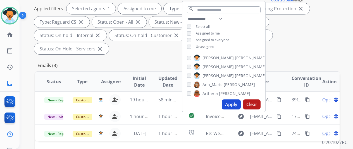
click at [232, 104] on button "Apply" at bounding box center [231, 105] width 19 height 10
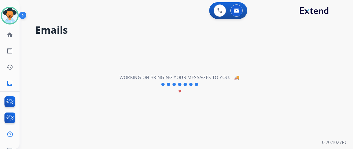
scroll to position [0, 0]
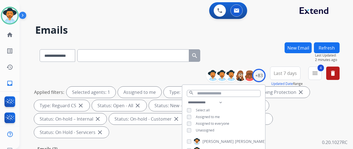
click at [237, 45] on div "**********" at bounding box center [187, 54] width 304 height 24
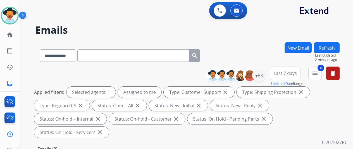
scroll to position [112, 0]
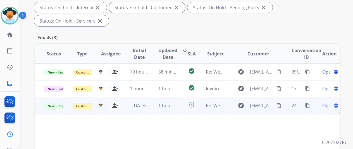
click at [323, 103] on span "Open" at bounding box center [327, 106] width 11 height 7
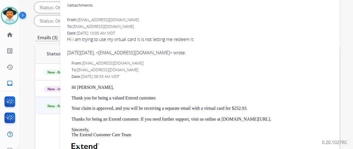
scroll to position [28, 0]
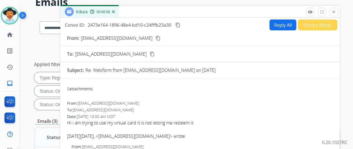
click at [282, 22] on button "Reply All" at bounding box center [283, 25] width 27 height 11
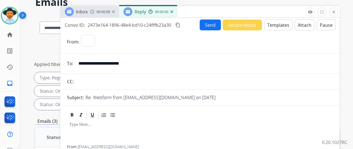
select select "**********"
click at [283, 24] on button "Templates" at bounding box center [278, 25] width 28 height 11
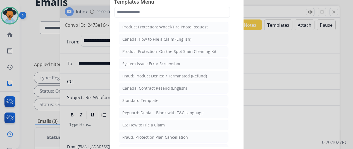
click at [286, 43] on div at bounding box center [176, 74] width 353 height 149
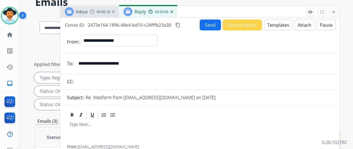
click at [173, 11] on img at bounding box center [171, 11] width 3 height 3
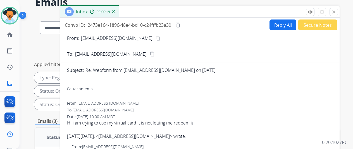
click at [156, 37] on mat-icon "content_copy" at bounding box center [158, 38] width 5 height 5
click at [180, 24] on mat-icon "content_copy" at bounding box center [177, 25] width 5 height 5
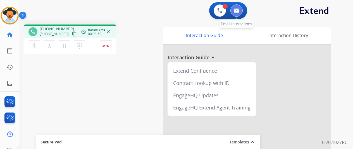
click at [236, 8] on button at bounding box center [236, 10] width 12 height 12
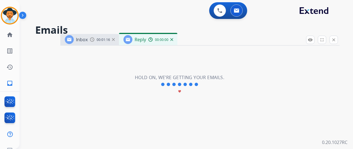
select select "**********"
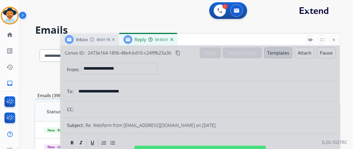
click at [154, 85] on div at bounding box center [199, 150] width 279 height 209
select select
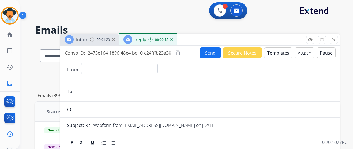
click at [276, 51] on button "Templates" at bounding box center [278, 52] width 28 height 11
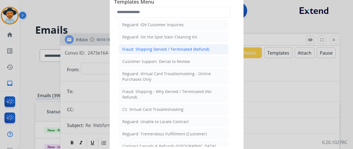
scroll to position [419, 0]
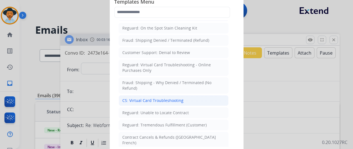
click at [134, 98] on div "CS: Virtual Card Troubleshooting" at bounding box center [152, 101] width 61 height 6
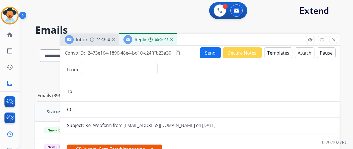
click at [173, 40] on img at bounding box center [171, 39] width 3 height 3
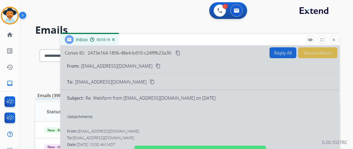
click at [115, 40] on img at bounding box center [113, 39] width 3 height 3
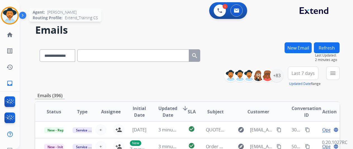
click at [9, 14] on img at bounding box center [10, 16] width 16 height 16
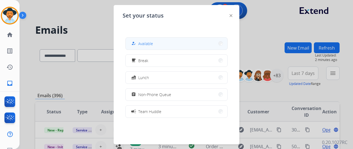
click at [164, 42] on button "how_to_reg Available" at bounding box center [177, 44] width 102 height 12
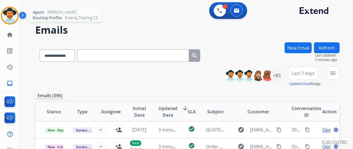
click at [14, 15] on img at bounding box center [10, 16] width 16 height 16
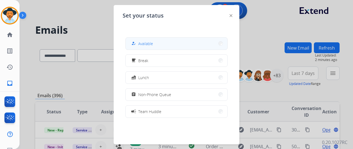
click at [169, 42] on button "how_to_reg Available" at bounding box center [177, 44] width 102 height 12
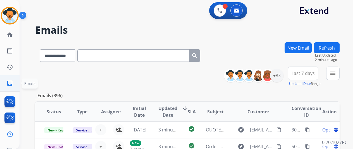
click at [7, 84] on mat-icon "inbox" at bounding box center [9, 83] width 7 height 7
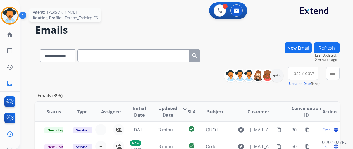
click at [6, 7] on div "Agent: Tammy Routing Profile: Extend_Training CS" at bounding box center [10, 16] width 18 height 18
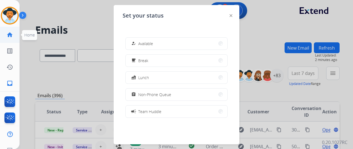
click at [11, 35] on mat-icon "home" at bounding box center [9, 35] width 7 height 7
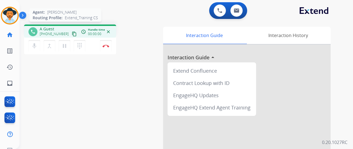
click at [11, 10] on img at bounding box center [10, 16] width 16 height 16
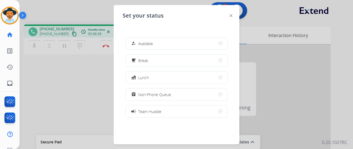
click at [106, 46] on div at bounding box center [176, 74] width 353 height 149
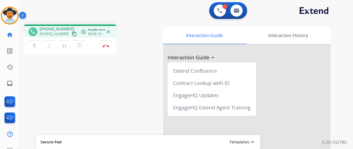
click at [106, 46] on img at bounding box center [106, 46] width 7 height 3
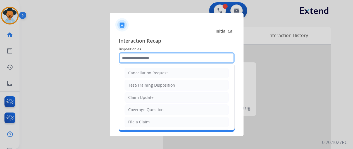
click at [133, 56] on input "text" at bounding box center [177, 58] width 116 height 11
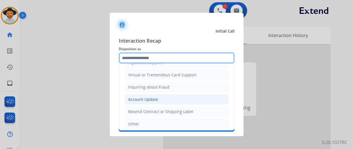
scroll to position [85, 0]
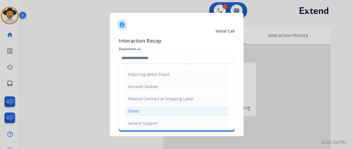
click at [136, 110] on div "Other" at bounding box center [133, 112] width 11 height 6
type input "*****"
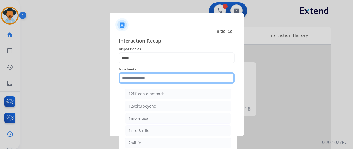
click at [130, 75] on input "text" at bounding box center [177, 78] width 116 height 11
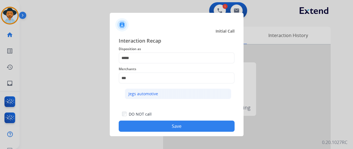
click at [147, 92] on div "Jegs automotive" at bounding box center [143, 94] width 30 height 6
type input "**********"
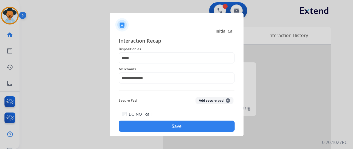
click at [173, 127] on button "Save" at bounding box center [177, 126] width 116 height 11
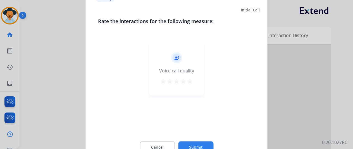
click at [195, 146] on button "Submit" at bounding box center [195, 148] width 35 height 12
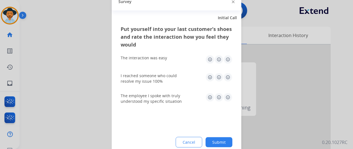
click at [220, 142] on button "Submit" at bounding box center [219, 142] width 27 height 10
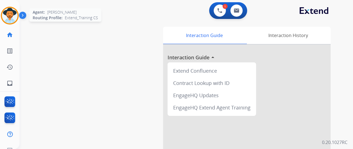
click at [11, 15] on img at bounding box center [10, 16] width 16 height 16
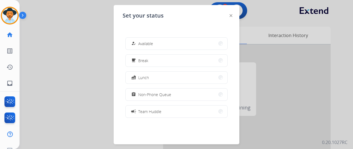
click at [157, 40] on button "how_to_reg Available" at bounding box center [177, 44] width 102 height 12
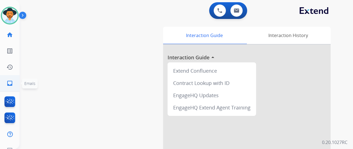
click at [6, 81] on link "inbox Emails" at bounding box center [10, 84] width 16 height 16
select select "**********"
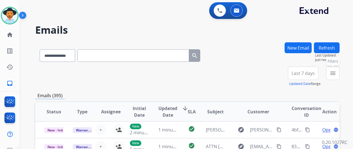
click at [336, 72] on mat-icon "menu" at bounding box center [333, 73] width 7 height 7
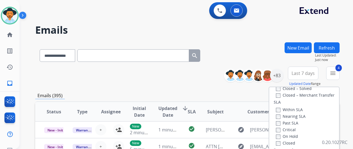
scroll to position [84, 0]
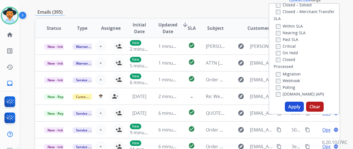
click at [299, 105] on button "Apply" at bounding box center [294, 107] width 19 height 10
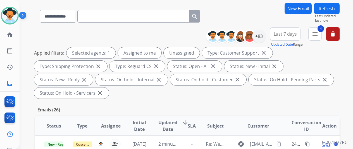
scroll to position [0, 0]
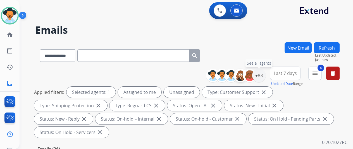
drag, startPoint x: 264, startPoint y: 75, endPoint x: 240, endPoint y: 76, distance: 24.0
click at [263, 75] on div "+83" at bounding box center [258, 75] width 13 height 13
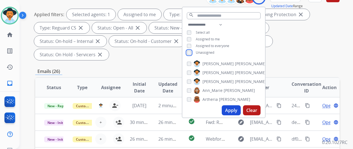
scroll to position [84, 0]
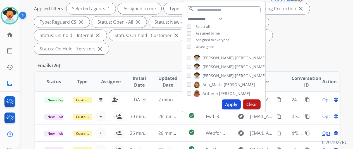
click at [236, 102] on button "Apply" at bounding box center [231, 105] width 19 height 10
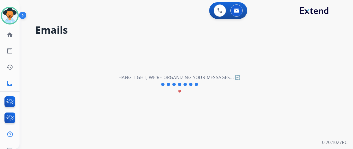
scroll to position [0, 0]
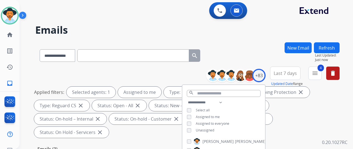
click at [255, 58] on div "**********" at bounding box center [187, 54] width 304 height 24
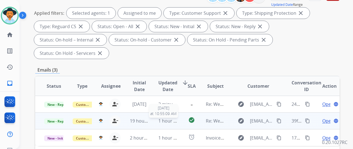
scroll to position [84, 0]
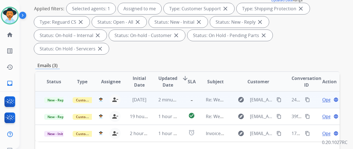
click at [326, 97] on span "Open" at bounding box center [327, 100] width 11 height 7
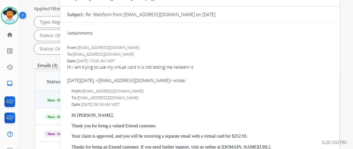
scroll to position [0, 0]
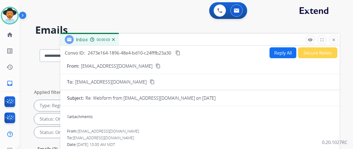
click at [280, 51] on button "Reply All" at bounding box center [283, 52] width 27 height 11
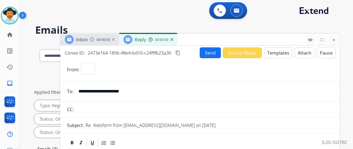
select select "**********"
click at [280, 49] on button "Templates" at bounding box center [278, 52] width 28 height 11
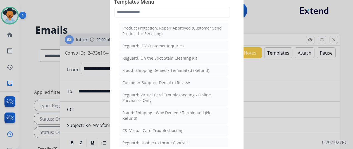
scroll to position [419, 0]
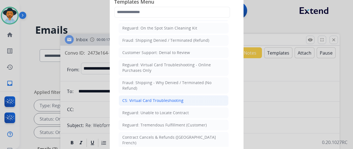
click at [148, 98] on div "CS: Virtual Card Troubleshooting" at bounding box center [152, 101] width 61 height 6
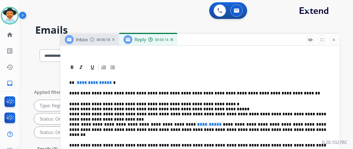
scroll to position [112, 0]
click at [111, 82] on span "**********" at bounding box center [94, 82] width 38 height 5
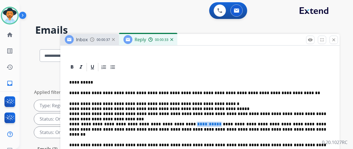
click at [198, 123] on span "**********" at bounding box center [209, 124] width 27 height 5
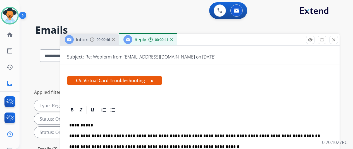
scroll to position [0, 0]
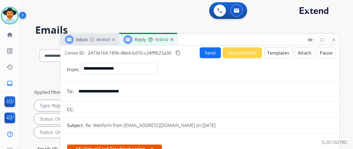
click at [213, 52] on button "Send" at bounding box center [210, 52] width 21 height 11
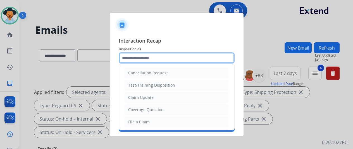
click at [126, 57] on input "text" at bounding box center [177, 58] width 116 height 11
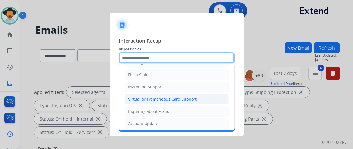
scroll to position [56, 0]
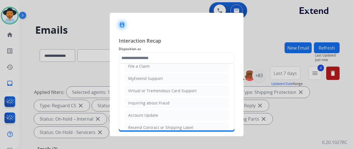
click at [150, 92] on li "Virtual or Tremendous Card Support" at bounding box center [177, 91] width 104 height 11
type input "**********"
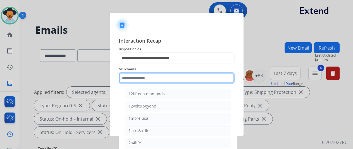
click at [131, 80] on input "text" at bounding box center [177, 78] width 116 height 11
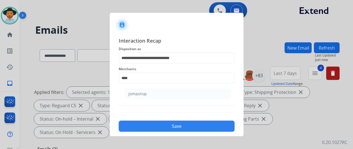
click at [137, 95] on div "Jomashop" at bounding box center [137, 94] width 18 height 6
type input "********"
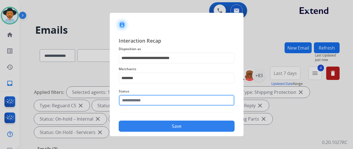
click at [137, 100] on input "text" at bounding box center [177, 100] width 116 height 11
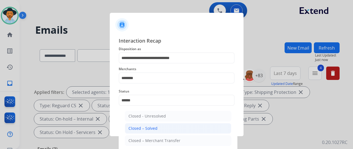
click at [154, 130] on div "Closed – Solved" at bounding box center [142, 129] width 29 height 6
type input "**********"
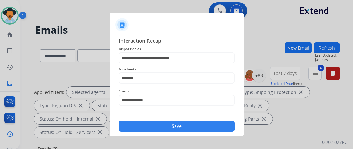
click at [162, 124] on button "Save" at bounding box center [177, 126] width 116 height 11
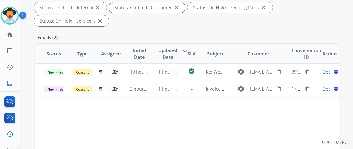
scroll to position [0, 0]
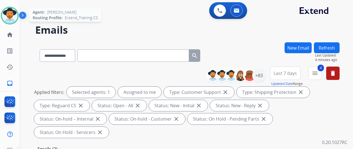
click at [13, 13] on img at bounding box center [10, 16] width 16 height 16
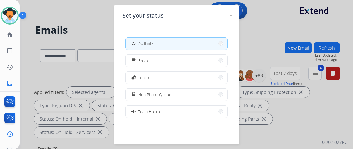
click at [72, 12] on div at bounding box center [176, 74] width 353 height 149
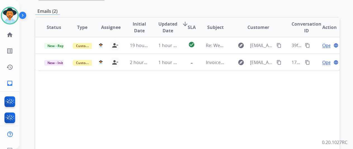
scroll to position [140, 0]
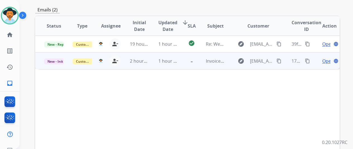
click at [327, 58] on span "Open" at bounding box center [327, 61] width 11 height 7
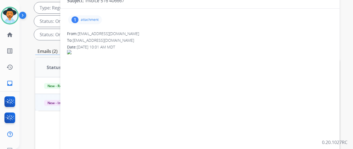
scroll to position [28, 0]
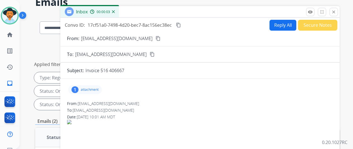
click at [78, 89] on div "1" at bounding box center [75, 90] width 7 height 7
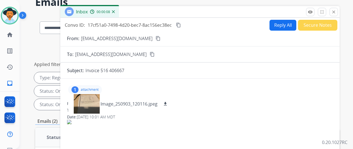
click at [156, 40] on mat-icon "content_copy" at bounding box center [158, 38] width 5 height 5
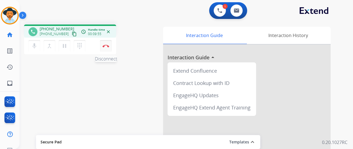
click at [103, 46] on img at bounding box center [106, 46] width 7 height 3
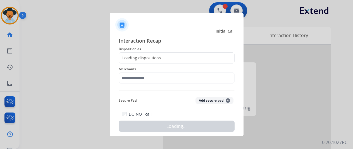
click at [139, 57] on div "Loading dispositions..." at bounding box center [141, 58] width 45 height 6
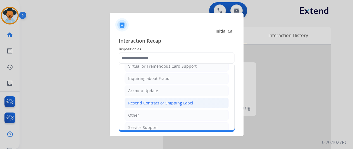
scroll to position [85, 0]
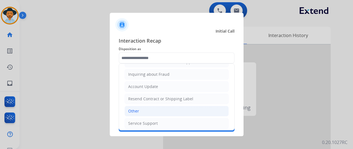
click at [135, 109] on div "Other" at bounding box center [133, 112] width 11 height 6
type input "*****"
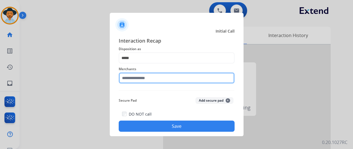
click at [131, 80] on input "text" at bounding box center [177, 78] width 116 height 11
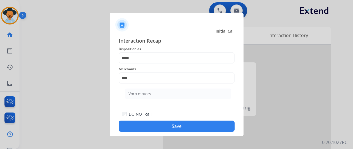
click at [139, 96] on div "Voro motors" at bounding box center [139, 94] width 23 height 6
type input "**********"
click at [180, 123] on button "Save" at bounding box center [177, 126] width 116 height 11
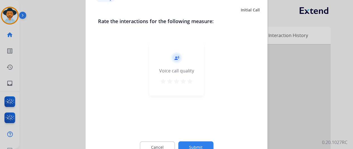
click at [200, 142] on button "Submit" at bounding box center [195, 148] width 35 height 12
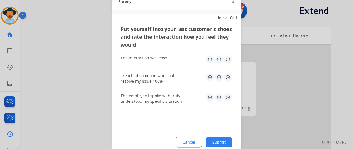
click at [223, 140] on button "Submit" at bounding box center [219, 142] width 27 height 10
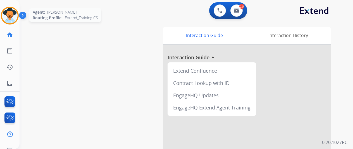
click at [13, 11] on img at bounding box center [10, 16] width 16 height 16
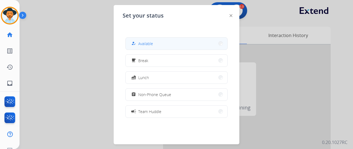
click at [164, 41] on button "how_to_reg Available" at bounding box center [177, 44] width 102 height 12
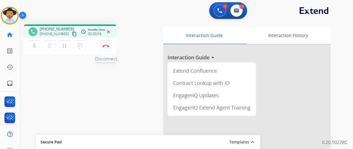
click at [105, 45] on img at bounding box center [106, 46] width 7 height 3
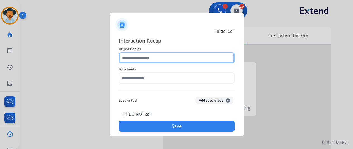
click at [130, 60] on input "text" at bounding box center [177, 58] width 116 height 11
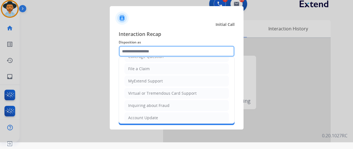
scroll to position [84, 0]
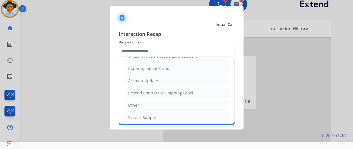
click at [131, 104] on div "Other" at bounding box center [133, 106] width 11 height 6
type input "*****"
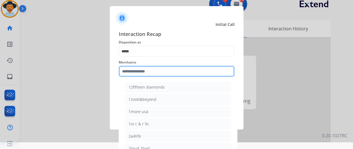
drag, startPoint x: 141, startPoint y: 68, endPoint x: 146, endPoint y: 69, distance: 4.5
click at [142, 68] on input "text" at bounding box center [177, 71] width 116 height 11
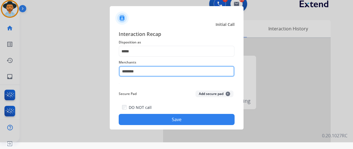
click at [150, 71] on input "********" at bounding box center [177, 71] width 116 height 11
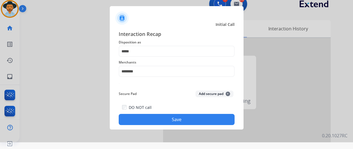
click at [173, 119] on button "Save" at bounding box center [177, 119] width 116 height 11
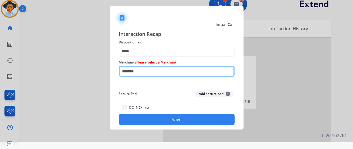
click at [0, 68] on app-contact-recap-modal "Initial Call Interaction Recap Disposition as ***** Merchants Please select a M…" at bounding box center [0, 67] width 0 height 149
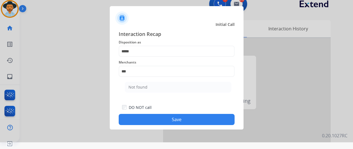
drag, startPoint x: 141, startPoint y: 83, endPoint x: 143, endPoint y: 85, distance: 3.0
click at [142, 84] on li "Not found" at bounding box center [178, 87] width 106 height 11
type input "*********"
click at [163, 120] on button "Save" at bounding box center [177, 119] width 116 height 11
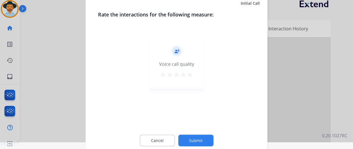
click at [190, 140] on button "Submit" at bounding box center [195, 141] width 35 height 12
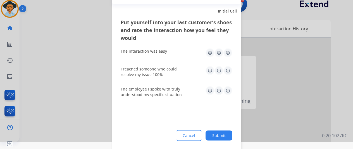
click at [218, 134] on button "Submit" at bounding box center [219, 136] width 27 height 10
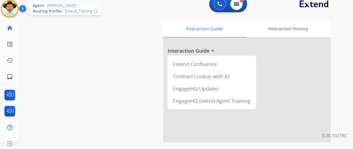
click at [11, 6] on img at bounding box center [10, 9] width 16 height 16
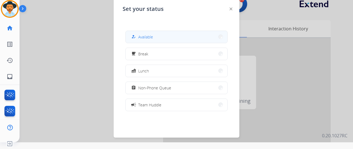
click at [137, 37] on div "how_to_reg" at bounding box center [134, 37] width 8 height 7
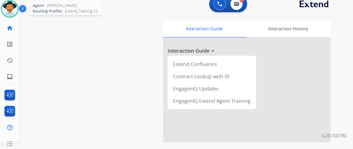
click at [11, 10] on img at bounding box center [10, 9] width 16 height 16
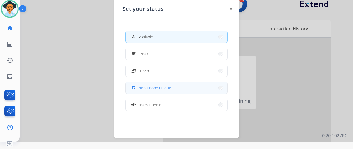
click at [154, 88] on span "Non-Phone Queue" at bounding box center [154, 88] width 33 height 6
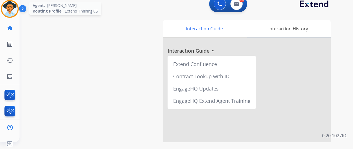
drag, startPoint x: 4, startPoint y: 6, endPoint x: 0, endPoint y: 79, distance: 73.0
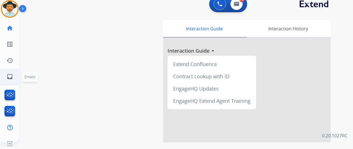
click at [4, 7] on img at bounding box center [10, 9] width 16 height 16
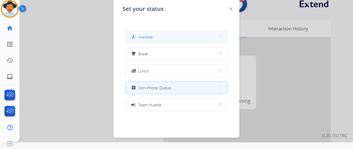
click at [154, 37] on button "how_to_reg Available" at bounding box center [177, 37] width 102 height 12
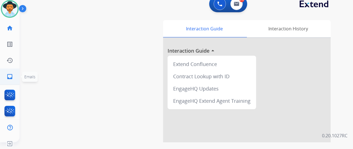
click at [13, 77] on mat-icon "inbox" at bounding box center [9, 76] width 7 height 7
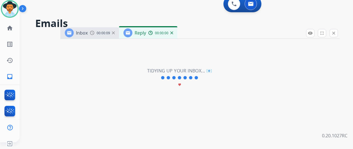
select select "**********"
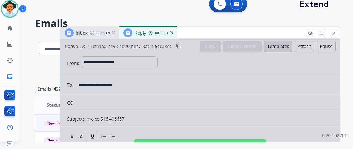
click at [163, 87] on div at bounding box center [199, 143] width 279 height 209
select select
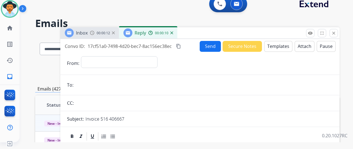
click at [173, 33] on img at bounding box center [171, 33] width 3 height 3
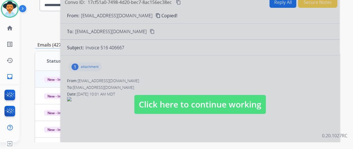
scroll to position [112, 0]
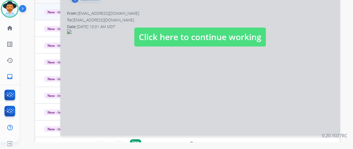
click at [175, 61] on div at bounding box center [199, 31] width 279 height 209
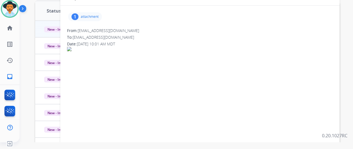
scroll to position [24, 0]
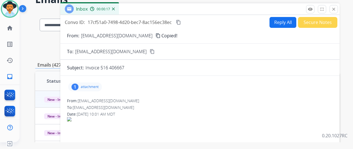
click at [78, 86] on div "1" at bounding box center [75, 87] width 7 height 7
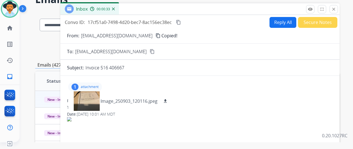
click at [156, 36] on mat-icon "content_copy" at bounding box center [158, 35] width 5 height 5
click at [168, 101] on mat-icon "download" at bounding box center [165, 101] width 5 height 5
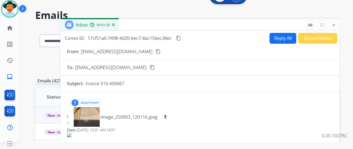
scroll to position [0, 0]
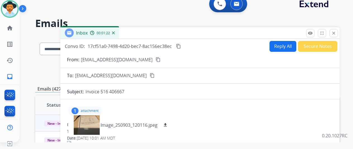
click at [283, 47] on button "Reply All" at bounding box center [283, 46] width 27 height 11
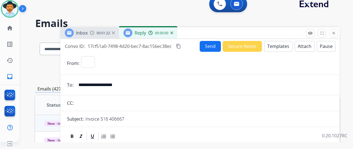
select select "**********"
click at [281, 44] on button "Templates" at bounding box center [278, 46] width 28 height 11
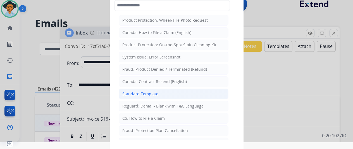
click at [140, 93] on div "Standard Template" at bounding box center [140, 94] width 36 height 6
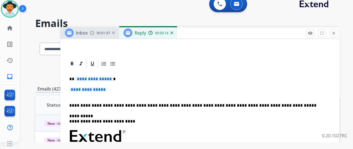
scroll to position [112, 0]
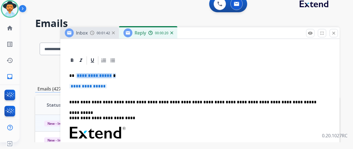
drag, startPoint x: 115, startPoint y: 75, endPoint x: 107, endPoint y: 76, distance: 8.1
click at [107, 76] on p "**********" at bounding box center [197, 75] width 257 height 5
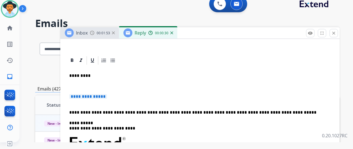
drag, startPoint x: 116, startPoint y: 97, endPoint x: 96, endPoint y: 96, distance: 19.6
click at [96, 96] on p "**********" at bounding box center [199, 99] width 261 height 10
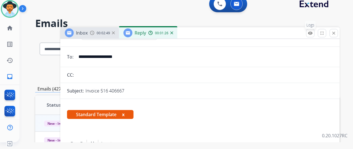
scroll to position [0, 0]
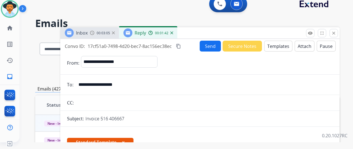
click at [181, 46] on mat-icon "content_copy" at bounding box center [178, 46] width 5 height 5
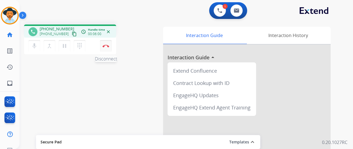
click at [105, 45] on img at bounding box center [106, 46] width 7 height 3
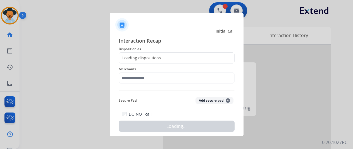
click at [137, 59] on div "Loading dispositions..." at bounding box center [141, 58] width 45 height 6
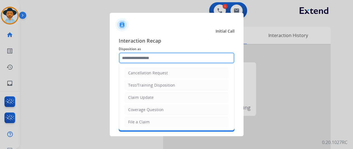
click at [137, 58] on input "text" at bounding box center [177, 58] width 116 height 11
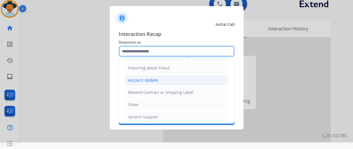
scroll to position [85, 0]
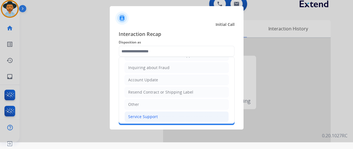
click at [144, 114] on div "Service Support" at bounding box center [143, 117] width 30 height 6
type input "**********"
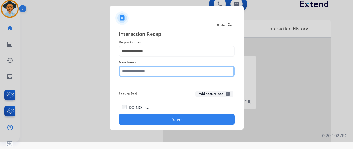
click at [128, 72] on input "text" at bounding box center [177, 71] width 116 height 11
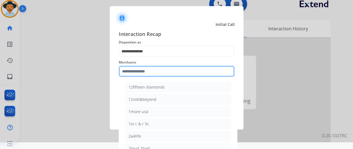
click at [134, 71] on input "text" at bounding box center [177, 71] width 116 height 11
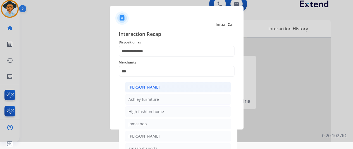
click at [149, 84] on li "[PERSON_NAME]" at bounding box center [178, 87] width 106 height 11
type input "**********"
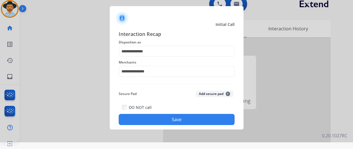
click at [170, 119] on button "Save" at bounding box center [177, 119] width 116 height 11
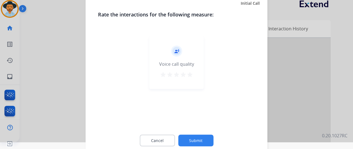
click at [197, 140] on button "Submit" at bounding box center [195, 141] width 35 height 12
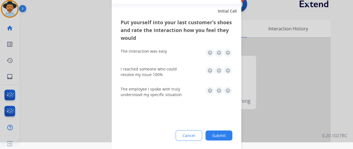
click at [218, 137] on button "Submit" at bounding box center [219, 136] width 27 height 10
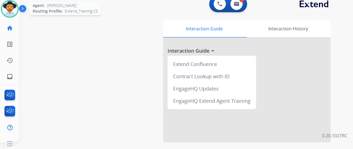
click at [11, 7] on img at bounding box center [10, 9] width 16 height 16
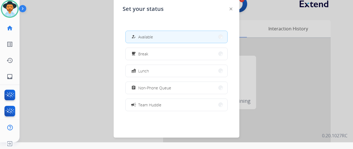
click at [152, 37] on span "Available" at bounding box center [145, 37] width 15 height 6
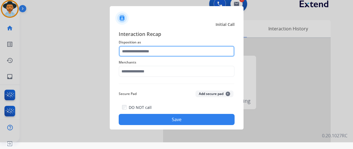
click at [135, 51] on input "text" at bounding box center [177, 51] width 116 height 11
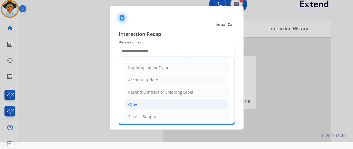
click at [136, 104] on div "Other" at bounding box center [133, 105] width 11 height 6
type input "*****"
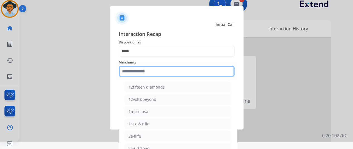
drag, startPoint x: 131, startPoint y: 71, endPoint x: 128, endPoint y: 66, distance: 5.3
click at [130, 72] on input "text" at bounding box center [177, 71] width 116 height 11
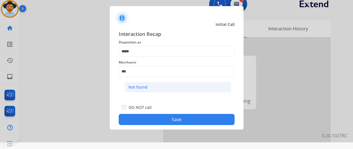
click at [137, 87] on div "Not found" at bounding box center [137, 88] width 19 height 6
type input "*********"
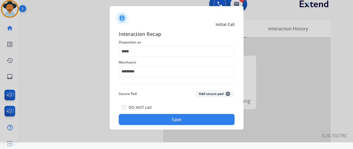
click at [168, 121] on button "Save" at bounding box center [177, 119] width 116 height 11
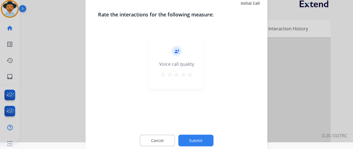
click at [190, 142] on button "Submit" at bounding box center [195, 141] width 35 height 12
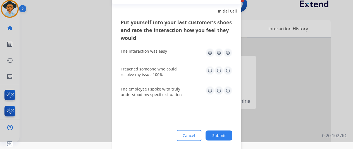
click at [219, 132] on button "Submit" at bounding box center [219, 136] width 27 height 10
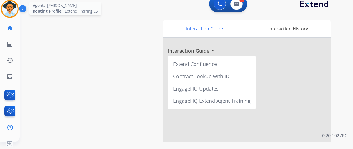
click at [13, 11] on img at bounding box center [10, 9] width 16 height 16
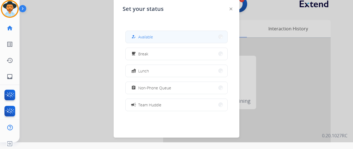
click at [144, 36] on span "Available" at bounding box center [145, 37] width 15 height 6
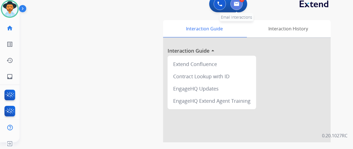
click at [239, 3] on img at bounding box center [237, 4] width 6 height 4
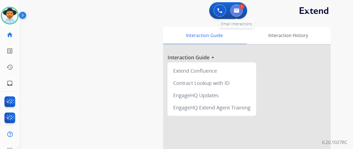
select select "**********"
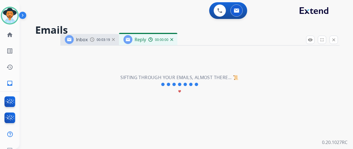
select select "**********"
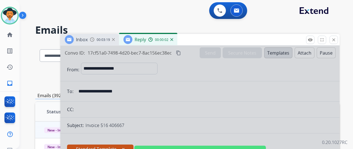
click at [145, 92] on div at bounding box center [199, 150] width 279 height 209
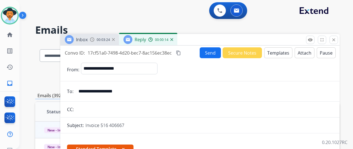
click at [181, 51] on mat-icon "content_copy" at bounding box center [178, 53] width 5 height 5
click at [204, 50] on button "Send" at bounding box center [210, 52] width 21 height 11
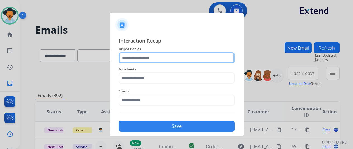
click at [137, 56] on input "text" at bounding box center [177, 58] width 116 height 11
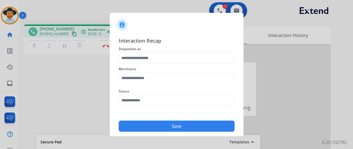
click at [105, 46] on div at bounding box center [176, 74] width 353 height 149
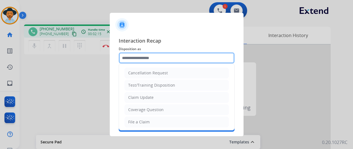
click at [139, 57] on input "text" at bounding box center [177, 58] width 116 height 11
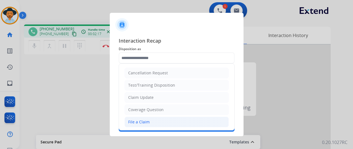
click at [133, 123] on div "File a Claim" at bounding box center [139, 123] width 22 height 6
type input "**********"
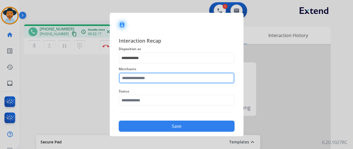
click at [134, 80] on input "text" at bounding box center [177, 78] width 116 height 11
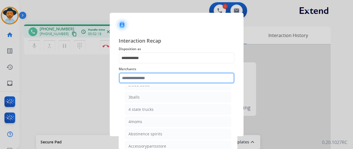
scroll to position [140, 0]
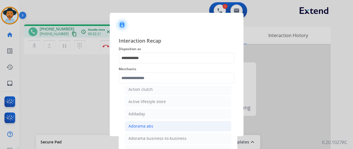
click at [139, 125] on div "Adorama abs" at bounding box center [140, 127] width 25 height 6
type input "**********"
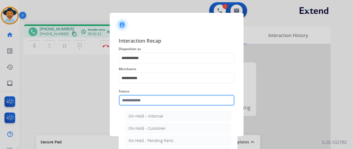
click at [140, 101] on input "text" at bounding box center [177, 100] width 116 height 11
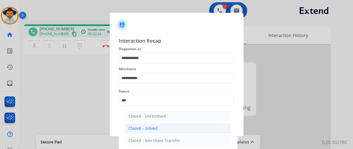
click at [165, 127] on li "Closed – Solved" at bounding box center [178, 128] width 106 height 11
type input "**********"
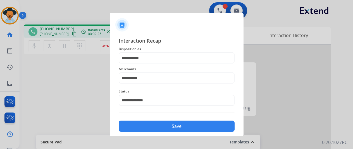
click at [173, 120] on div "Save" at bounding box center [177, 125] width 116 height 15
click at [170, 126] on button "Save" at bounding box center [177, 126] width 116 height 11
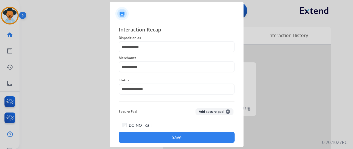
click at [163, 137] on button "Save" at bounding box center [177, 137] width 116 height 11
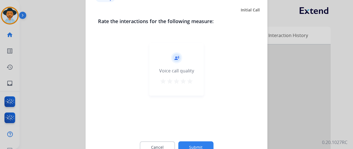
click at [192, 148] on button "Submit" at bounding box center [195, 148] width 35 height 12
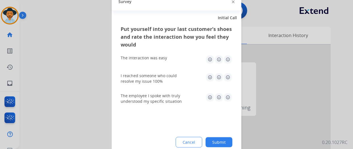
click at [216, 142] on button "Submit" at bounding box center [219, 142] width 27 height 10
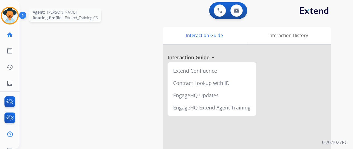
click at [11, 15] on img at bounding box center [10, 16] width 16 height 16
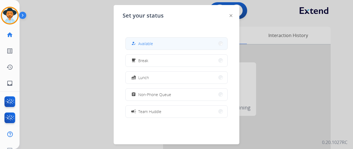
click at [157, 40] on button "how_to_reg Available" at bounding box center [177, 44] width 102 height 12
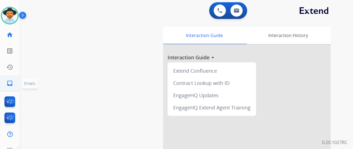
click at [9, 83] on mat-icon "inbox" at bounding box center [9, 83] width 7 height 7
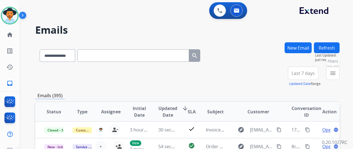
click at [340, 70] on button "menu Filters" at bounding box center [332, 73] width 13 height 13
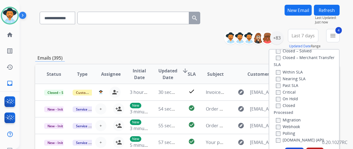
scroll to position [84, 0]
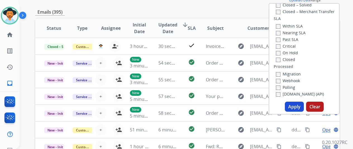
click at [297, 105] on button "Apply" at bounding box center [294, 107] width 19 height 10
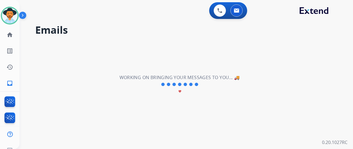
scroll to position [0, 0]
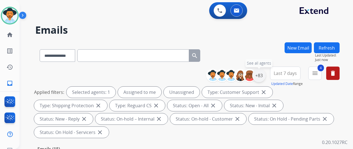
click at [263, 74] on div "+83" at bounding box center [258, 75] width 13 height 13
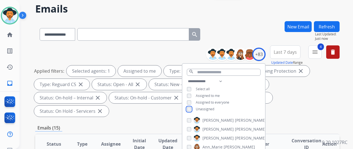
scroll to position [84, 0]
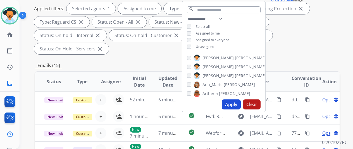
click at [231, 103] on button "Apply" at bounding box center [231, 105] width 19 height 10
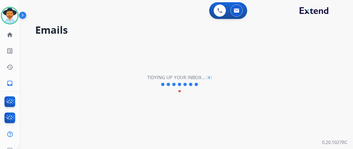
scroll to position [0, 0]
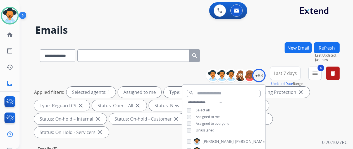
click at [247, 58] on div "**********" at bounding box center [187, 54] width 304 height 24
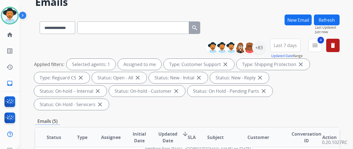
scroll to position [140, 0]
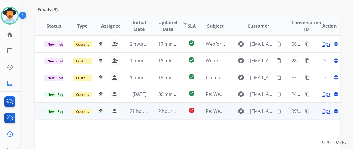
click at [324, 108] on span "Open" at bounding box center [327, 111] width 11 height 7
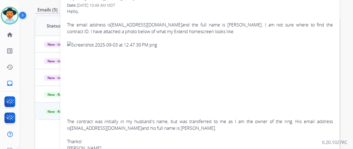
scroll to position [28, 0]
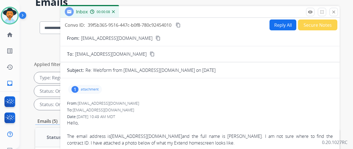
click at [115, 10] on img at bounding box center [113, 11] width 3 height 3
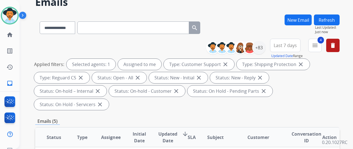
scroll to position [168, 0]
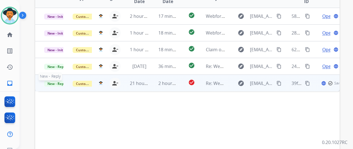
click at [51, 81] on span "New - Reply" at bounding box center [56, 84] width 25 height 6
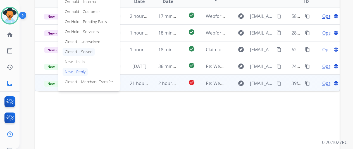
click at [80, 48] on p "Closed – Solved" at bounding box center [79, 52] width 32 height 8
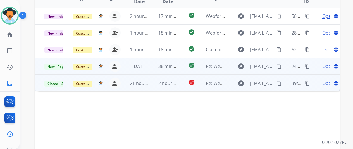
click at [329, 63] on span "Open" at bounding box center [327, 66] width 11 height 7
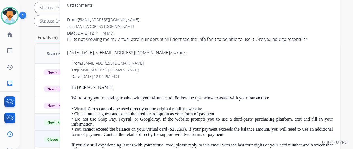
scroll to position [0, 0]
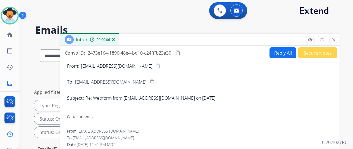
click at [115, 39] on img at bounding box center [113, 39] width 3 height 3
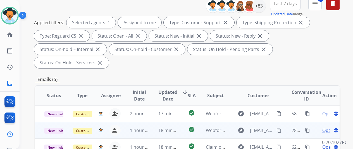
scroll to position [140, 0]
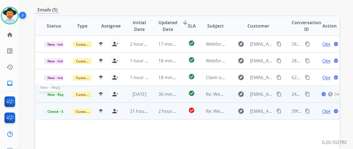
click at [51, 92] on span "New - Reply" at bounding box center [56, 95] width 25 height 6
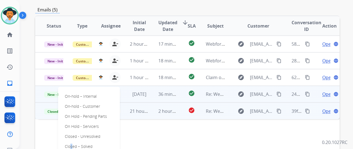
click at [69, 143] on p "Closed – Solved" at bounding box center [79, 147] width 32 height 8
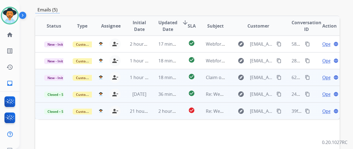
click at [326, 74] on span "Open" at bounding box center [327, 77] width 11 height 7
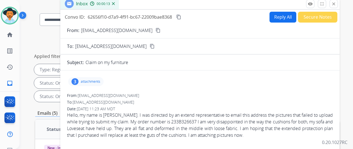
scroll to position [84, 0]
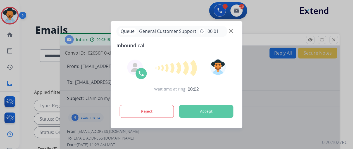
select select "**********"
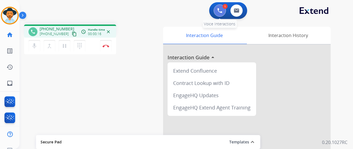
click at [221, 10] on img at bounding box center [219, 10] width 5 height 5
click at [221, 9] on img at bounding box center [219, 10] width 5 height 5
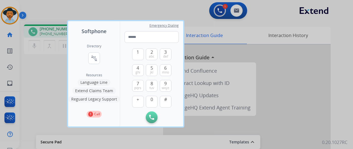
click at [93, 82] on button "Language Line" at bounding box center [94, 82] width 33 height 7
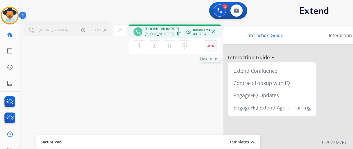
click at [212, 45] on img at bounding box center [211, 46] width 7 height 3
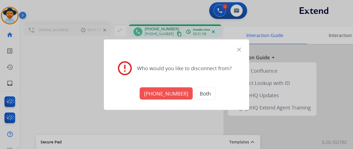
click at [201, 94] on button "Both" at bounding box center [205, 93] width 21 height 13
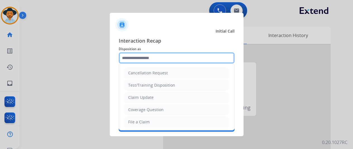
click at [144, 57] on input "text" at bounding box center [177, 58] width 116 height 11
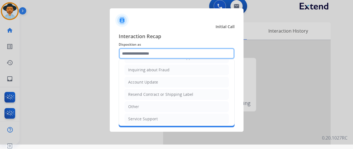
scroll to position [7, 0]
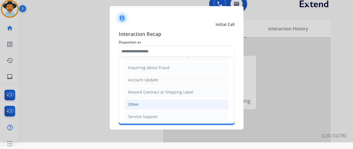
click at [143, 100] on li "Other" at bounding box center [177, 104] width 104 height 11
type input "*****"
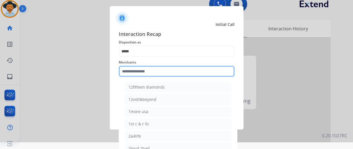
click at [133, 70] on input "text" at bounding box center [177, 71] width 116 height 11
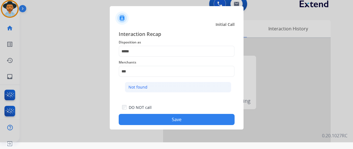
click at [132, 89] on div "Not found" at bounding box center [137, 88] width 19 height 6
type input "*********"
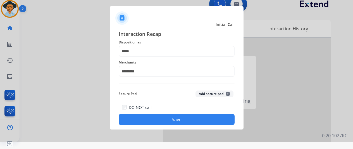
click at [178, 119] on button "Save" at bounding box center [177, 119] width 116 height 11
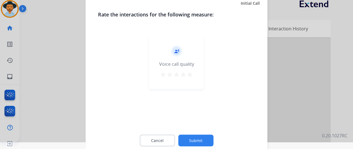
click at [190, 137] on button "Submit" at bounding box center [195, 141] width 35 height 12
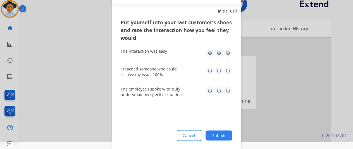
click at [219, 136] on button "Submit" at bounding box center [219, 136] width 27 height 10
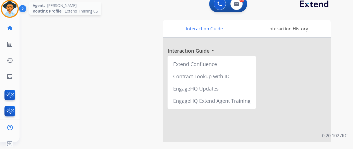
click at [9, 6] on img at bounding box center [10, 9] width 16 height 16
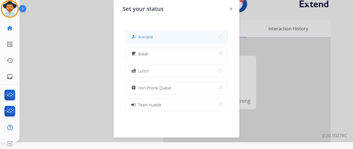
click at [161, 35] on button "how_to_reg Available" at bounding box center [177, 37] width 102 height 12
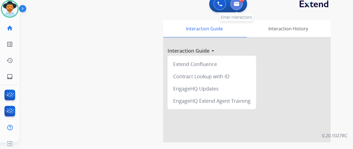
click at [239, 4] on img at bounding box center [237, 4] width 6 height 4
select select "**********"
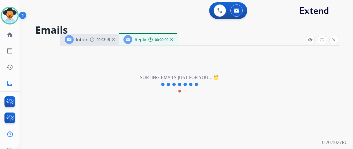
select select "**********"
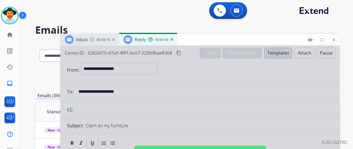
click at [173, 39] on img at bounding box center [171, 39] width 3 height 3
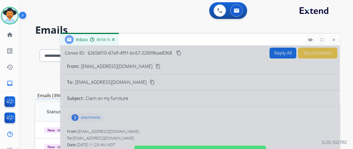
click at [115, 40] on img at bounding box center [113, 39] width 3 height 3
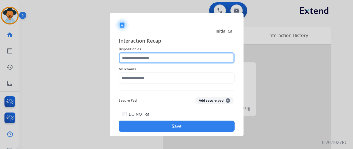
click at [136, 58] on input "text" at bounding box center [177, 58] width 116 height 11
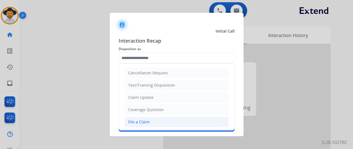
click at [139, 123] on div "File a Claim" at bounding box center [139, 123] width 22 height 6
type input "**********"
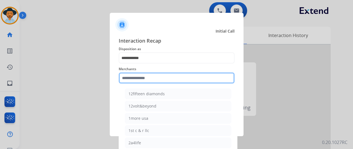
click at [133, 79] on input "text" at bounding box center [177, 78] width 116 height 11
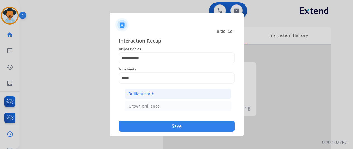
click at [139, 92] on div "Brilliant earth" at bounding box center [141, 94] width 26 height 6
type input "**********"
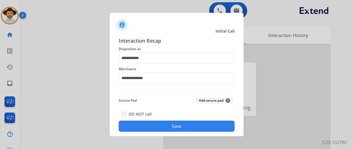
click at [175, 127] on button "Save" at bounding box center [177, 126] width 116 height 11
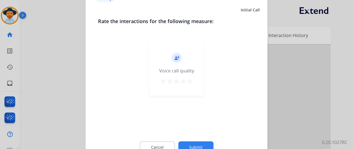
click at [198, 145] on button "Submit" at bounding box center [195, 148] width 35 height 12
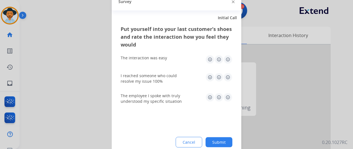
click at [223, 144] on button "Submit" at bounding box center [219, 142] width 27 height 10
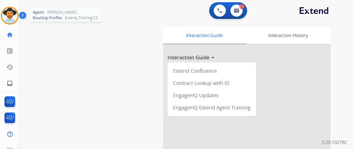
click at [12, 11] on img at bounding box center [10, 16] width 16 height 16
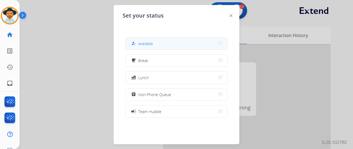
click at [142, 44] on span "Available" at bounding box center [145, 44] width 15 height 6
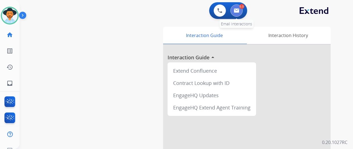
click at [239, 10] on img at bounding box center [237, 10] width 6 height 4
select select "**********"
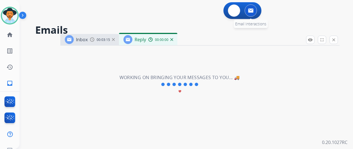
select select "**********"
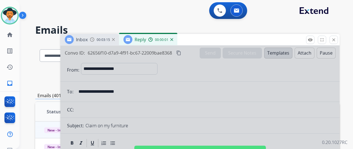
click at [173, 39] on img at bounding box center [171, 39] width 3 height 3
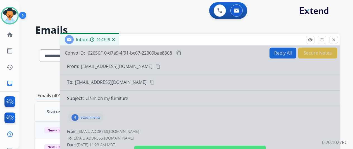
click at [115, 39] on img at bounding box center [113, 39] width 3 height 3
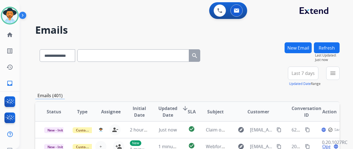
drag, startPoint x: 299, startPoint y: 47, endPoint x: 295, endPoint y: 33, distance: 15.3
click at [300, 47] on button "New Email" at bounding box center [298, 47] width 27 height 11
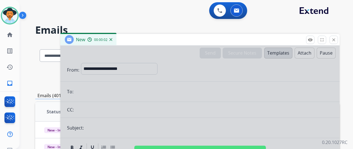
click at [94, 66] on div at bounding box center [199, 150] width 279 height 209
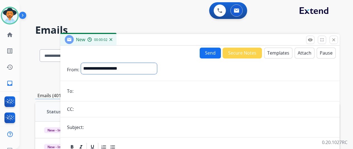
click at [94, 66] on select "**********" at bounding box center [119, 68] width 76 height 11
select select "**********"
click at [85, 63] on select "**********" at bounding box center [119, 68] width 76 height 11
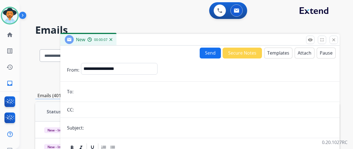
click at [81, 92] on input "email" at bounding box center [204, 91] width 258 height 11
paste input "**********"
type input "**********"
click at [274, 52] on button "Templates" at bounding box center [278, 53] width 28 height 11
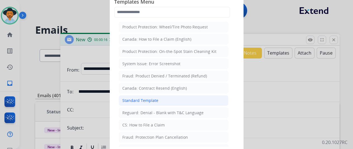
click at [143, 98] on div "Standard Template" at bounding box center [140, 101] width 36 height 6
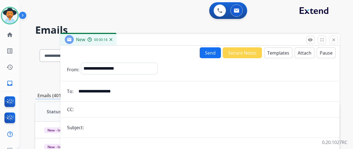
scroll to position [98, 0]
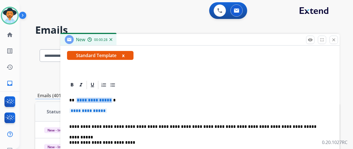
click at [112, 101] on span "**********" at bounding box center [94, 100] width 38 height 5
click at [107, 111] on span "**********" at bounding box center [88, 111] width 38 height 5
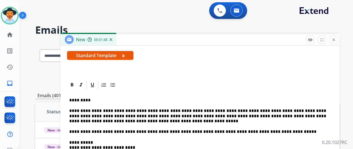
click at [76, 111] on p "**********" at bounding box center [197, 116] width 257 height 15
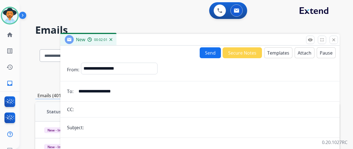
click at [215, 51] on button "Send" at bounding box center [210, 52] width 21 height 11
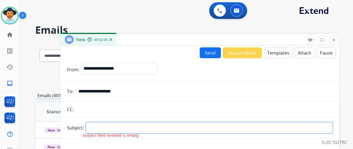
click at [96, 126] on input "text" at bounding box center [208, 128] width 247 height 12
type input "**********"
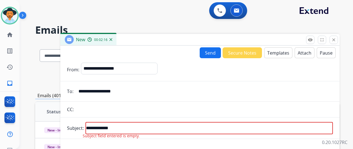
click at [212, 52] on button "Send" at bounding box center [210, 52] width 21 height 11
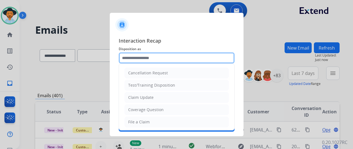
click at [135, 56] on input "text" at bounding box center [177, 58] width 116 height 11
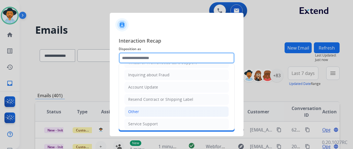
scroll to position [85, 0]
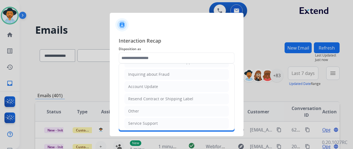
drag, startPoint x: 146, startPoint y: 110, endPoint x: 145, endPoint y: 95, distance: 15.1
click at [147, 107] on li "Other" at bounding box center [177, 111] width 104 height 11
type input "*****"
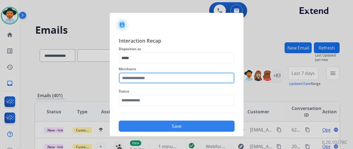
click at [139, 73] on input "text" at bounding box center [177, 78] width 116 height 11
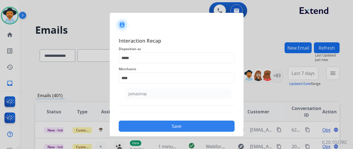
click at [157, 92] on li "Jomashop" at bounding box center [178, 94] width 106 height 11
type input "********"
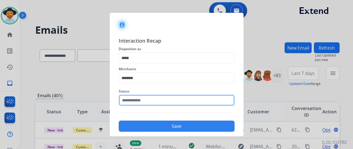
click at [150, 99] on input "text" at bounding box center [177, 100] width 116 height 11
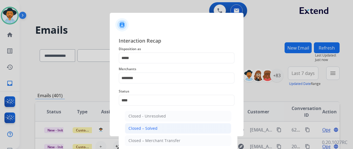
click at [146, 123] on ul "Closed - Unresolved Closed – Solved Closed – Merchant Transfer" at bounding box center [178, 130] width 110 height 44
click at [146, 122] on ul "Closed - Unresolved Closed – Solved Closed – Merchant Transfer" at bounding box center [178, 130] width 110 height 44
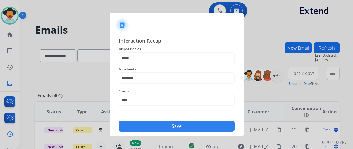
click at [161, 128] on button "Save" at bounding box center [177, 126] width 116 height 11
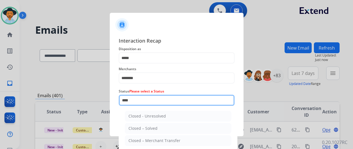
click at [142, 101] on input "****" at bounding box center [177, 100] width 116 height 11
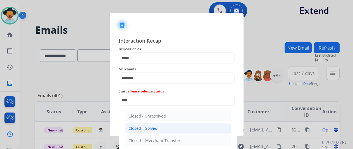
click at [153, 129] on div "Closed – Solved" at bounding box center [142, 129] width 29 height 6
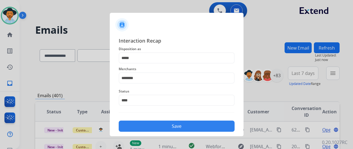
type input "**********"
click at [164, 126] on button "Save" at bounding box center [177, 126] width 116 height 11
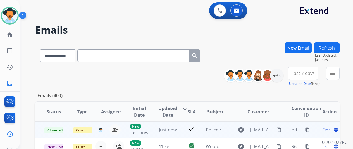
click at [307, 129] on mat-icon "content_copy" at bounding box center [307, 130] width 5 height 5
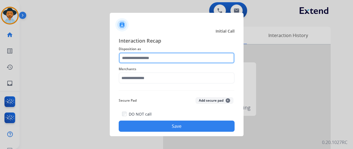
click at [134, 59] on input "text" at bounding box center [177, 58] width 116 height 11
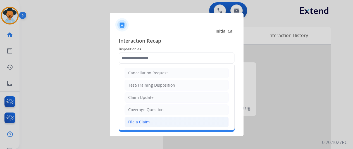
click at [134, 121] on div "File a Claim" at bounding box center [139, 123] width 22 height 6
type input "**********"
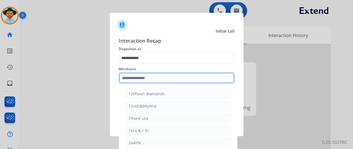
click at [139, 80] on input "text" at bounding box center [177, 78] width 116 height 11
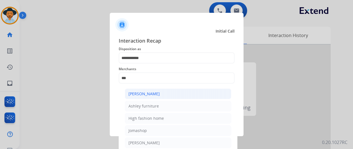
click at [141, 97] on div "[PERSON_NAME]" at bounding box center [143, 94] width 31 height 6
type input "**********"
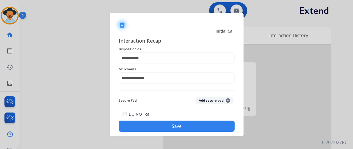
click at [171, 125] on button "Save" at bounding box center [177, 126] width 116 height 11
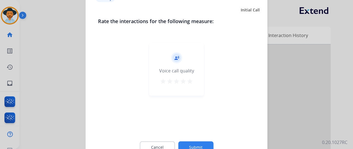
click at [197, 146] on button "Submit" at bounding box center [195, 148] width 35 height 12
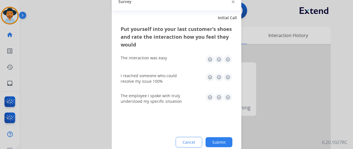
click at [219, 140] on button "Submit" at bounding box center [219, 142] width 27 height 10
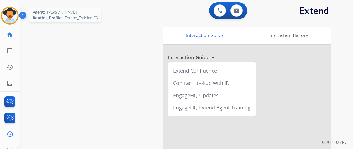
click at [10, 16] on img at bounding box center [10, 16] width 16 height 16
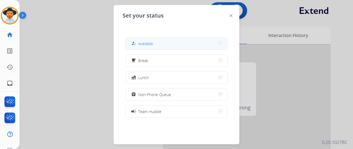
click at [151, 42] on span "Available" at bounding box center [145, 44] width 15 height 6
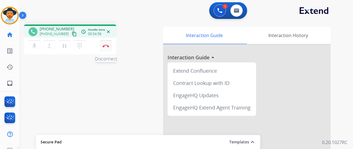
click at [107, 46] on img at bounding box center [106, 46] width 7 height 3
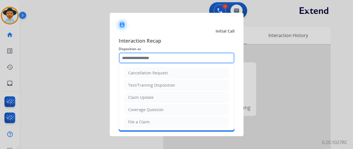
click at [122, 55] on input "text" at bounding box center [177, 58] width 116 height 11
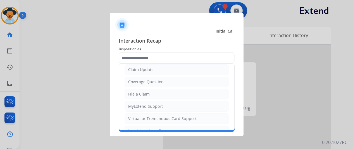
drag, startPoint x: 132, startPoint y: 93, endPoint x: 129, endPoint y: 88, distance: 6.2
click at [132, 94] on div "File a Claim" at bounding box center [139, 95] width 22 height 6
type input "**********"
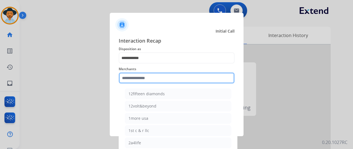
click at [129, 79] on input "text" at bounding box center [177, 78] width 116 height 11
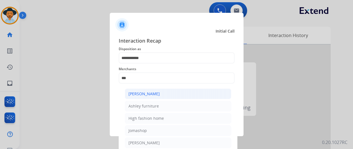
click at [145, 94] on div "[PERSON_NAME]" at bounding box center [143, 94] width 31 height 6
type input "**********"
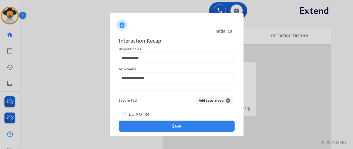
click at [159, 127] on button "Save" at bounding box center [177, 126] width 116 height 11
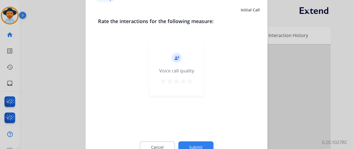
click at [194, 144] on button "Submit" at bounding box center [195, 148] width 35 height 12
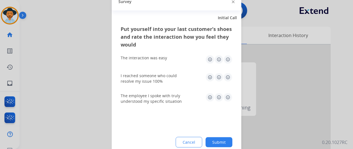
drag, startPoint x: 217, startPoint y: 140, endPoint x: 215, endPoint y: 138, distance: 3.6
click at [217, 140] on button "Submit" at bounding box center [219, 142] width 27 height 10
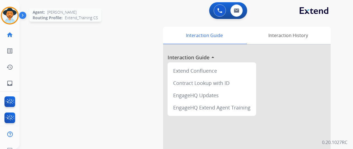
click at [10, 11] on img at bounding box center [10, 16] width 16 height 16
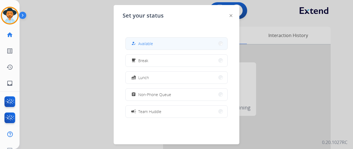
click at [146, 44] on span "Available" at bounding box center [145, 44] width 15 height 6
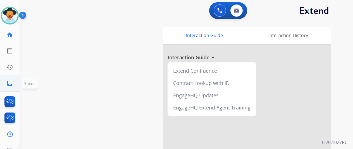
click at [11, 84] on mat-icon "inbox" at bounding box center [9, 83] width 7 height 7
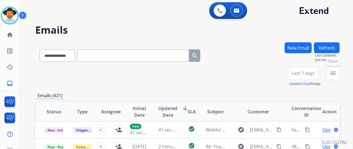
click at [340, 71] on button "menu Filters" at bounding box center [332, 73] width 13 height 13
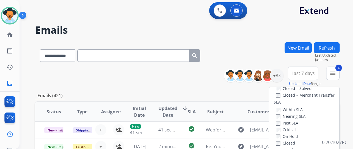
scroll to position [84, 0]
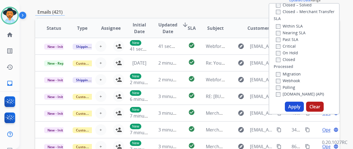
click at [297, 106] on button "Apply" at bounding box center [294, 107] width 19 height 10
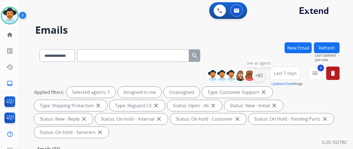
click at [263, 74] on div "+83" at bounding box center [258, 75] width 13 height 13
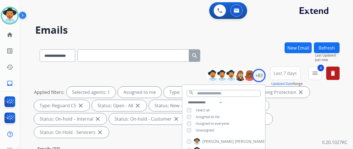
click at [250, 43] on div "**********" at bounding box center [187, 54] width 304 height 24
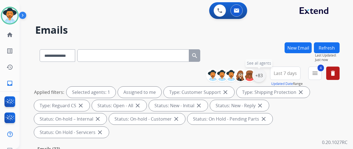
click at [261, 73] on div "+83" at bounding box center [258, 75] width 13 height 13
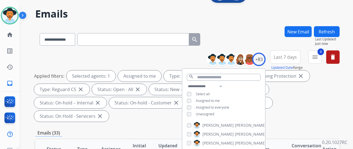
scroll to position [84, 0]
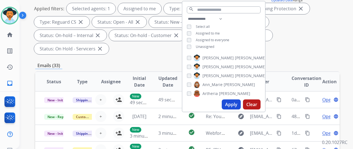
click at [233, 104] on button "Apply" at bounding box center [231, 105] width 19 height 10
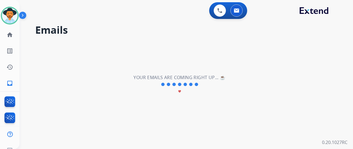
scroll to position [0, 0]
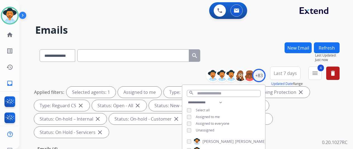
click at [252, 35] on h2 "Emails" at bounding box center [187, 30] width 304 height 11
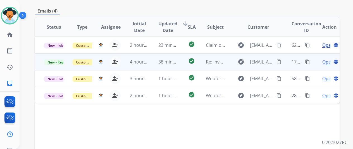
scroll to position [140, 0]
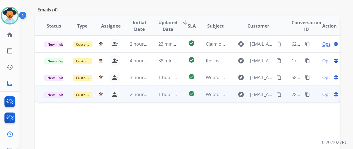
click at [327, 91] on span "Open" at bounding box center [327, 94] width 11 height 7
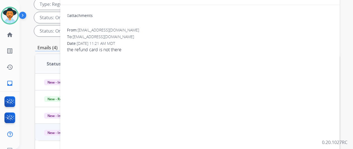
scroll to position [56, 0]
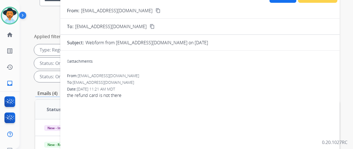
click at [156, 10] on mat-icon "content_copy" at bounding box center [158, 10] width 5 height 5
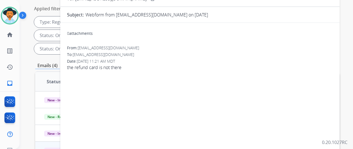
scroll to position [0, 0]
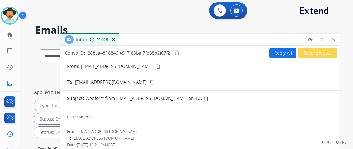
click at [179, 52] on mat-icon "content_copy" at bounding box center [176, 53] width 5 height 5
click at [283, 54] on button "Reply All" at bounding box center [283, 53] width 27 height 11
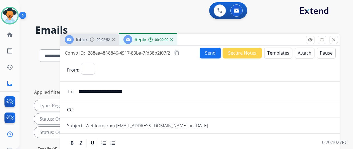
select select "**********"
click at [281, 52] on button "Templates" at bounding box center [278, 53] width 28 height 11
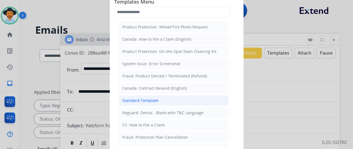
click at [139, 99] on div "Standard Template" at bounding box center [140, 101] width 36 height 6
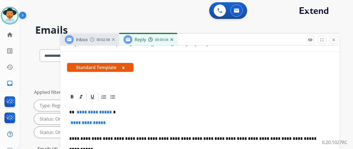
scroll to position [84, 0]
drag, startPoint x: 113, startPoint y: 109, endPoint x: 104, endPoint y: 110, distance: 9.3
click at [104, 110] on span "**********" at bounding box center [94, 112] width 38 height 5
drag, startPoint x: 104, startPoint y: 110, endPoint x: 91, endPoint y: 109, distance: 12.9
click at [91, 110] on span "**********" at bounding box center [94, 112] width 38 height 5
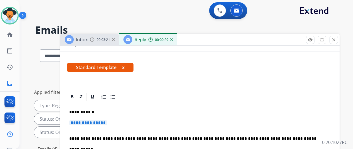
drag, startPoint x: 114, startPoint y: 121, endPoint x: 106, endPoint y: 123, distance: 8.9
click at [106, 122] on p "**********" at bounding box center [199, 126] width 261 height 10
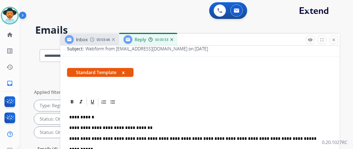
click at [152, 126] on p "**********" at bounding box center [197, 128] width 257 height 5
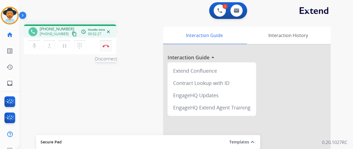
click at [104, 42] on button "Disconnect" at bounding box center [106, 46] width 12 height 12
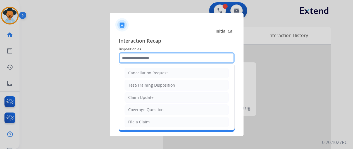
click at [135, 58] on input "text" at bounding box center [177, 58] width 116 height 11
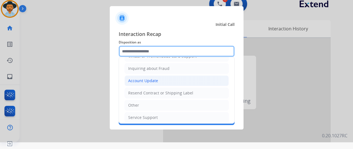
scroll to position [28, 0]
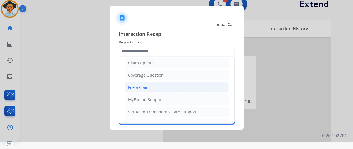
click at [138, 85] on div "File a Claim" at bounding box center [139, 88] width 22 height 6
type input "**********"
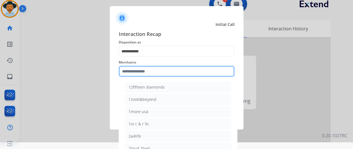
click at [131, 70] on input "text" at bounding box center [177, 71] width 116 height 11
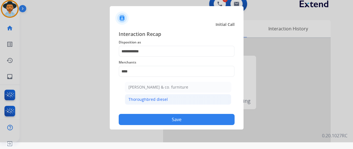
click at [156, 97] on div "Thoroughbred diesel" at bounding box center [147, 100] width 39 height 6
type input "**********"
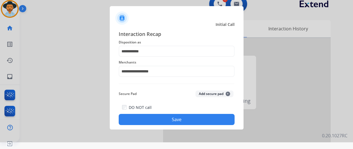
click at [175, 119] on button "Save" at bounding box center [177, 119] width 116 height 11
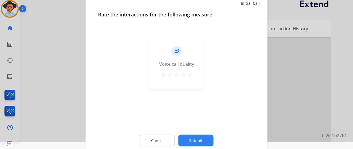
click at [199, 139] on button "Submit" at bounding box center [195, 141] width 35 height 12
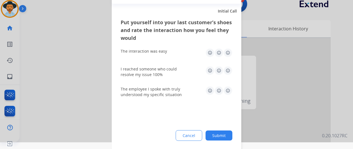
click at [222, 134] on button "Submit" at bounding box center [219, 136] width 27 height 10
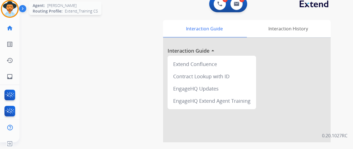
click at [12, 8] on img at bounding box center [10, 9] width 16 height 16
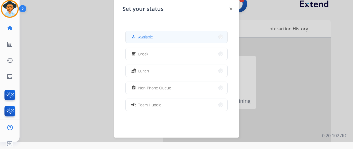
click at [159, 36] on button "how_to_reg Available" at bounding box center [177, 37] width 102 height 12
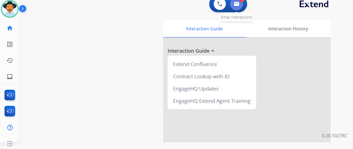
click at [242, 2] on button at bounding box center [236, 4] width 12 height 12
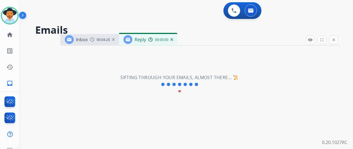
select select "**********"
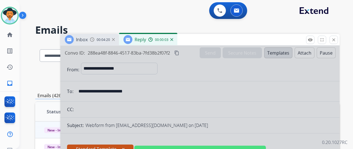
click at [126, 69] on div at bounding box center [199, 150] width 279 height 209
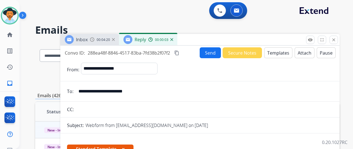
scroll to position [84, 0]
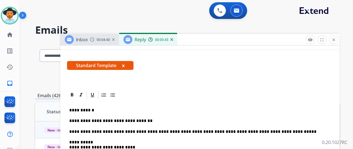
click at [141, 120] on p "**********" at bounding box center [197, 121] width 257 height 5
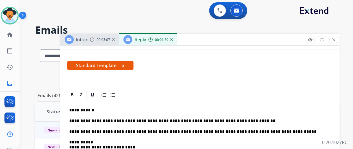
scroll to position [0, 0]
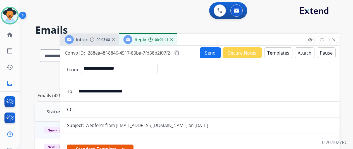
click at [211, 53] on button "Send" at bounding box center [210, 52] width 21 height 11
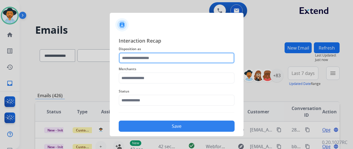
click at [144, 56] on input "text" at bounding box center [177, 58] width 116 height 11
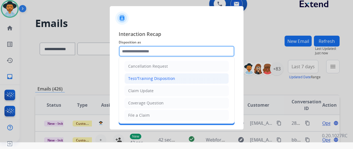
scroll to position [28, 0]
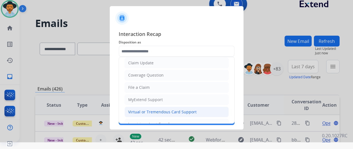
click at [145, 109] on div "Virtual or Tremendous Card Support" at bounding box center [162, 112] width 68 height 6
type input "**********"
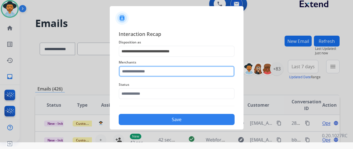
click at [135, 70] on input "text" at bounding box center [177, 71] width 116 height 11
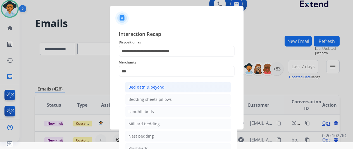
click at [133, 86] on div "Bed bath & beyond" at bounding box center [146, 88] width 36 height 6
type input "**********"
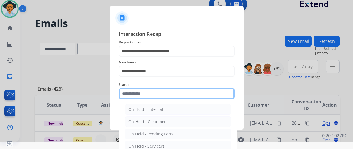
click at [136, 92] on input "text" at bounding box center [177, 93] width 116 height 11
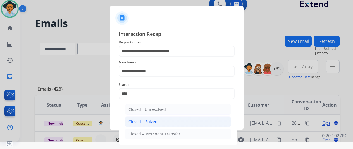
click at [137, 120] on div "Closed – Solved" at bounding box center [142, 122] width 29 height 6
type input "**********"
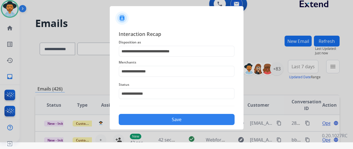
click at [175, 117] on button "Save" at bounding box center [177, 119] width 116 height 11
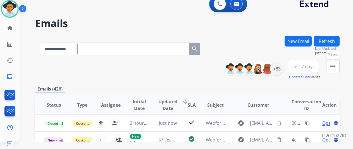
click at [336, 68] on mat-icon "menu" at bounding box center [333, 66] width 7 height 7
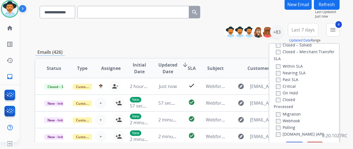
scroll to position [84, 0]
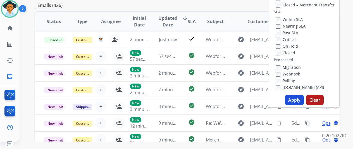
drag, startPoint x: 295, startPoint y: 98, endPoint x: 287, endPoint y: 108, distance: 13.1
click at [296, 98] on button "Apply" at bounding box center [294, 100] width 19 height 10
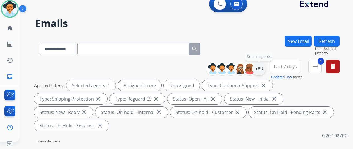
click at [264, 68] on div "+83" at bounding box center [258, 68] width 13 height 13
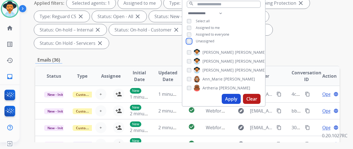
scroll to position [84, 0]
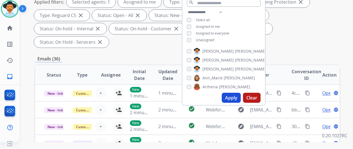
click at [238, 97] on button "Apply" at bounding box center [231, 98] width 19 height 10
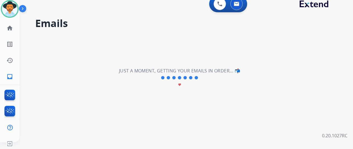
scroll to position [0, 0]
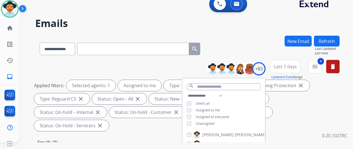
click at [256, 44] on div "**********" at bounding box center [187, 48] width 304 height 24
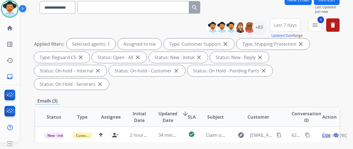
scroll to position [112, 0]
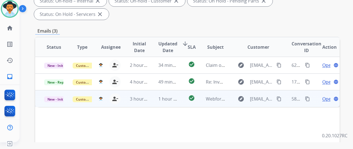
click at [328, 96] on span "Open" at bounding box center [327, 99] width 11 height 7
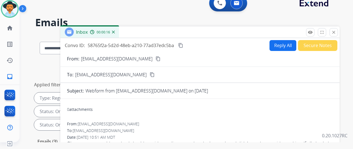
scroll to position [0, 0]
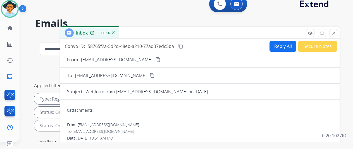
click at [156, 58] on mat-icon "content_copy" at bounding box center [158, 59] width 5 height 5
click at [285, 43] on button "Reply All" at bounding box center [283, 46] width 27 height 11
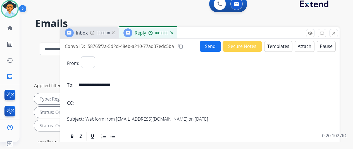
select select "**********"
click at [279, 46] on button "Templates" at bounding box center [278, 46] width 28 height 11
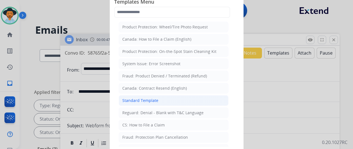
click at [121, 98] on li "Standard Template" at bounding box center [174, 101] width 110 height 11
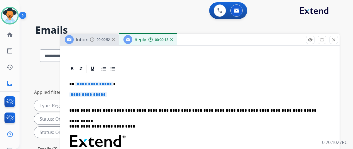
scroll to position [112, 0]
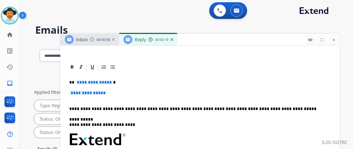
click at [113, 82] on p "**********" at bounding box center [197, 82] width 257 height 5
drag, startPoint x: 115, startPoint y: 93, endPoint x: 82, endPoint y: 94, distance: 33.0
click at [83, 94] on p "**********" at bounding box center [199, 96] width 261 height 10
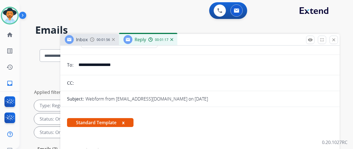
scroll to position [0, 0]
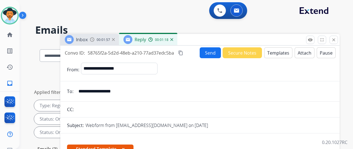
click at [212, 50] on button "Send" at bounding box center [210, 52] width 21 height 11
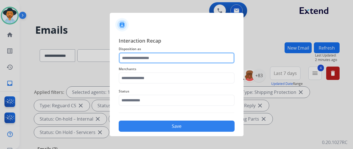
click at [138, 56] on input "text" at bounding box center [177, 58] width 116 height 11
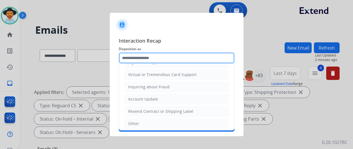
scroll to position [85, 0]
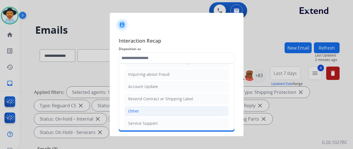
click at [136, 109] on div "Other" at bounding box center [133, 112] width 11 height 6
type input "*****"
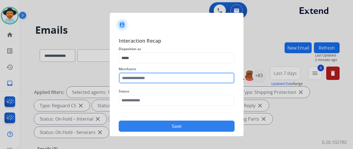
click at [123, 76] on input "text" at bounding box center [177, 78] width 116 height 11
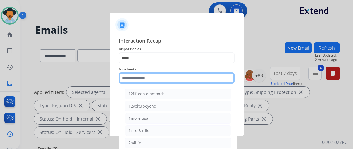
click at [128, 79] on input "text" at bounding box center [177, 78] width 116 height 11
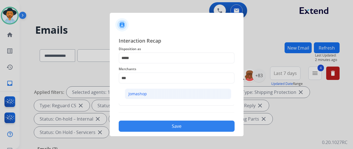
click at [146, 94] on div "Jomashop" at bounding box center [137, 94] width 18 height 6
type input "********"
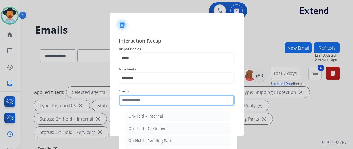
click at [139, 101] on input "text" at bounding box center [177, 100] width 116 height 11
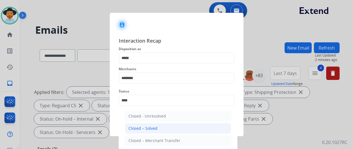
click at [145, 127] on div "Closed – Solved" at bounding box center [142, 129] width 29 height 6
type input "**********"
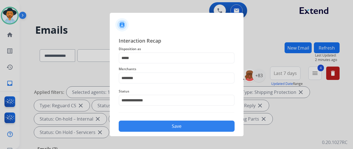
click at [150, 121] on button "Save" at bounding box center [177, 126] width 116 height 11
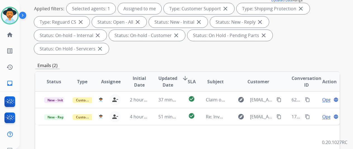
scroll to position [0, 0]
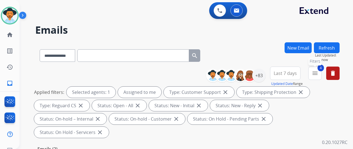
click at [318, 74] on mat-icon "menu" at bounding box center [315, 73] width 7 height 7
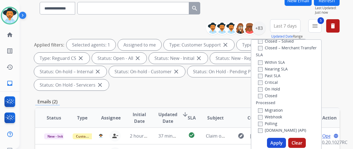
scroll to position [84, 0]
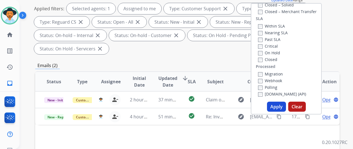
click at [280, 106] on button "Apply" at bounding box center [276, 107] width 19 height 10
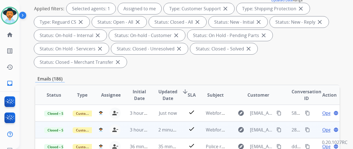
drag, startPoint x: 307, startPoint y: 113, endPoint x: 273, endPoint y: 129, distance: 38.0
click at [307, 114] on mat-icon "content_copy" at bounding box center [307, 113] width 5 height 5
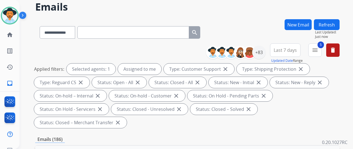
scroll to position [0, 0]
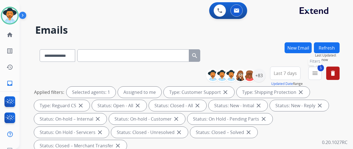
click at [318, 72] on mat-icon "menu" at bounding box center [315, 73] width 7 height 7
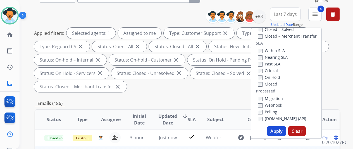
scroll to position [112, 0]
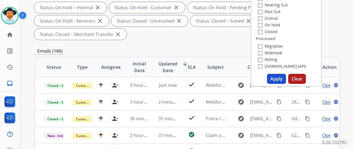
drag, startPoint x: 278, startPoint y: 77, endPoint x: 302, endPoint y: 61, distance: 29.0
click at [278, 77] on button "Apply" at bounding box center [276, 79] width 19 height 10
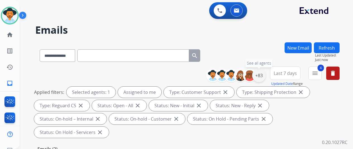
click at [264, 72] on div "+83" at bounding box center [258, 75] width 13 height 13
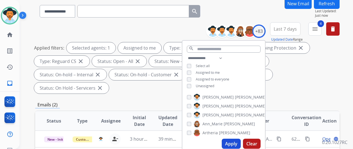
scroll to position [84, 0]
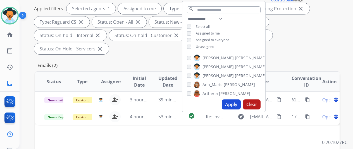
click at [233, 103] on button "Apply" at bounding box center [231, 105] width 19 height 10
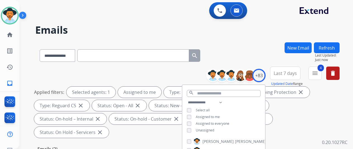
click at [244, 42] on div "**********" at bounding box center [180, 94] width 320 height 149
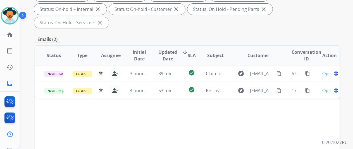
scroll to position [112, 0]
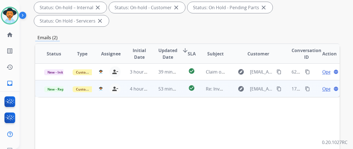
click at [325, 86] on span "Open" at bounding box center [327, 89] width 11 height 7
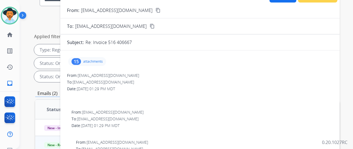
scroll to position [56, 0]
click at [81, 61] on div "15" at bounding box center [76, 61] width 9 height 7
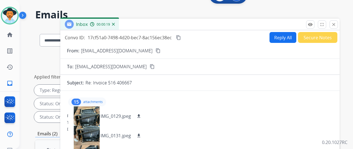
scroll to position [0, 0]
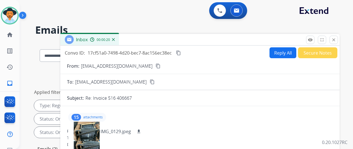
click at [156, 67] on mat-icon "content_copy" at bounding box center [158, 66] width 5 height 5
click at [181, 52] on mat-icon "content_copy" at bounding box center [178, 53] width 5 height 5
click at [141, 129] on mat-icon "download" at bounding box center [138, 131] width 5 height 5
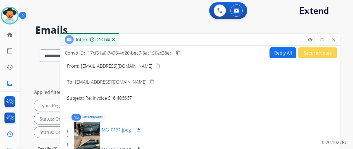
click at [141, 128] on mat-icon "download" at bounding box center [138, 130] width 5 height 5
click at [141, 148] on mat-icon "download" at bounding box center [138, 149] width 5 height 5
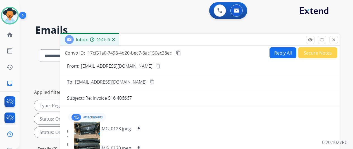
scroll to position [63, 0]
click at [141, 126] on mat-icon "download" at bounding box center [138, 127] width 5 height 5
click at [141, 146] on mat-icon "download" at bounding box center [138, 147] width 5 height 5
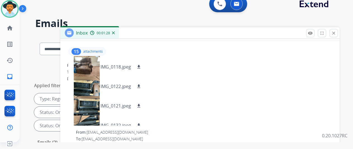
scroll to position [102, 0]
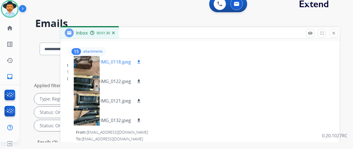
click at [141, 59] on mat-icon "download" at bounding box center [138, 61] width 5 height 5
click at [141, 80] on mat-icon "download" at bounding box center [138, 81] width 5 height 5
click at [141, 100] on mat-icon "download" at bounding box center [138, 101] width 5 height 5
click at [141, 120] on mat-icon "download" at bounding box center [138, 120] width 5 height 5
click at [141, 119] on mat-icon "download" at bounding box center [138, 120] width 5 height 5
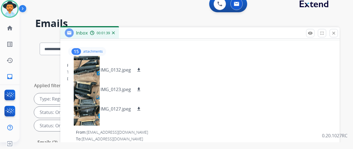
scroll to position [155, 0]
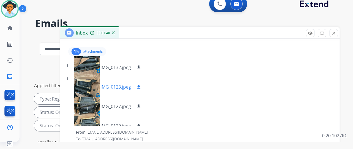
click at [141, 86] on mat-icon "download" at bounding box center [138, 87] width 5 height 5
click at [141, 106] on mat-icon "download" at bounding box center [138, 106] width 5 height 5
click at [141, 124] on mat-icon "download" at bounding box center [138, 126] width 5 height 5
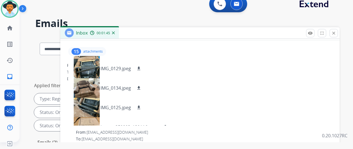
scroll to position [223, 0]
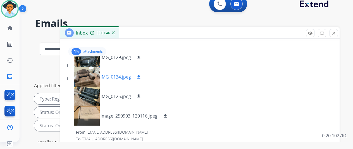
click at [141, 76] on mat-icon "download" at bounding box center [138, 77] width 5 height 5
click at [141, 95] on mat-icon "download" at bounding box center [138, 96] width 5 height 5
click at [168, 116] on mat-icon "download" at bounding box center [165, 116] width 5 height 5
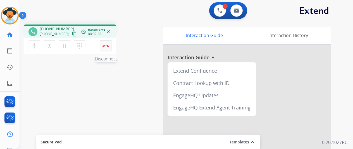
click at [106, 46] on img at bounding box center [106, 46] width 7 height 3
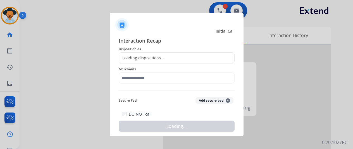
click at [134, 55] on div "Loading dispositions..." at bounding box center [141, 58] width 45 height 6
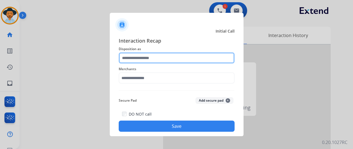
click at [134, 55] on input "text" at bounding box center [177, 58] width 116 height 11
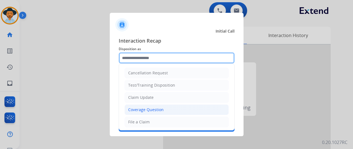
scroll to position [28, 0]
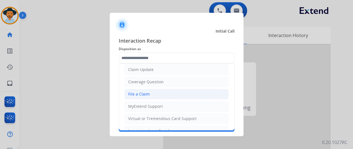
click at [140, 93] on div "File a Claim" at bounding box center [139, 95] width 22 height 6
type input "**********"
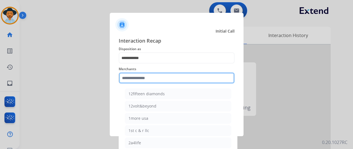
click at [141, 78] on input "text" at bounding box center [177, 78] width 116 height 11
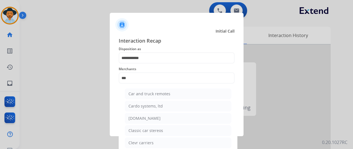
click at [138, 117] on div "[DOMAIN_NAME]" at bounding box center [144, 119] width 32 height 6
type input "**********"
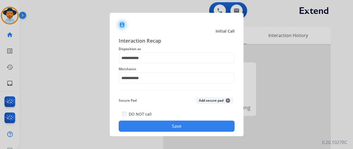
click at [171, 128] on button "Save" at bounding box center [177, 126] width 116 height 11
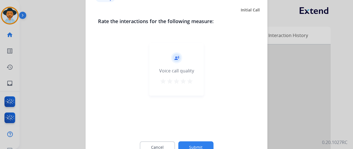
click at [194, 143] on button "Submit" at bounding box center [195, 148] width 35 height 12
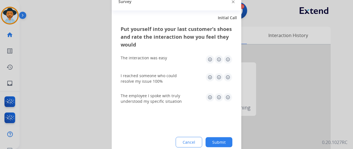
click at [224, 140] on button "Submit" at bounding box center [219, 142] width 27 height 10
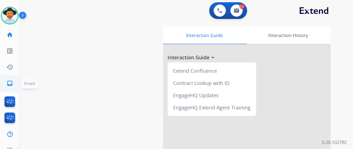
click at [13, 84] on link "inbox Emails" at bounding box center [10, 84] width 16 height 16
select select "**********"
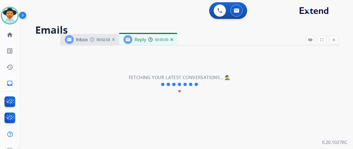
select select "**********"
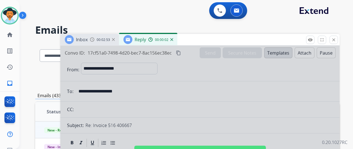
click at [207, 104] on div at bounding box center [199, 150] width 279 height 209
select select
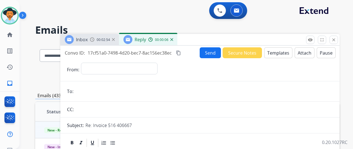
click at [173, 39] on img at bounding box center [171, 39] width 3 height 3
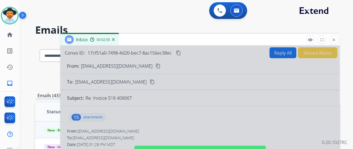
click at [149, 105] on div at bounding box center [199, 150] width 279 height 209
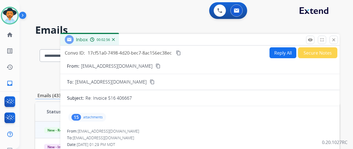
drag, startPoint x: 282, startPoint y: 51, endPoint x: 280, endPoint y: 45, distance: 5.8
click at [282, 51] on button "Reply All" at bounding box center [283, 52] width 27 height 11
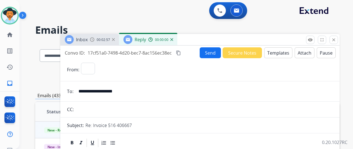
select select "**********"
click at [279, 49] on button "Templates" at bounding box center [278, 52] width 28 height 11
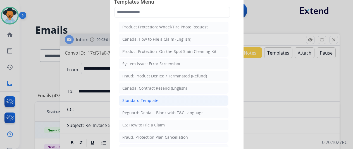
click at [140, 101] on div "Standard Template" at bounding box center [140, 101] width 36 height 6
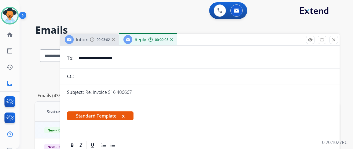
scroll to position [84, 0]
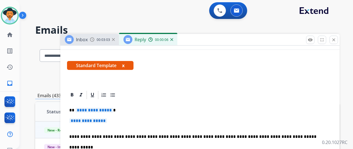
click at [113, 111] on span "**********" at bounding box center [94, 110] width 38 height 5
click at [115, 122] on p "**********" at bounding box center [199, 124] width 261 height 10
drag, startPoint x: 115, startPoint y: 122, endPoint x: 106, endPoint y: 120, distance: 8.6
click at [106, 120] on p "**********" at bounding box center [199, 124] width 261 height 10
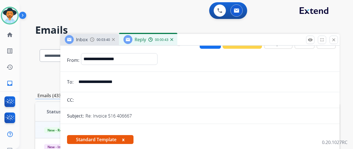
scroll to position [0, 0]
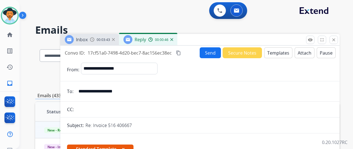
click at [181, 52] on mat-icon "content_copy" at bounding box center [178, 53] width 5 height 5
click at [212, 53] on button "Send" at bounding box center [210, 52] width 21 height 11
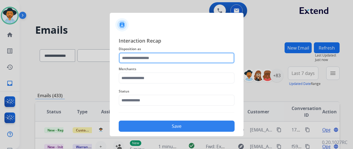
click at [206, 59] on input "text" at bounding box center [177, 58] width 116 height 11
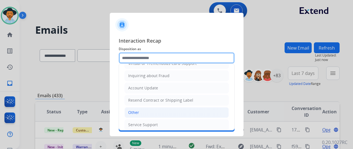
scroll to position [85, 0]
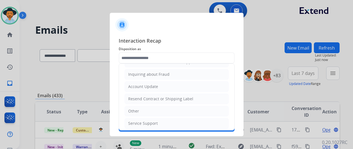
click at [143, 110] on li "Other" at bounding box center [177, 111] width 104 height 11
type input "*****"
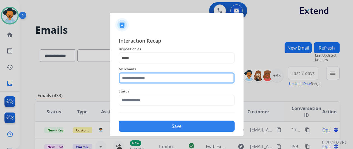
click at [137, 78] on input "text" at bounding box center [177, 78] width 116 height 11
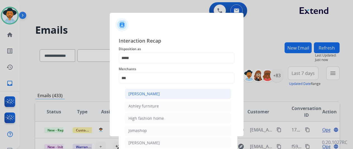
click at [156, 94] on div "[PERSON_NAME]" at bounding box center [143, 94] width 31 height 6
type input "**********"
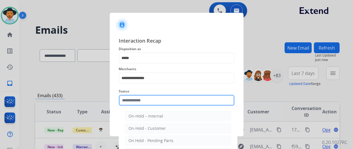
click at [144, 99] on input "text" at bounding box center [177, 100] width 116 height 11
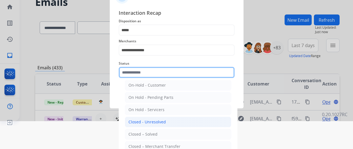
scroll to position [28, 0]
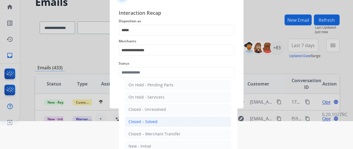
click at [141, 122] on div "Closed – Solved" at bounding box center [142, 122] width 29 height 6
type input "**********"
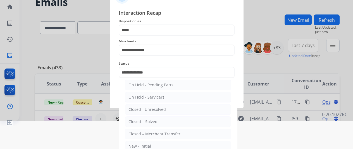
scroll to position [7, 0]
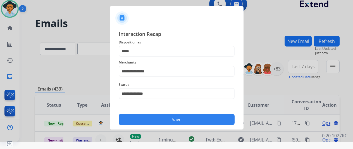
click at [152, 118] on button "Save" at bounding box center [177, 119] width 116 height 11
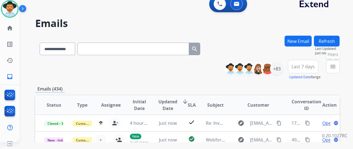
click at [336, 66] on mat-icon "menu" at bounding box center [333, 66] width 7 height 7
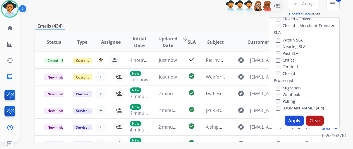
scroll to position [84, 0]
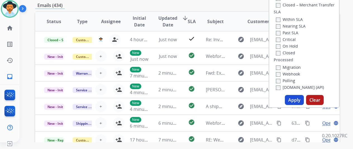
click at [295, 101] on button "Apply" at bounding box center [294, 100] width 19 height 10
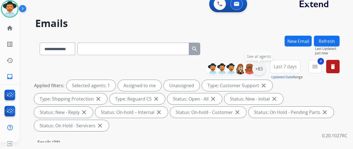
click at [263, 67] on div "+83" at bounding box center [258, 68] width 13 height 13
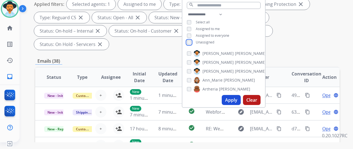
scroll to position [84, 0]
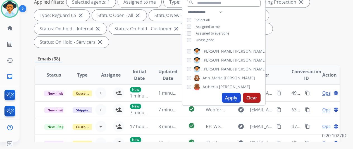
click at [235, 100] on button "Apply" at bounding box center [231, 98] width 19 height 10
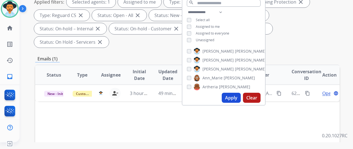
click at [230, 97] on button "Apply" at bounding box center [231, 98] width 19 height 10
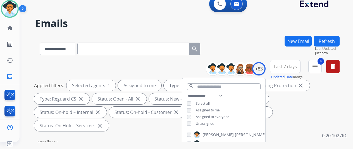
click at [227, 35] on div "**********" at bounding box center [180, 87] width 320 height 149
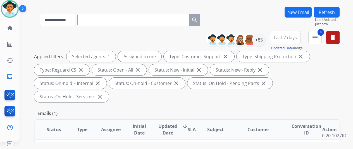
scroll to position [84, 0]
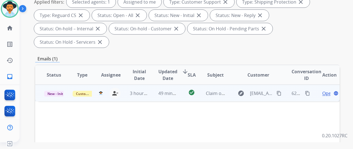
click at [327, 90] on span "Open" at bounding box center [327, 93] width 11 height 7
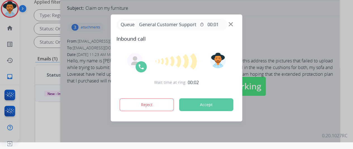
click at [231, 25] on img at bounding box center [231, 24] width 4 height 4
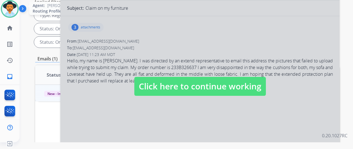
click at [8, 7] on img at bounding box center [10, 9] width 16 height 16
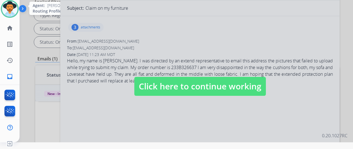
click at [8, 7] on img at bounding box center [10, 9] width 16 height 16
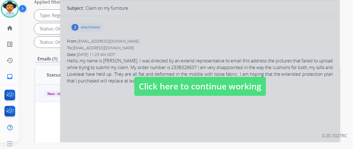
scroll to position [0, 0]
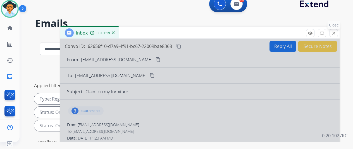
click at [336, 32] on mat-icon "close" at bounding box center [333, 33] width 5 height 5
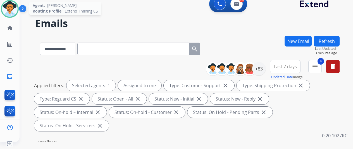
click at [8, 5] on img at bounding box center [10, 9] width 16 height 16
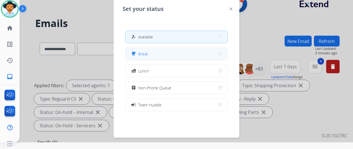
click at [168, 52] on button "free_breakfast Break" at bounding box center [177, 54] width 102 height 12
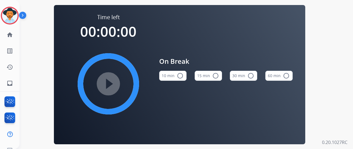
click at [181, 78] on mat-icon "radio_button_unchecked" at bounding box center [180, 76] width 7 height 7
click at [109, 84] on mat-icon "play_circle_filled" at bounding box center [108, 84] width 7 height 7
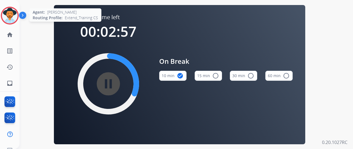
click at [9, 13] on img at bounding box center [10, 16] width 16 height 16
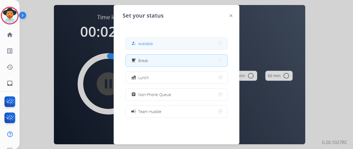
click at [143, 43] on span "Available" at bounding box center [145, 44] width 15 height 6
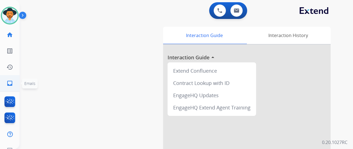
click at [9, 82] on mat-icon "inbox" at bounding box center [9, 83] width 7 height 7
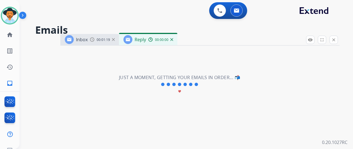
select select "**********"
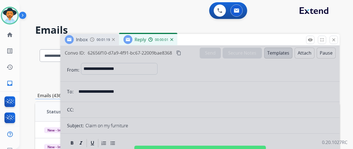
drag, startPoint x: 208, startPoint y: 92, endPoint x: 207, endPoint y: 86, distance: 6.0
click at [208, 91] on div at bounding box center [199, 150] width 279 height 209
select select
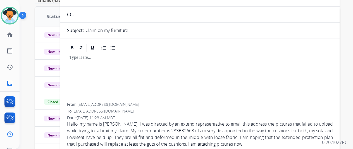
scroll to position [28, 0]
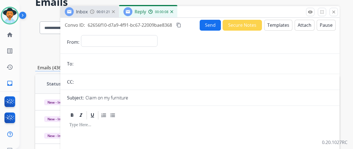
click at [173, 11] on img at bounding box center [171, 11] width 3 height 3
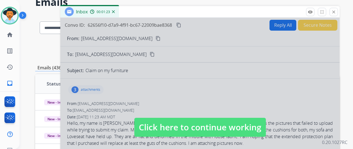
click at [158, 100] on div at bounding box center [199, 122] width 279 height 209
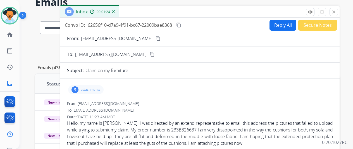
click at [78, 89] on div "3" at bounding box center [75, 90] width 7 height 7
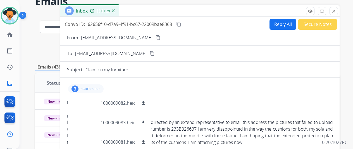
scroll to position [0, 0]
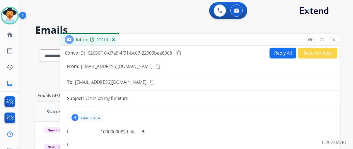
click at [115, 39] on img at bounding box center [113, 39] width 3 height 3
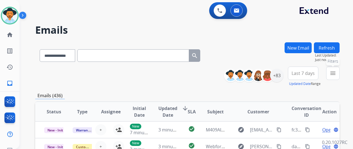
click at [336, 72] on mat-icon "menu" at bounding box center [333, 73] width 7 height 7
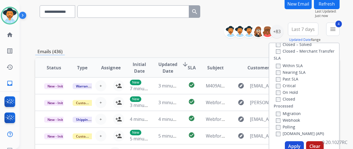
scroll to position [84, 0]
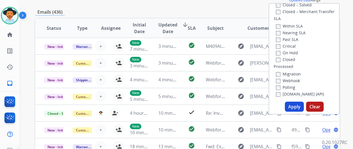
click at [295, 107] on button "Apply" at bounding box center [294, 107] width 19 height 10
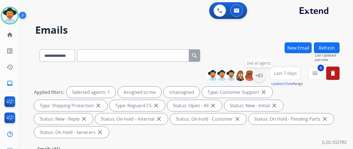
click at [264, 75] on div "+83" at bounding box center [258, 75] width 13 height 13
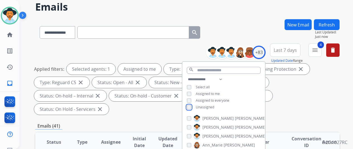
scroll to position [56, 0]
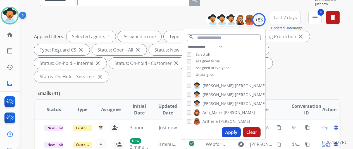
click at [232, 132] on button "Apply" at bounding box center [231, 133] width 19 height 10
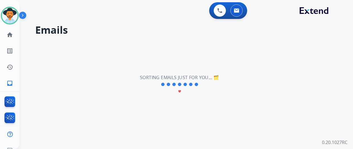
scroll to position [0, 0]
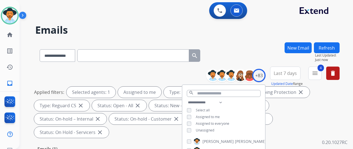
click at [274, 56] on div "**********" at bounding box center [187, 54] width 304 height 24
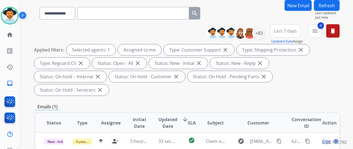
scroll to position [84, 0]
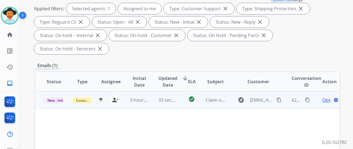
click at [327, 97] on span "Open" at bounding box center [327, 100] width 11 height 7
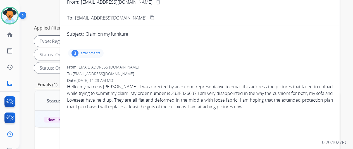
scroll to position [56, 0]
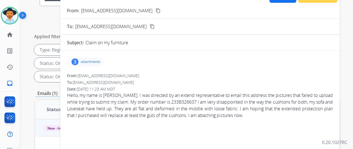
click at [156, 10] on mat-icon "content_copy" at bounding box center [158, 10] width 5 height 5
click at [78, 59] on div "3" at bounding box center [75, 62] width 7 height 7
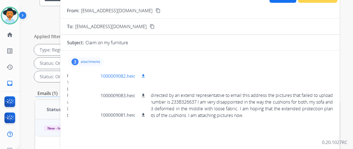
click at [146, 74] on mat-icon "download" at bounding box center [143, 76] width 5 height 5
click at [146, 95] on mat-icon "download" at bounding box center [143, 95] width 5 height 5
click at [146, 113] on mat-icon "download" at bounding box center [143, 115] width 5 height 5
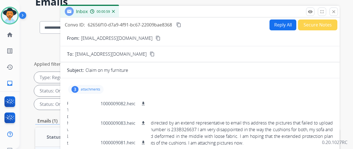
scroll to position [0, 0]
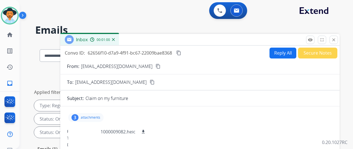
click at [286, 50] on button "Reply All" at bounding box center [283, 53] width 27 height 11
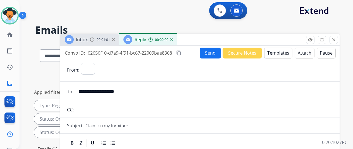
select select "**********"
click at [276, 52] on button "Templates" at bounding box center [278, 53] width 28 height 11
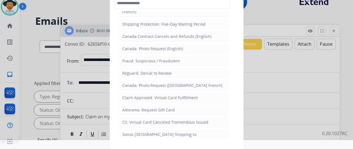
scroll to position [635, 0]
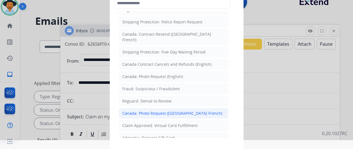
click at [146, 111] on div "Canada: Photo Request ([GEOGRAPHIC_DATA] French)" at bounding box center [172, 114] width 100 height 6
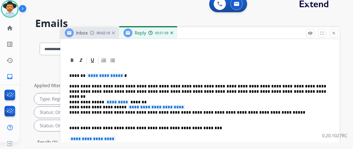
scroll to position [0, 0]
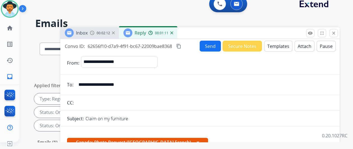
click at [279, 43] on button "Templates" at bounding box center [278, 46] width 28 height 11
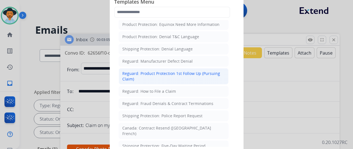
scroll to position [559, 0]
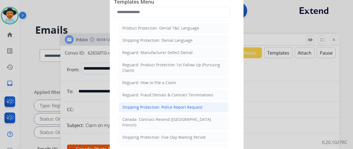
click at [137, 105] on div "Shipping Protection: Police Report Request" at bounding box center [162, 108] width 80 height 6
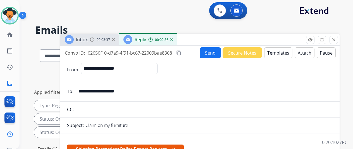
scroll to position [0, 0]
click at [173, 38] on div "00:02:39" at bounding box center [160, 39] width 25 height 5
click at [173, 39] on img at bounding box center [171, 39] width 3 height 3
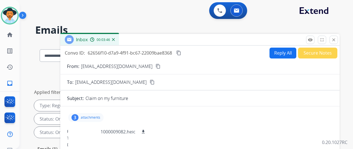
click at [283, 54] on button "Reply All" at bounding box center [283, 53] width 27 height 11
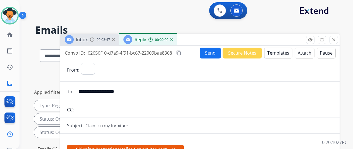
select select "**********"
click at [282, 51] on button "Templates" at bounding box center [278, 53] width 28 height 11
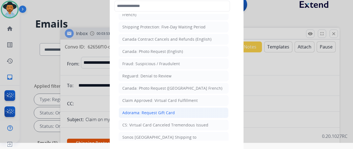
scroll to position [9, 0]
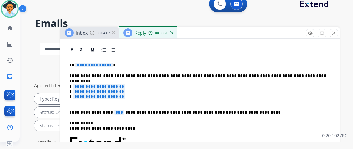
scroll to position [84, 0]
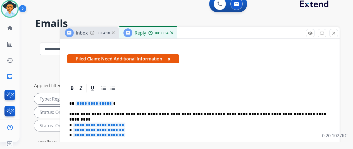
click at [112, 105] on span "**********" at bounding box center [94, 103] width 38 height 5
click at [125, 124] on span "**********" at bounding box center [99, 125] width 53 height 5
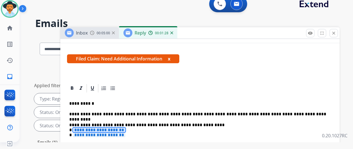
click at [106, 130] on span "**********" at bounding box center [99, 130] width 53 height 5
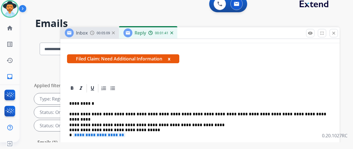
click at [206, 124] on p "**********" at bounding box center [197, 133] width 257 height 21
drag, startPoint x: 236, startPoint y: 125, endPoint x: 184, endPoint y: 124, distance: 52.5
click at [184, 124] on p "**********" at bounding box center [197, 133] width 257 height 21
copy p "**********"
click at [151, 129] on p "**********" at bounding box center [197, 133] width 257 height 21
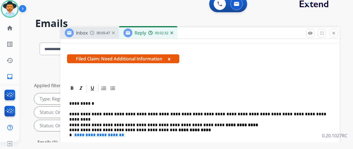
click at [125, 136] on span "**********" at bounding box center [99, 135] width 53 height 5
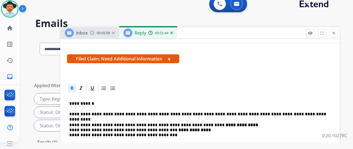
click at [199, 130] on strong "**********" at bounding box center [194, 130] width 32 height 4
drag, startPoint x: 199, startPoint y: 130, endPoint x: 148, endPoint y: 130, distance: 51.4
click at [148, 130] on p "**********" at bounding box center [197, 133] width 257 height 21
copy p "**********"
click at [171, 134] on p "**********" at bounding box center [197, 133] width 257 height 21
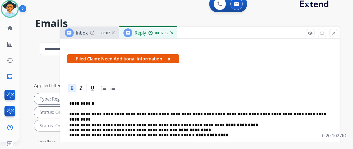
scroll to position [0, 0]
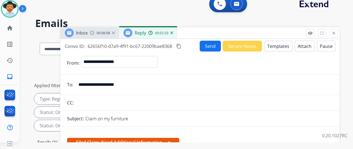
click at [213, 44] on button "Send" at bounding box center [210, 46] width 21 height 11
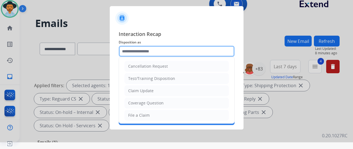
click at [128, 51] on input "text" at bounding box center [177, 51] width 116 height 11
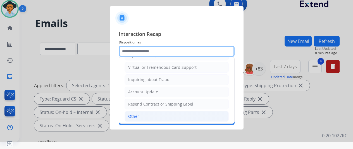
scroll to position [85, 0]
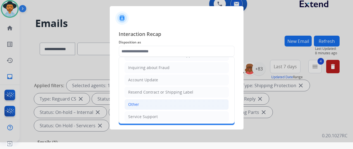
click at [148, 103] on li "Other" at bounding box center [177, 104] width 104 height 11
type input "*****"
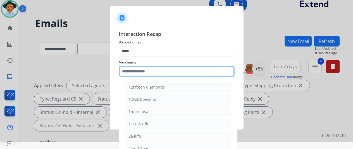
click at [129, 69] on input "text" at bounding box center [177, 71] width 116 height 11
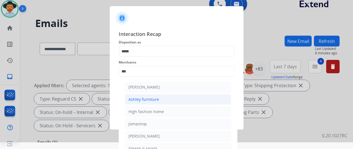
click at [144, 98] on div "Ashley furniture" at bounding box center [143, 100] width 30 height 6
type input "**********"
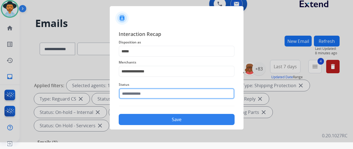
click at [143, 94] on input "text" at bounding box center [177, 93] width 116 height 11
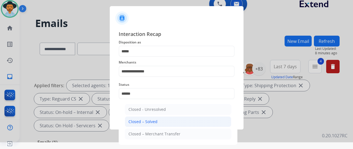
click at [149, 121] on div "Closed – Solved" at bounding box center [142, 122] width 29 height 6
type input "**********"
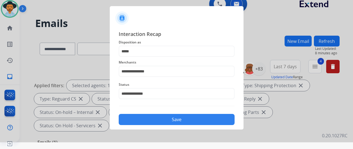
click at [151, 117] on button "Save" at bounding box center [177, 119] width 116 height 11
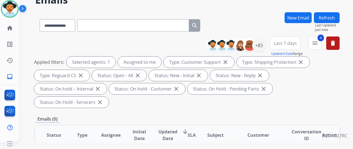
scroll to position [0, 0]
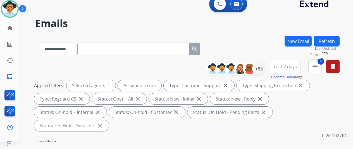
click at [318, 65] on mat-icon "menu" at bounding box center [315, 66] width 7 height 7
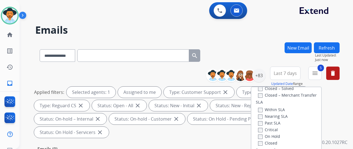
scroll to position [84, 0]
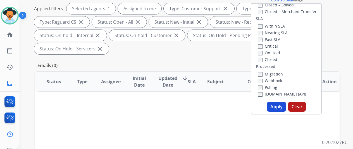
click at [278, 105] on button "Apply" at bounding box center [276, 107] width 19 height 10
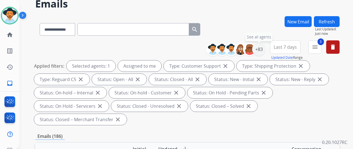
scroll to position [112, 0]
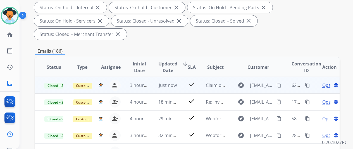
click at [308, 84] on mat-icon "content_copy" at bounding box center [307, 85] width 5 height 5
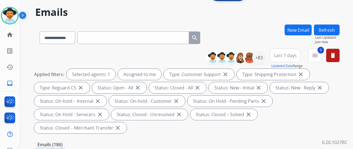
scroll to position [0, 0]
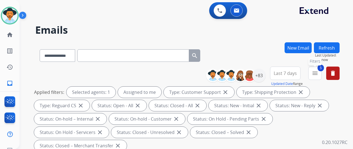
click at [318, 72] on mat-icon "menu" at bounding box center [315, 73] width 7 height 7
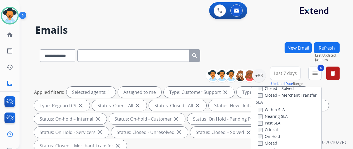
scroll to position [112, 0]
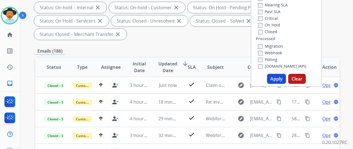
click at [276, 81] on button "Apply" at bounding box center [276, 79] width 19 height 10
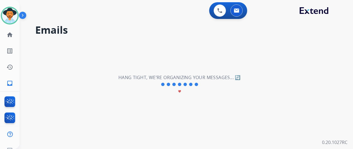
scroll to position [0, 0]
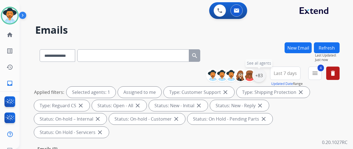
click at [264, 72] on div "+83" at bounding box center [258, 75] width 13 height 13
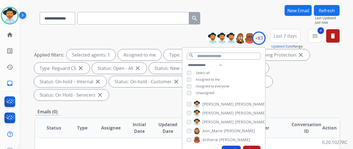
scroll to position [84, 0]
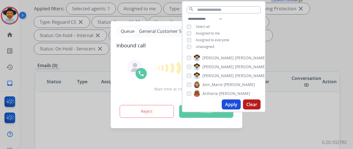
click at [239, 103] on button "Apply" at bounding box center [231, 105] width 19 height 10
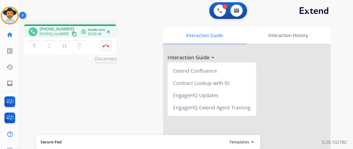
click at [108, 46] on img at bounding box center [106, 46] width 7 height 3
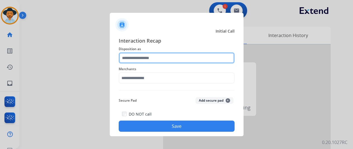
click at [144, 58] on input "text" at bounding box center [177, 58] width 116 height 11
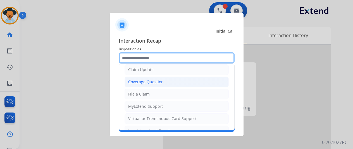
scroll to position [56, 0]
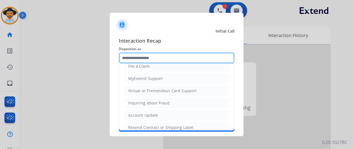
click at [145, 63] on input "text" at bounding box center [177, 58] width 116 height 11
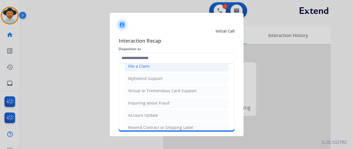
click at [144, 68] on div "File a Claim" at bounding box center [139, 67] width 22 height 6
type input "**********"
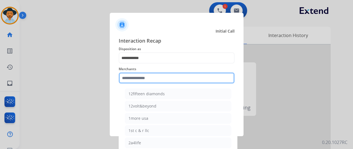
click at [138, 75] on input "text" at bounding box center [177, 78] width 116 height 11
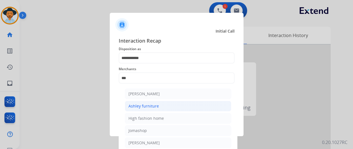
click at [147, 106] on div "Ashley furniture" at bounding box center [143, 107] width 30 height 6
type input "**********"
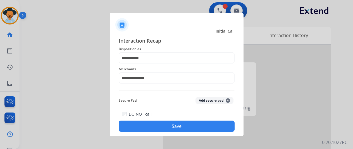
click at [156, 129] on button "Save" at bounding box center [177, 126] width 116 height 11
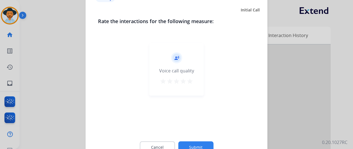
click at [196, 143] on button "Submit" at bounding box center [195, 148] width 35 height 12
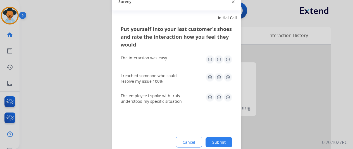
click at [223, 143] on button "Submit" at bounding box center [219, 142] width 27 height 10
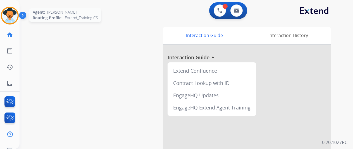
click at [11, 13] on img at bounding box center [10, 16] width 16 height 16
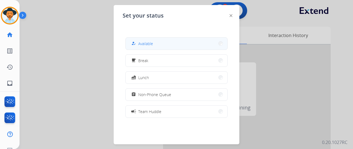
click at [154, 47] on button "how_to_reg Available" at bounding box center [177, 44] width 102 height 12
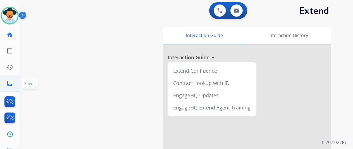
click at [7, 83] on mat-icon "inbox" at bounding box center [9, 83] width 7 height 7
select select "**********"
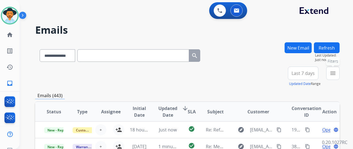
click at [336, 71] on mat-icon "menu" at bounding box center [333, 73] width 7 height 7
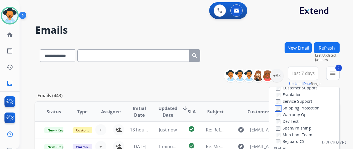
scroll to position [56, 0]
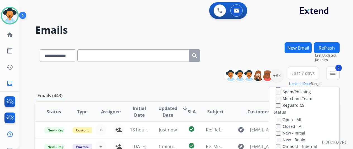
click at [280, 103] on label "Reguard CS" at bounding box center [290, 105] width 28 height 5
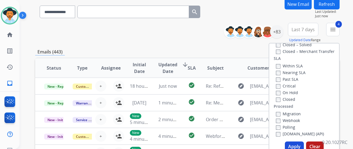
scroll to position [84, 0]
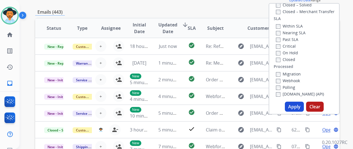
click at [294, 105] on button "Apply" at bounding box center [294, 107] width 19 height 10
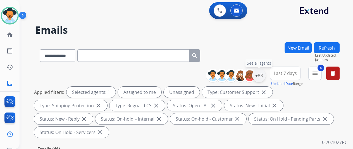
click at [264, 75] on div "+83" at bounding box center [258, 75] width 13 height 13
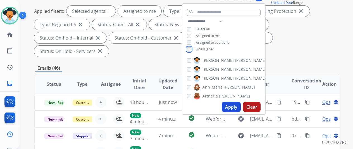
scroll to position [84, 0]
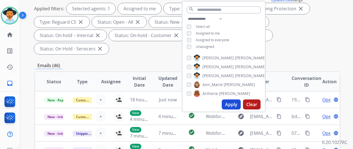
click at [235, 103] on button "Apply" at bounding box center [231, 105] width 19 height 10
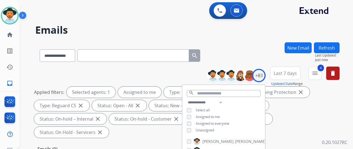
click at [251, 53] on div "**********" at bounding box center [187, 54] width 304 height 24
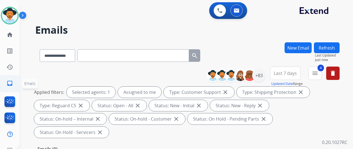
click at [7, 82] on mat-icon "inbox" at bounding box center [9, 83] width 7 height 7
click at [264, 75] on div "+83" at bounding box center [258, 75] width 13 height 13
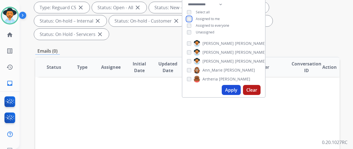
scroll to position [112, 0]
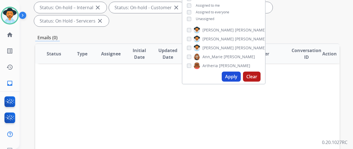
click at [233, 76] on button "Apply" at bounding box center [231, 77] width 19 height 10
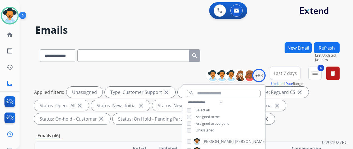
click at [245, 41] on div "**********" at bounding box center [180, 94] width 320 height 149
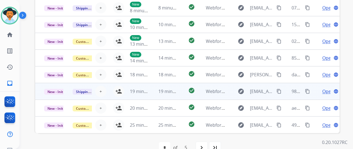
scroll to position [204, 0]
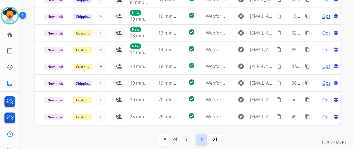
click at [205, 139] on mat-icon "navigate_next" at bounding box center [201, 139] width 7 height 7
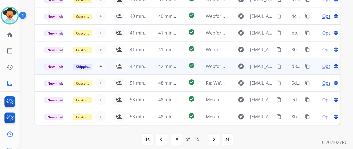
click at [327, 64] on span "Open" at bounding box center [327, 66] width 11 height 7
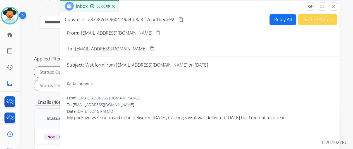
scroll to position [8, 0]
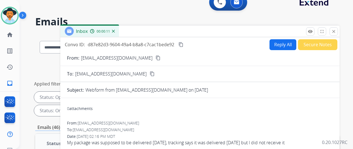
click at [115, 30] on img at bounding box center [113, 31] width 3 height 3
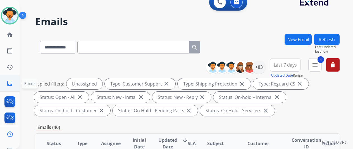
click at [9, 82] on mat-icon "inbox" at bounding box center [9, 83] width 7 height 7
click at [263, 66] on div "+83" at bounding box center [258, 67] width 13 height 13
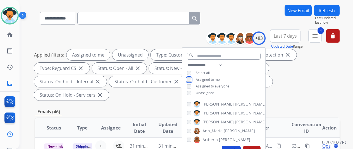
scroll to position [92, 0]
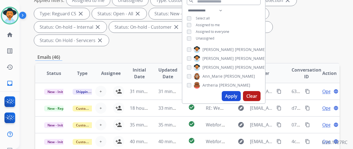
click at [231, 97] on button "Apply" at bounding box center [231, 96] width 19 height 10
select select "*"
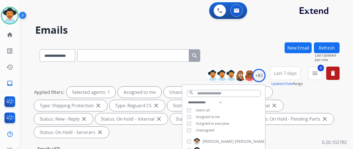
click at [259, 38] on div "**********" at bounding box center [180, 94] width 320 height 149
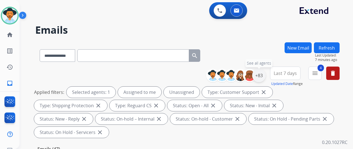
click at [266, 74] on div "+83" at bounding box center [258, 75] width 13 height 13
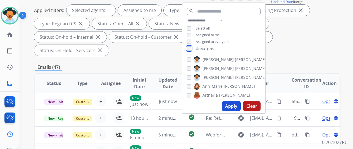
scroll to position [84, 0]
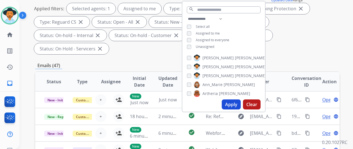
click at [237, 104] on button "Apply" at bounding box center [231, 105] width 19 height 10
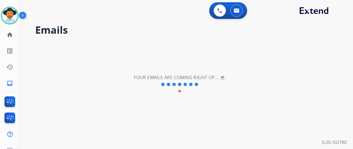
scroll to position [0, 0]
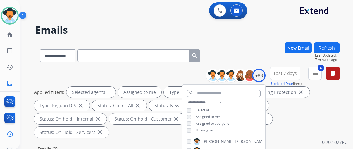
click at [240, 46] on div "**********" at bounding box center [187, 54] width 304 height 24
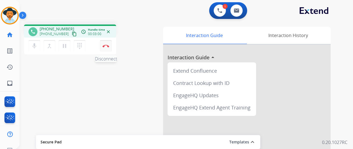
click at [108, 46] on img at bounding box center [106, 46] width 7 height 3
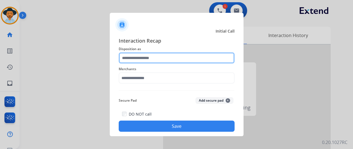
click at [137, 59] on input "text" at bounding box center [177, 58] width 116 height 11
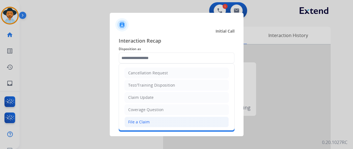
click at [142, 121] on div "File a Claim" at bounding box center [139, 123] width 22 height 6
type input "**********"
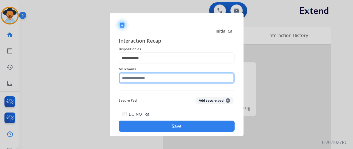
click at [142, 79] on input "text" at bounding box center [177, 78] width 116 height 11
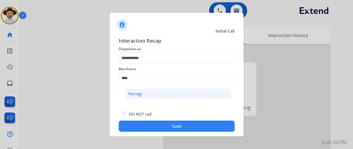
click at [146, 91] on li "Renogy" at bounding box center [178, 94] width 106 height 11
type input "******"
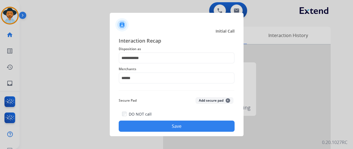
click at [180, 125] on button "Save" at bounding box center [177, 126] width 116 height 11
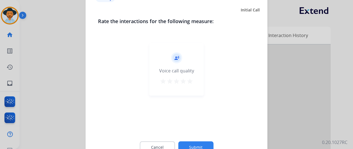
click at [197, 143] on button "Submit" at bounding box center [195, 148] width 35 height 12
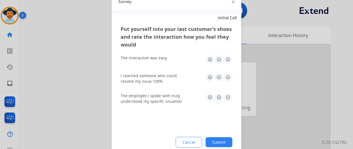
click at [223, 141] on button "Submit" at bounding box center [219, 142] width 27 height 10
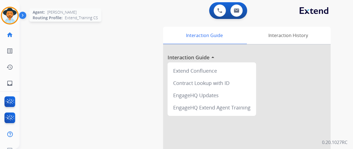
click at [10, 11] on img at bounding box center [10, 16] width 16 height 16
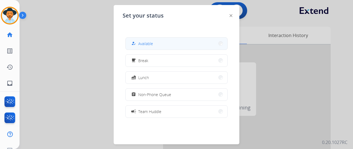
click at [169, 45] on button "how_to_reg Available" at bounding box center [177, 44] width 102 height 12
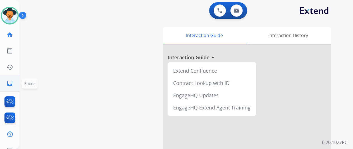
click at [10, 84] on mat-icon "inbox" at bounding box center [9, 83] width 7 height 7
select select "**********"
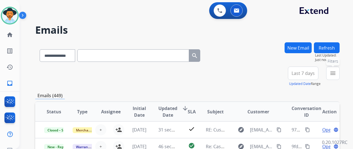
click at [336, 71] on mat-icon "menu" at bounding box center [333, 73] width 7 height 7
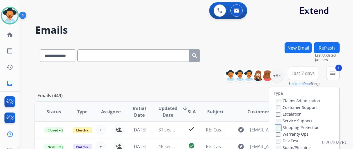
click at [281, 127] on label "Shipping Protection" at bounding box center [298, 127] width 44 height 5
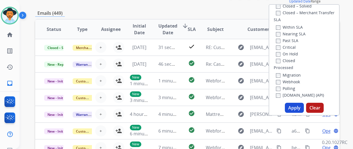
scroll to position [84, 0]
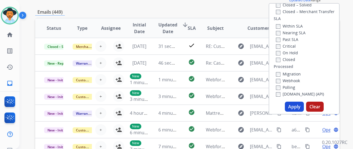
click at [294, 108] on button "Apply" at bounding box center [294, 107] width 19 height 10
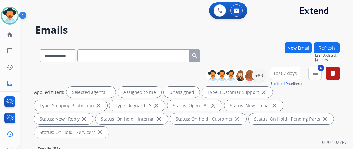
click at [256, 59] on div "**********" at bounding box center [187, 54] width 304 height 24
click at [264, 71] on div "+83" at bounding box center [258, 75] width 13 height 13
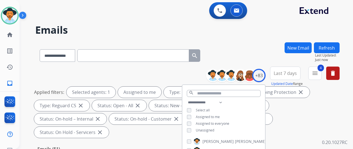
click at [245, 45] on div "**********" at bounding box center [187, 54] width 304 height 24
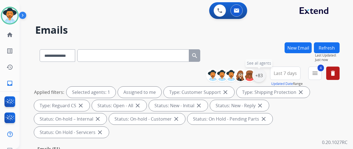
click at [265, 76] on div "+83" at bounding box center [258, 75] width 13 height 13
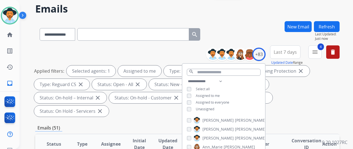
scroll to position [84, 0]
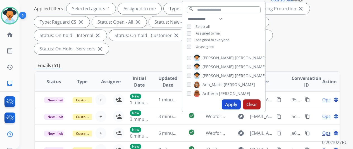
click at [237, 103] on button "Apply" at bounding box center [231, 105] width 19 height 10
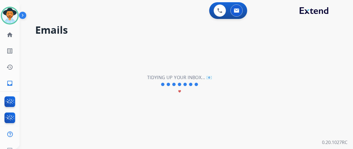
scroll to position [0, 0]
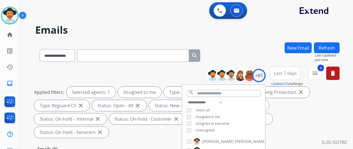
click at [255, 50] on div "**********" at bounding box center [187, 54] width 304 height 24
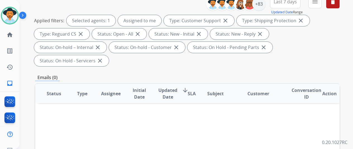
scroll to position [56, 0]
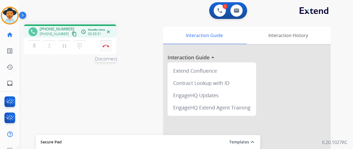
click at [108, 44] on button "Disconnect" at bounding box center [106, 46] width 12 height 12
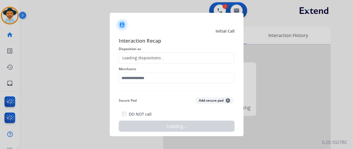
click at [136, 54] on div "Loading dispositions..." at bounding box center [177, 58] width 116 height 11
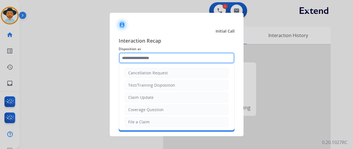
click at [134, 57] on input "text" at bounding box center [177, 58] width 116 height 11
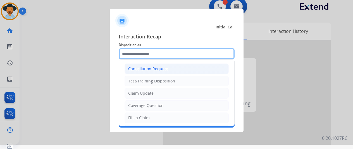
scroll to position [7, 0]
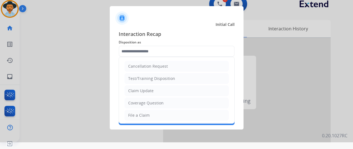
drag, startPoint x: 132, startPoint y: 115, endPoint x: 138, endPoint y: 88, distance: 27.3
click at [133, 115] on div "File a Claim" at bounding box center [139, 116] width 22 height 6
type input "**********"
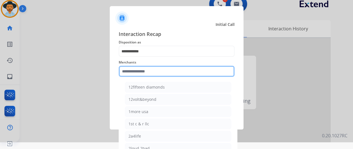
click at [140, 69] on input "text" at bounding box center [177, 71] width 116 height 11
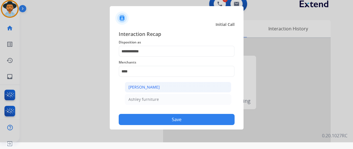
click at [160, 88] on li "[PERSON_NAME]" at bounding box center [178, 87] width 106 height 11
type input "**********"
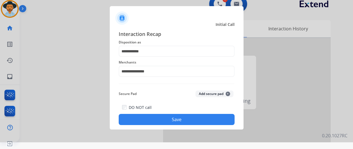
click at [166, 118] on button "Save" at bounding box center [177, 119] width 116 height 11
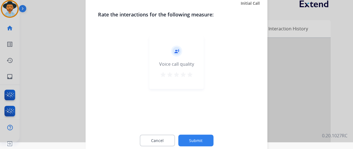
click at [193, 139] on button "Submit" at bounding box center [195, 141] width 35 height 12
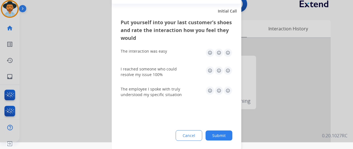
click at [225, 134] on button "Submit" at bounding box center [219, 136] width 27 height 10
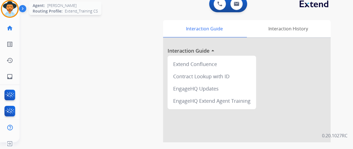
click at [12, 6] on img at bounding box center [10, 9] width 16 height 16
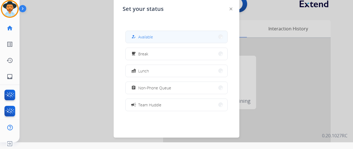
click at [160, 36] on button "how_to_reg Available" at bounding box center [177, 37] width 102 height 12
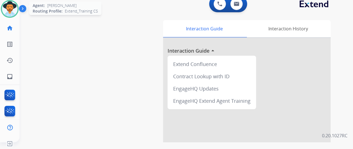
click at [12, 9] on img at bounding box center [10, 9] width 16 height 16
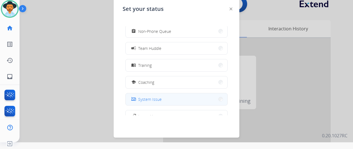
scroll to position [88, 0]
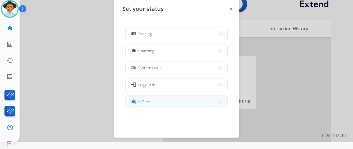
click at [157, 100] on button "work_off Offline" at bounding box center [177, 102] width 102 height 12
